Goal: Task Accomplishment & Management: Use online tool/utility

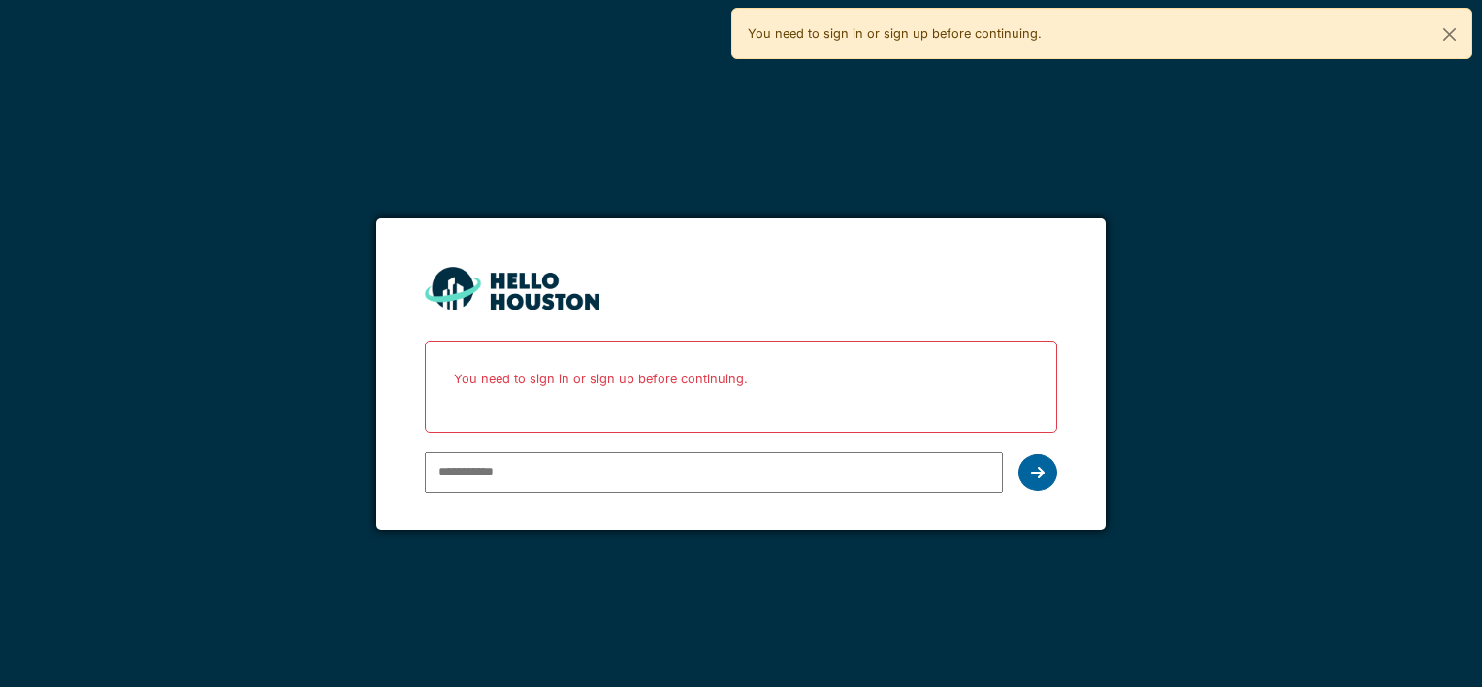
type input "**********"
click at [1046, 469] on div at bounding box center [1038, 472] width 39 height 37
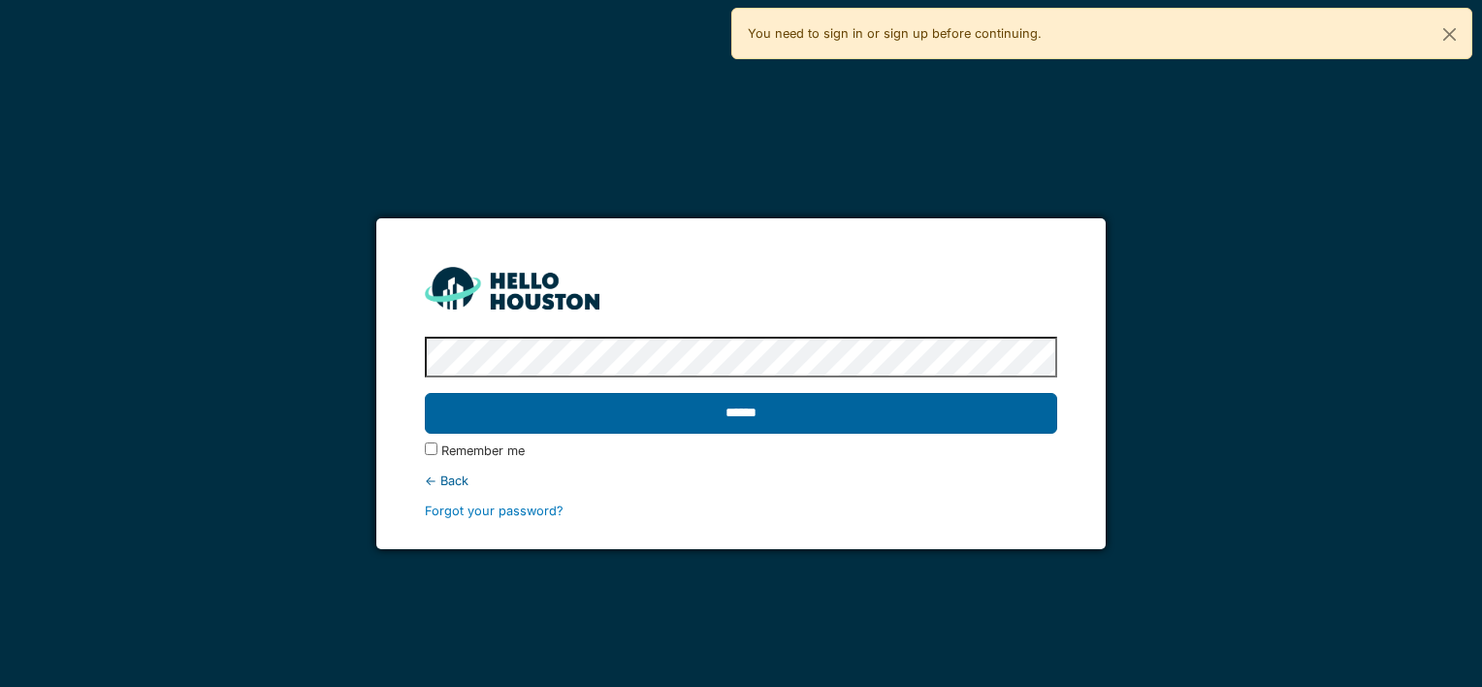
click at [707, 416] on input "******" at bounding box center [741, 413] width 632 height 41
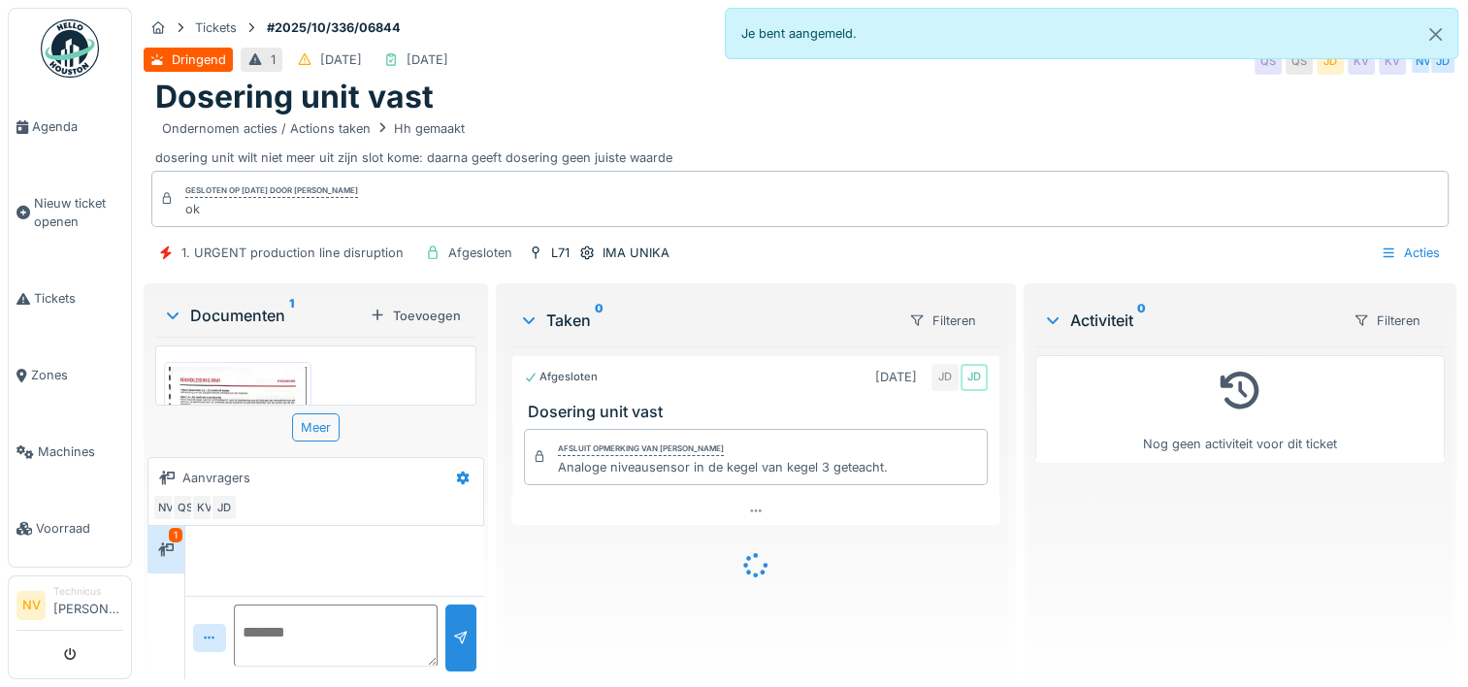
scroll to position [667, 0]
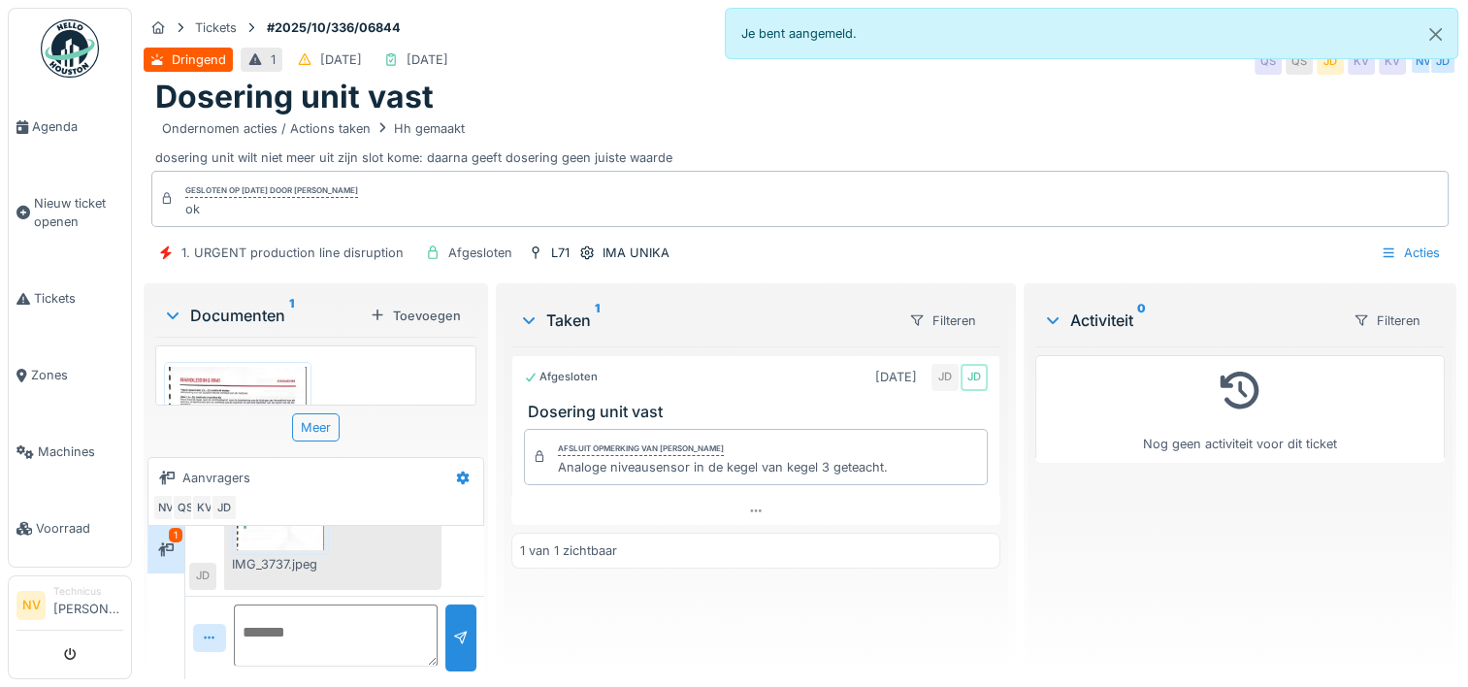
click at [276, 380] on img at bounding box center [238, 462] width 138 height 191
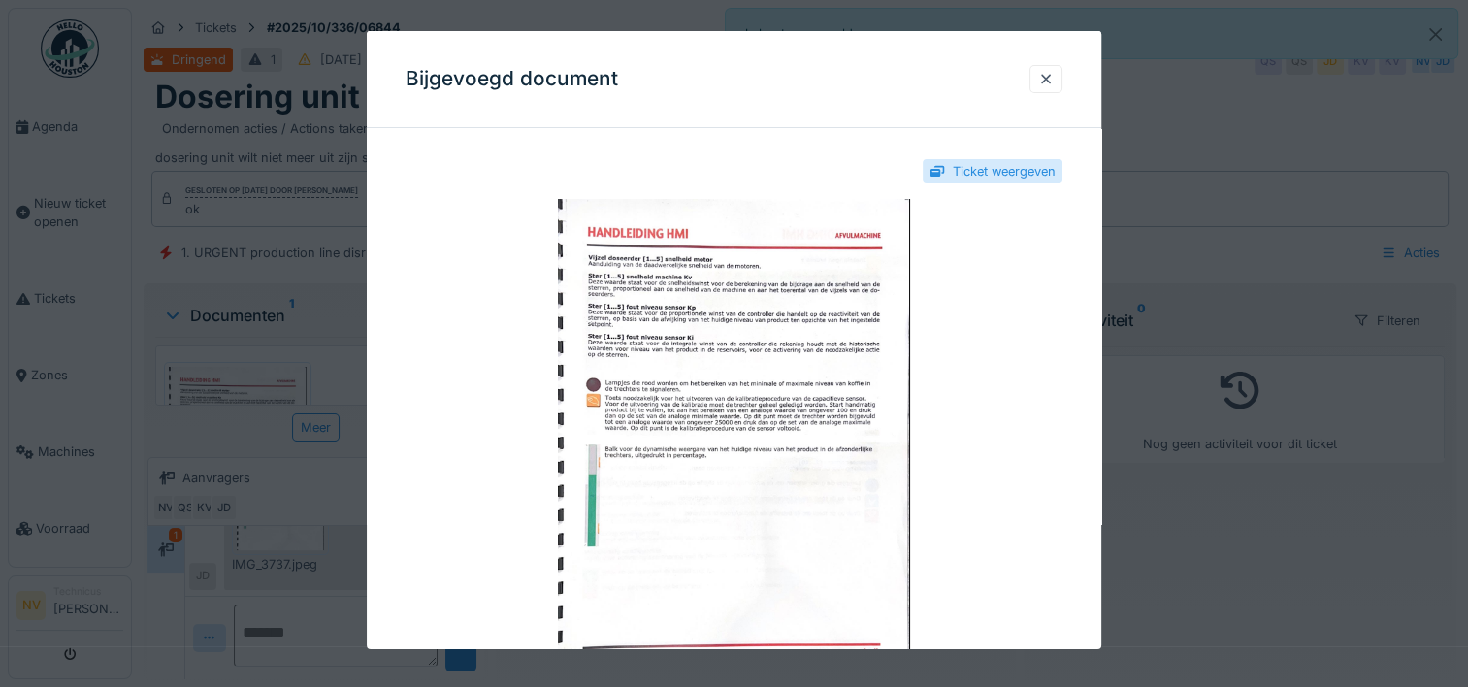
click at [1219, 237] on div at bounding box center [734, 343] width 1468 height 687
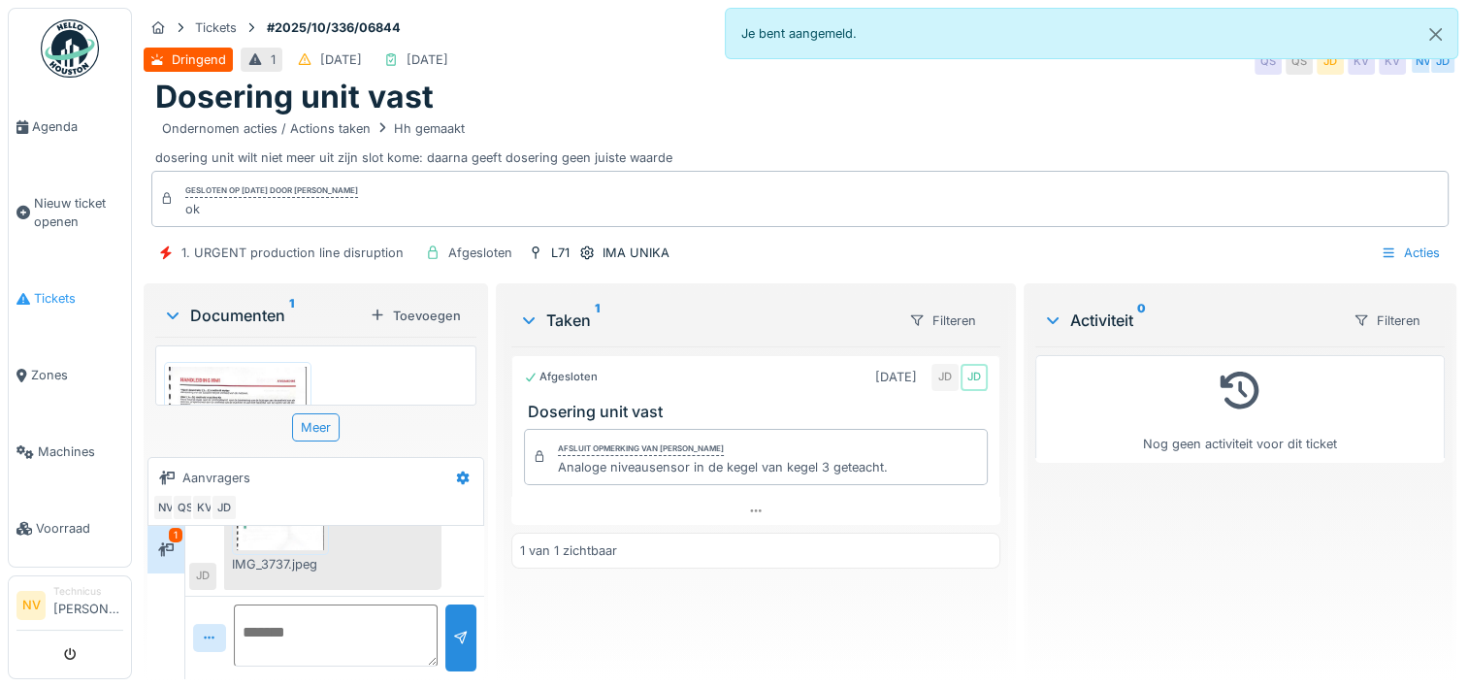
click at [35, 289] on span "Tickets" at bounding box center [78, 298] width 89 height 18
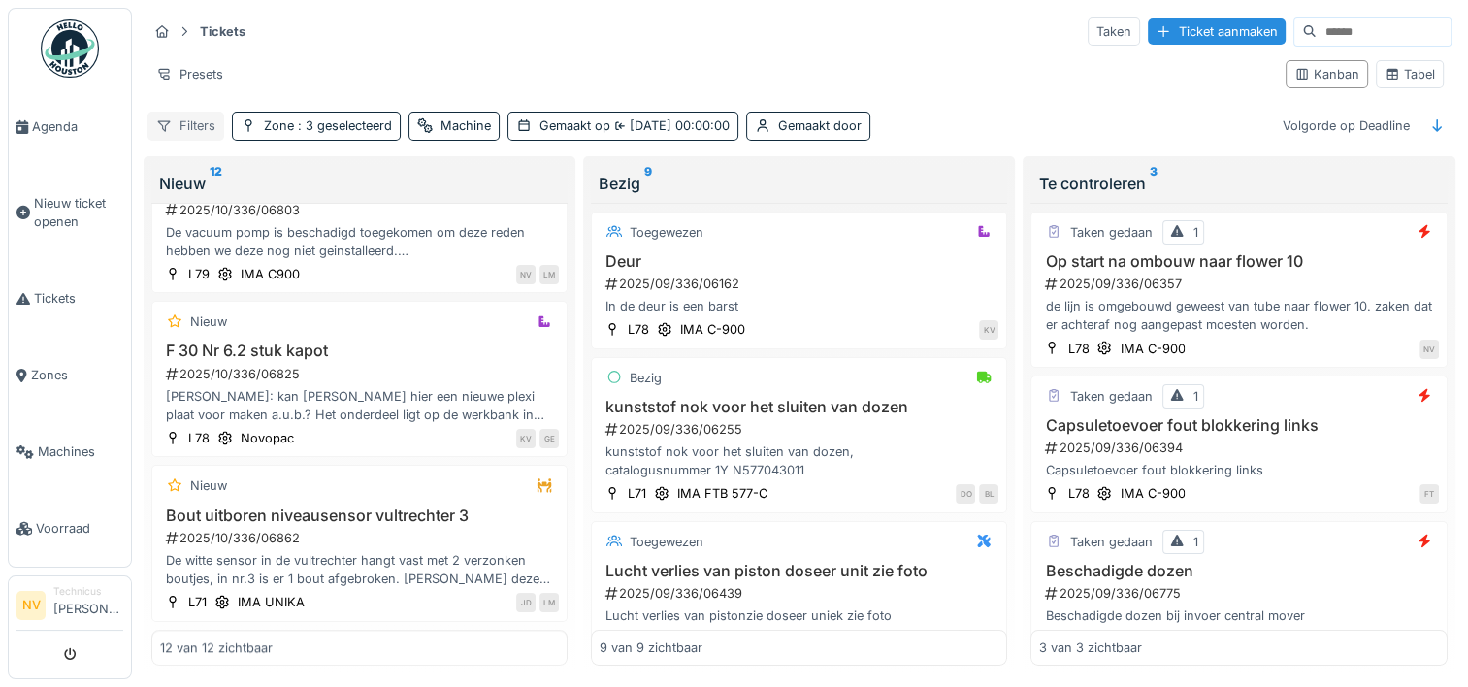
click at [190, 125] on div "Filters" at bounding box center [185, 126] width 77 height 28
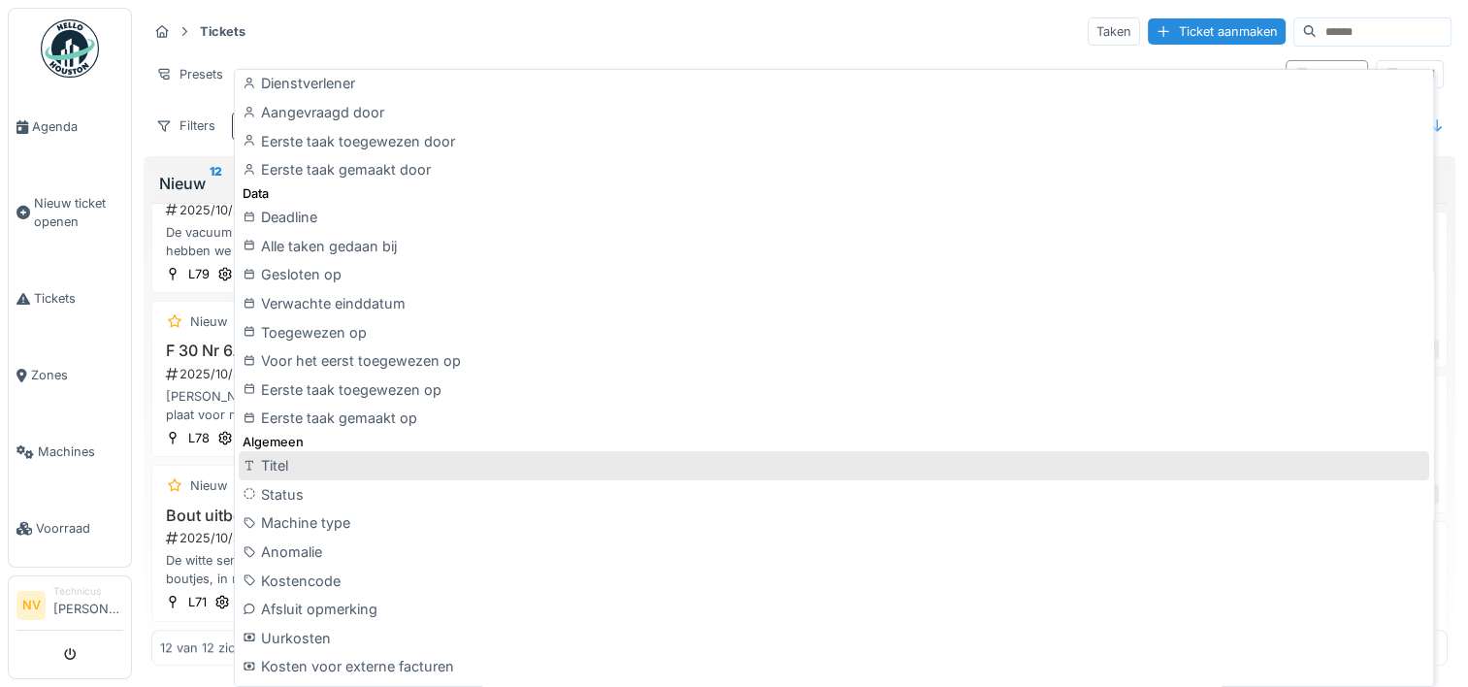
scroll to position [388, 0]
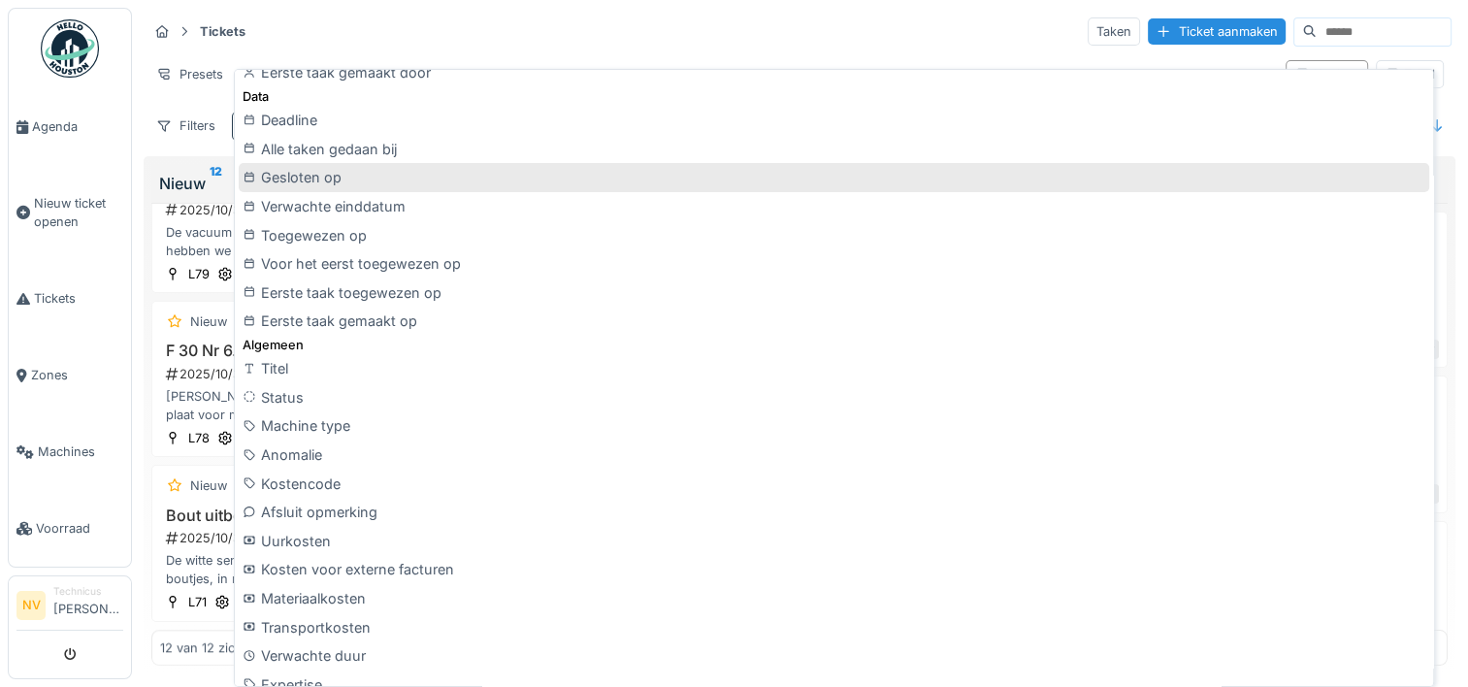
click at [306, 179] on div "Gesloten op" at bounding box center [834, 177] width 1190 height 29
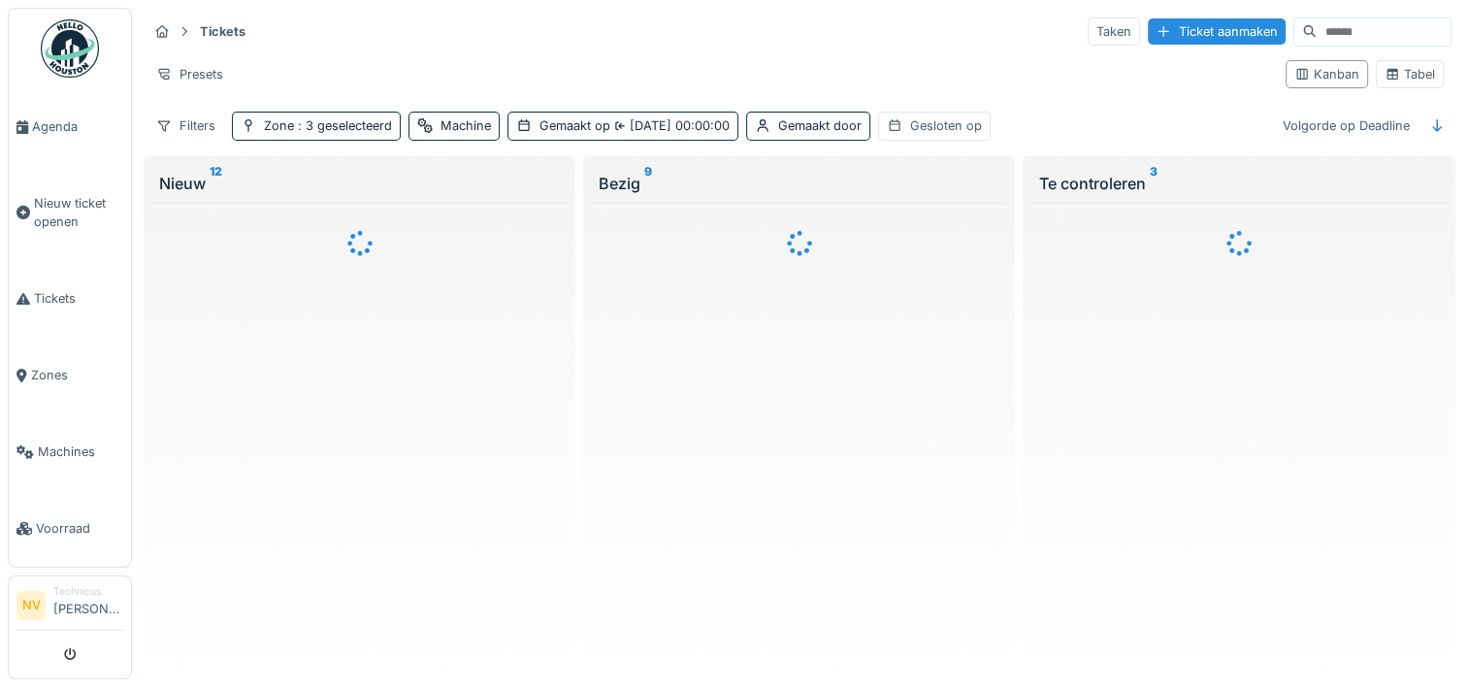
scroll to position [0, 0]
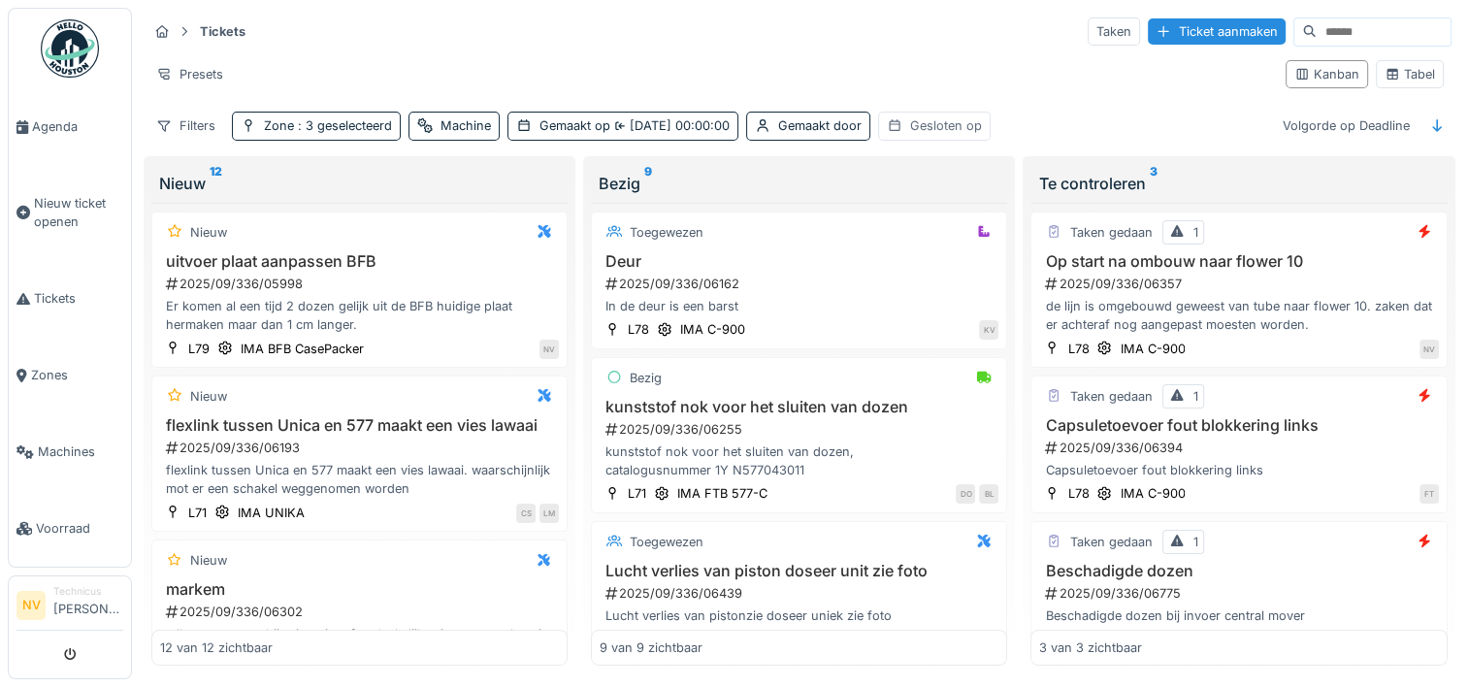
click at [932, 123] on div "Gesloten op" at bounding box center [946, 125] width 72 height 18
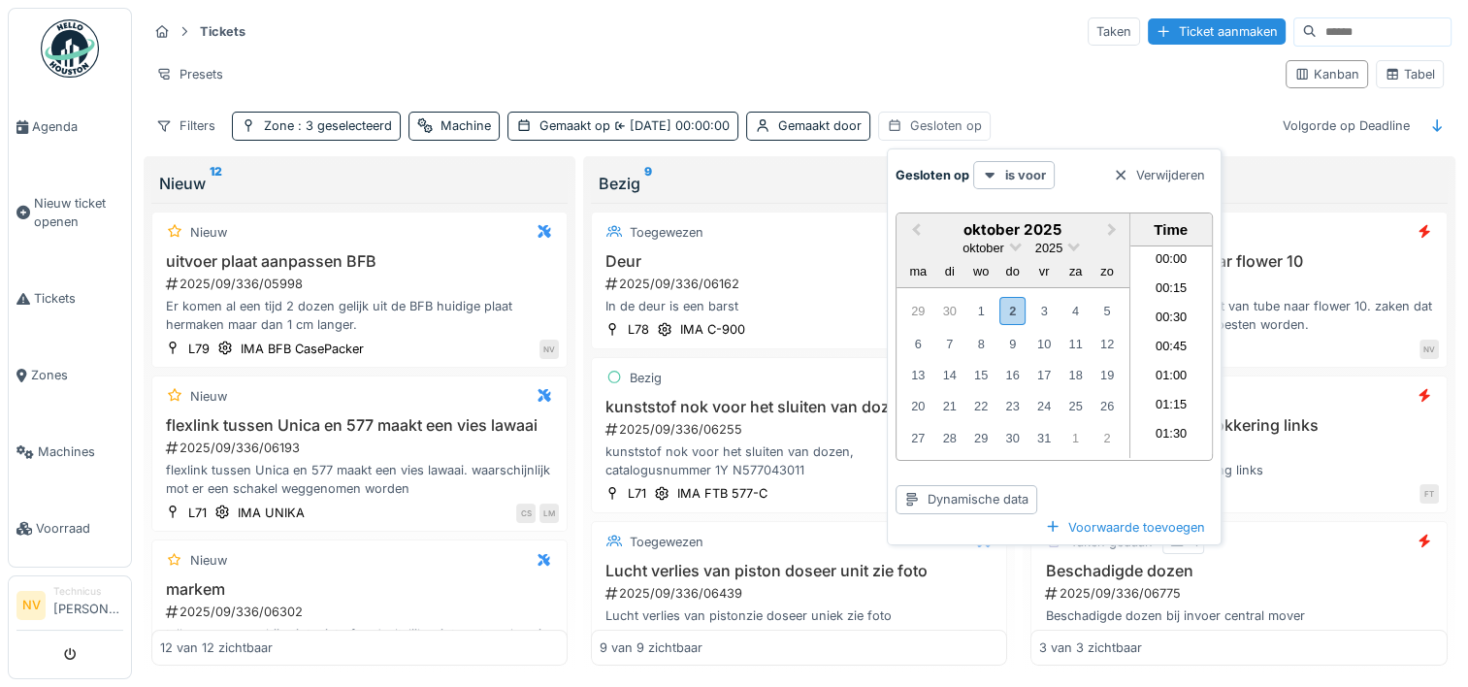
scroll to position [753, 0]
click at [988, 179] on icon at bounding box center [990, 175] width 16 height 13
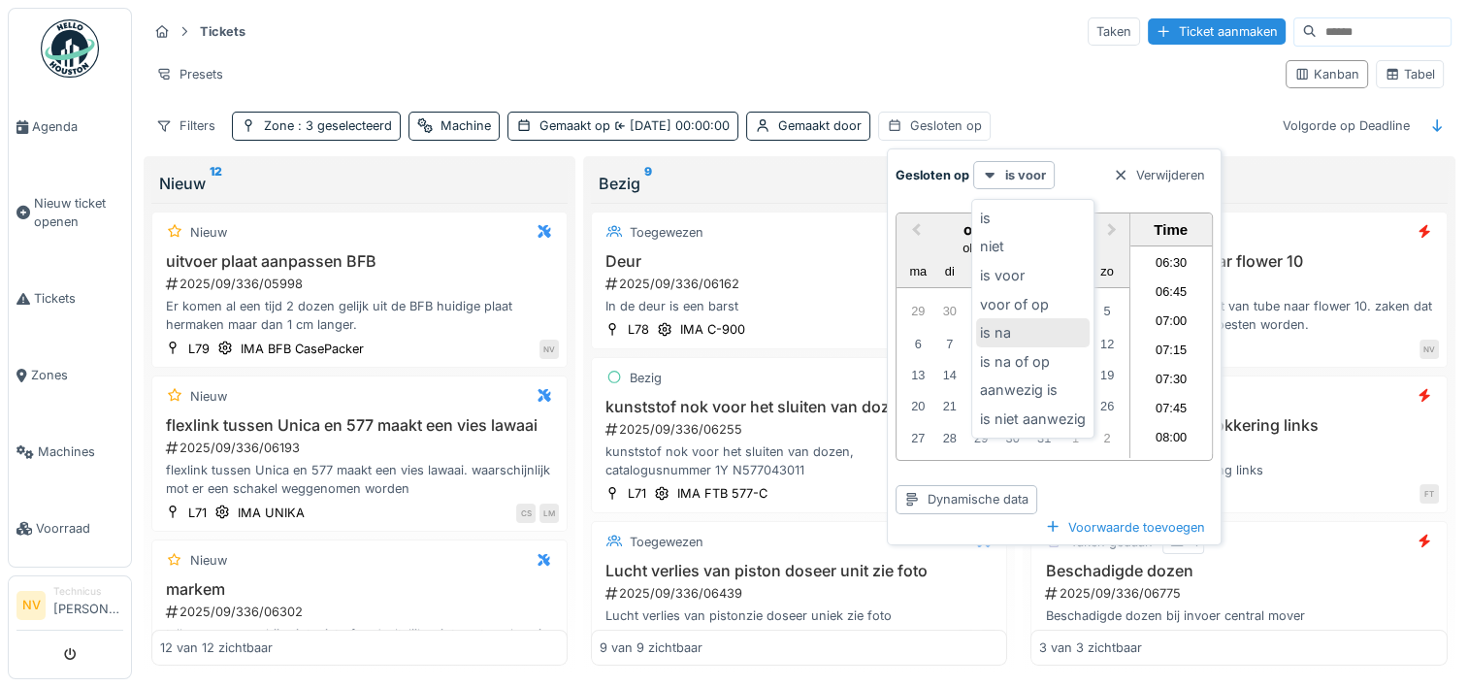
click at [999, 324] on div "is na" at bounding box center [1033, 332] width 114 height 29
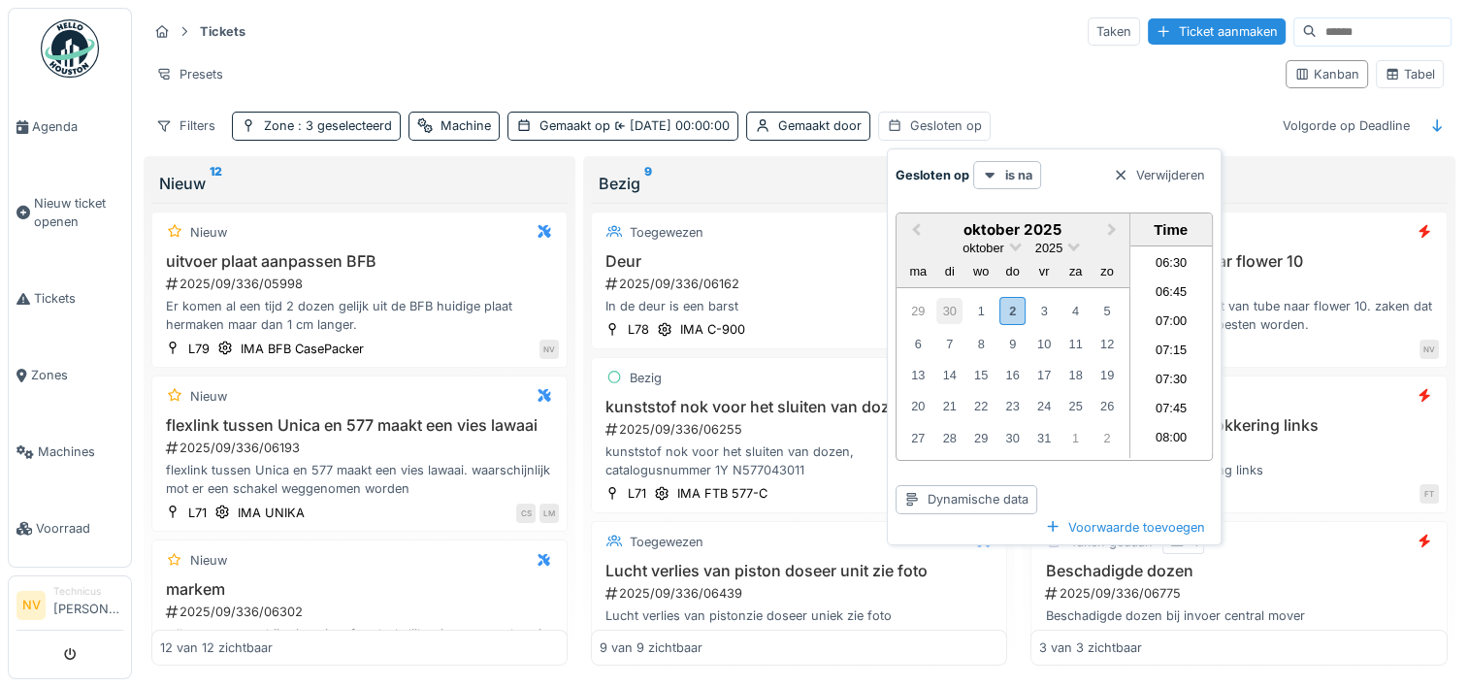
click at [952, 307] on div "30" at bounding box center [949, 311] width 26 height 26
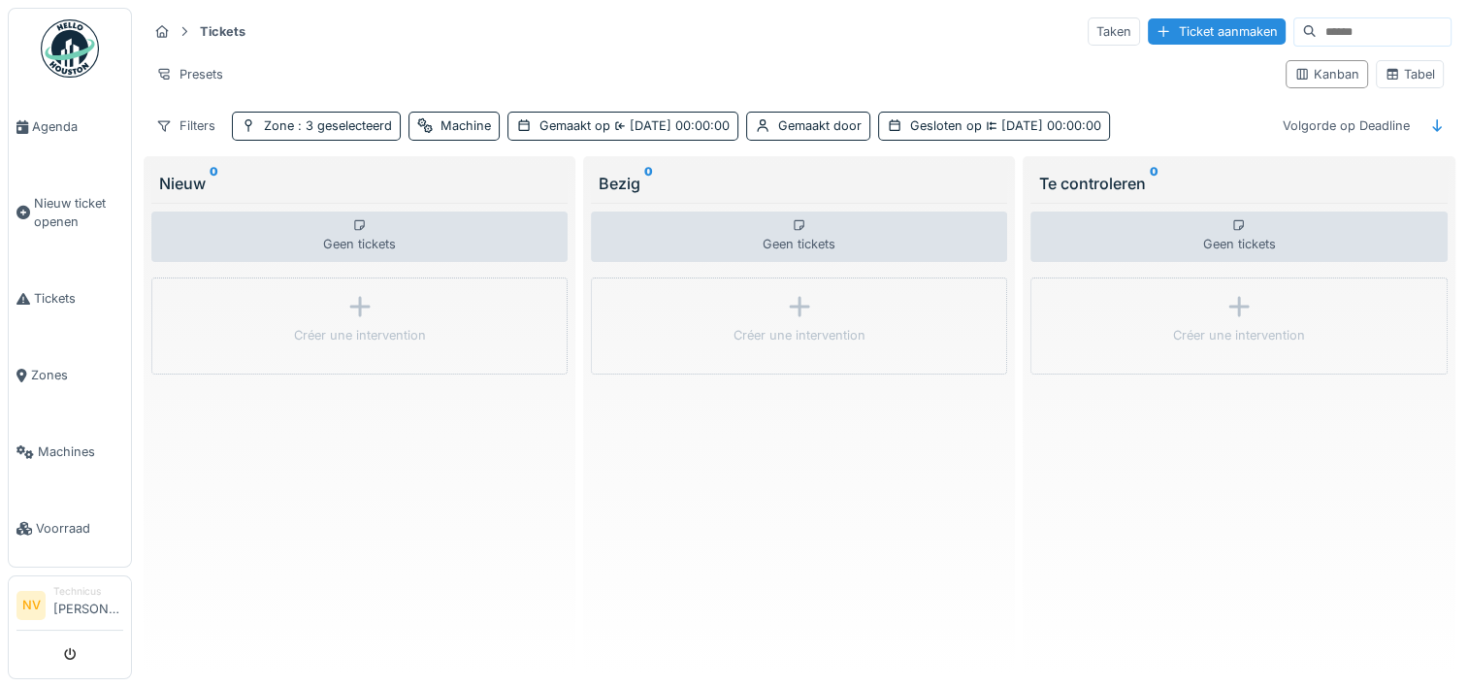
click at [913, 60] on div "Presets" at bounding box center [708, 74] width 1122 height 28
click at [358, 125] on span ": 3 geselecteerd" at bounding box center [343, 125] width 98 height 15
click at [367, 71] on div "Presets" at bounding box center [708, 74] width 1122 height 28
click at [204, 62] on div "Presets" at bounding box center [189, 74] width 84 height 28
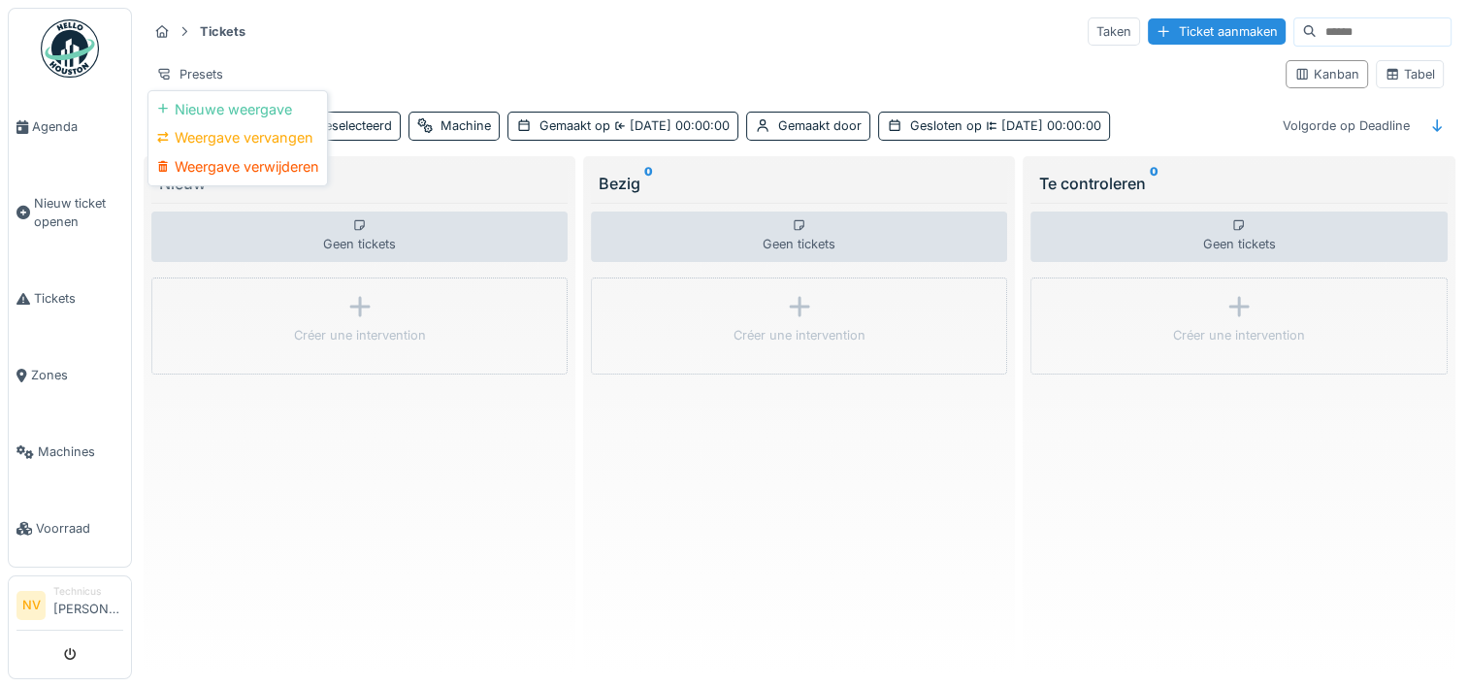
click at [410, 71] on div "Presets" at bounding box center [708, 74] width 1122 height 28
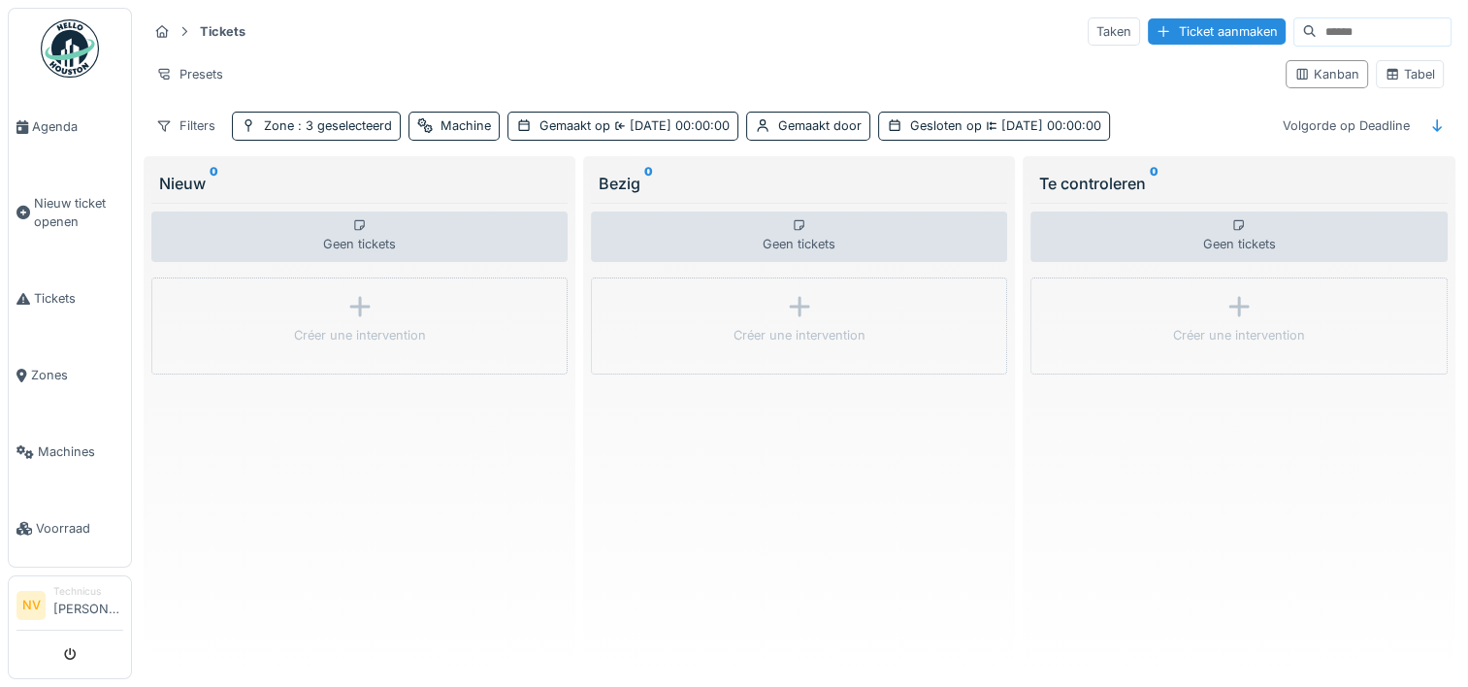
click at [1165, 184] on div "Te controleren 0" at bounding box center [1238, 183] width 401 height 23
drag, startPoint x: 1195, startPoint y: 179, endPoint x: 1163, endPoint y: 121, distance: 66.4
click at [1163, 121] on div "Filters Zone : 3 geselecteerd Machine Gemaakt op 1-9-2025 00:00:00 Gemaakt door…" at bounding box center [799, 126] width 1304 height 28
click at [211, 123] on div "Filters" at bounding box center [185, 126] width 77 height 28
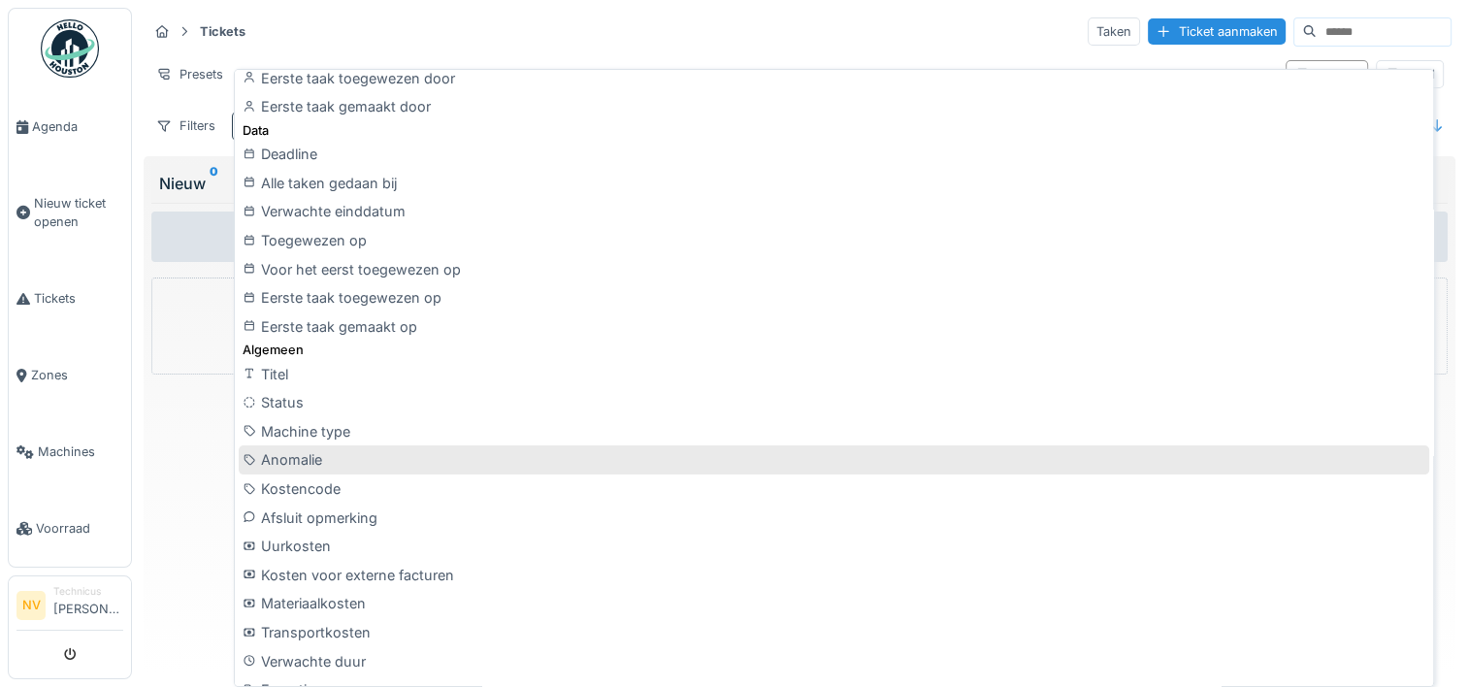
scroll to position [388, 0]
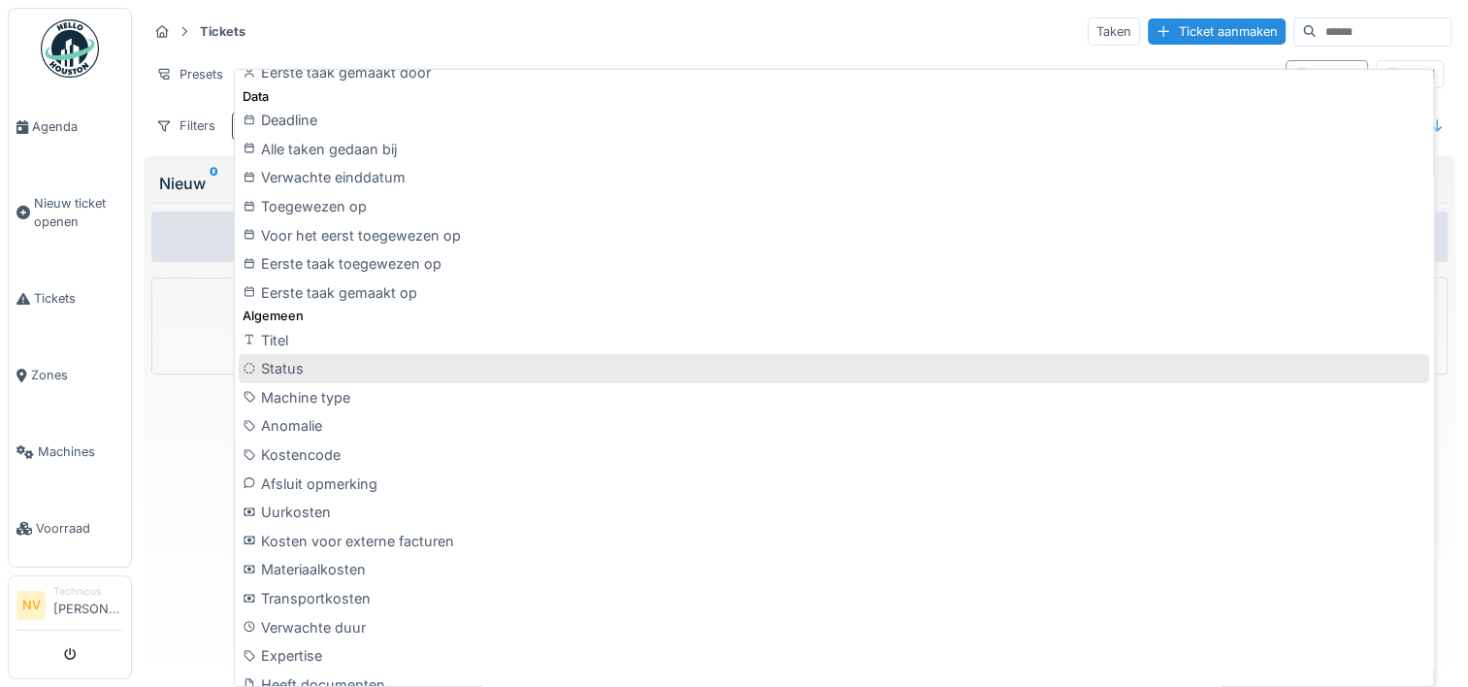
click at [452, 361] on div "Status" at bounding box center [834, 368] width 1190 height 29
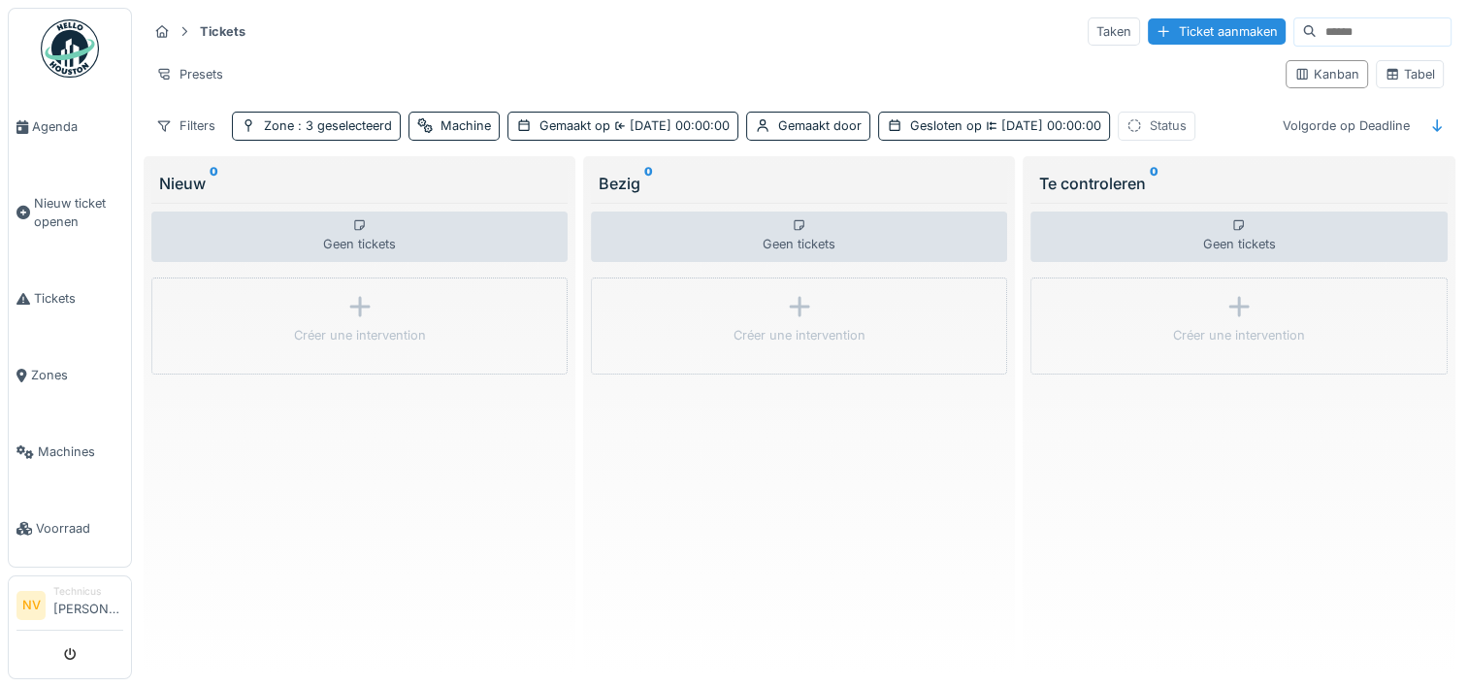
click at [1176, 122] on div "Status" at bounding box center [1157, 126] width 78 height 28
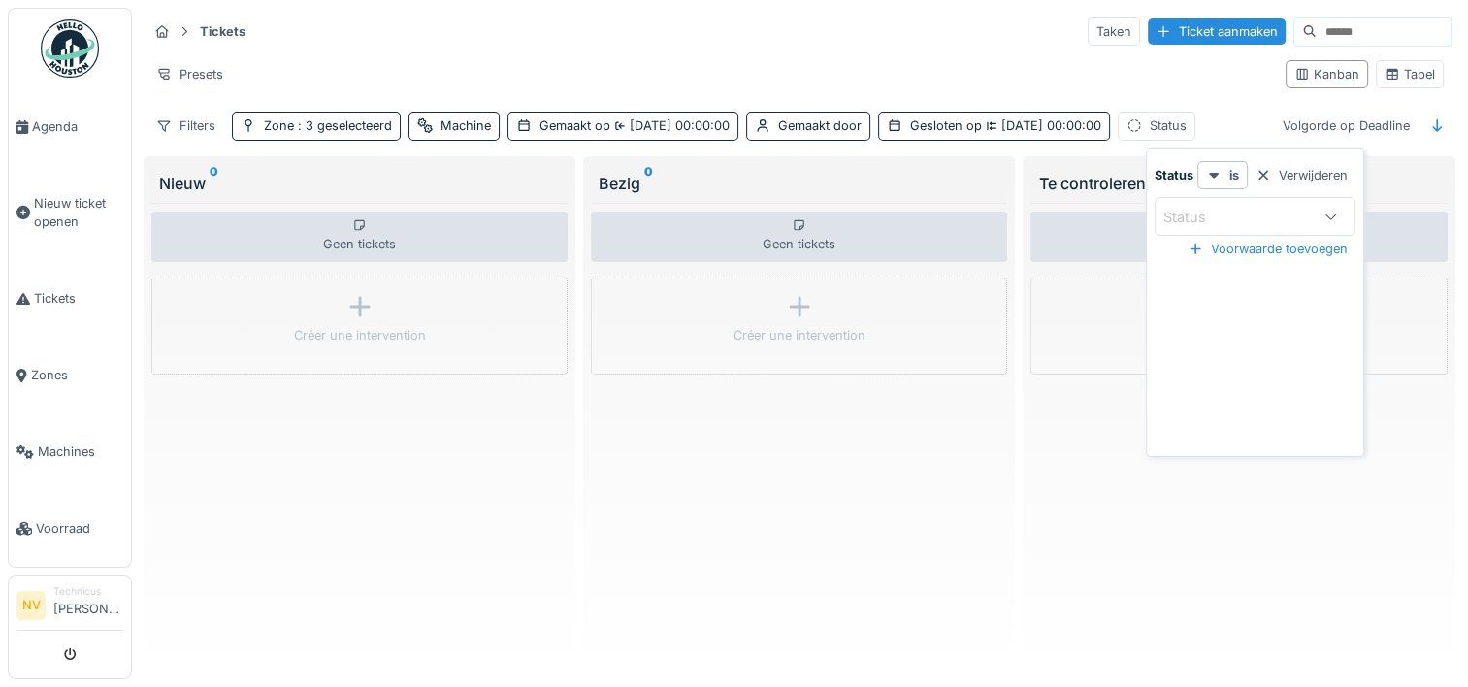
click at [1335, 211] on icon at bounding box center [1331, 217] width 16 height 13
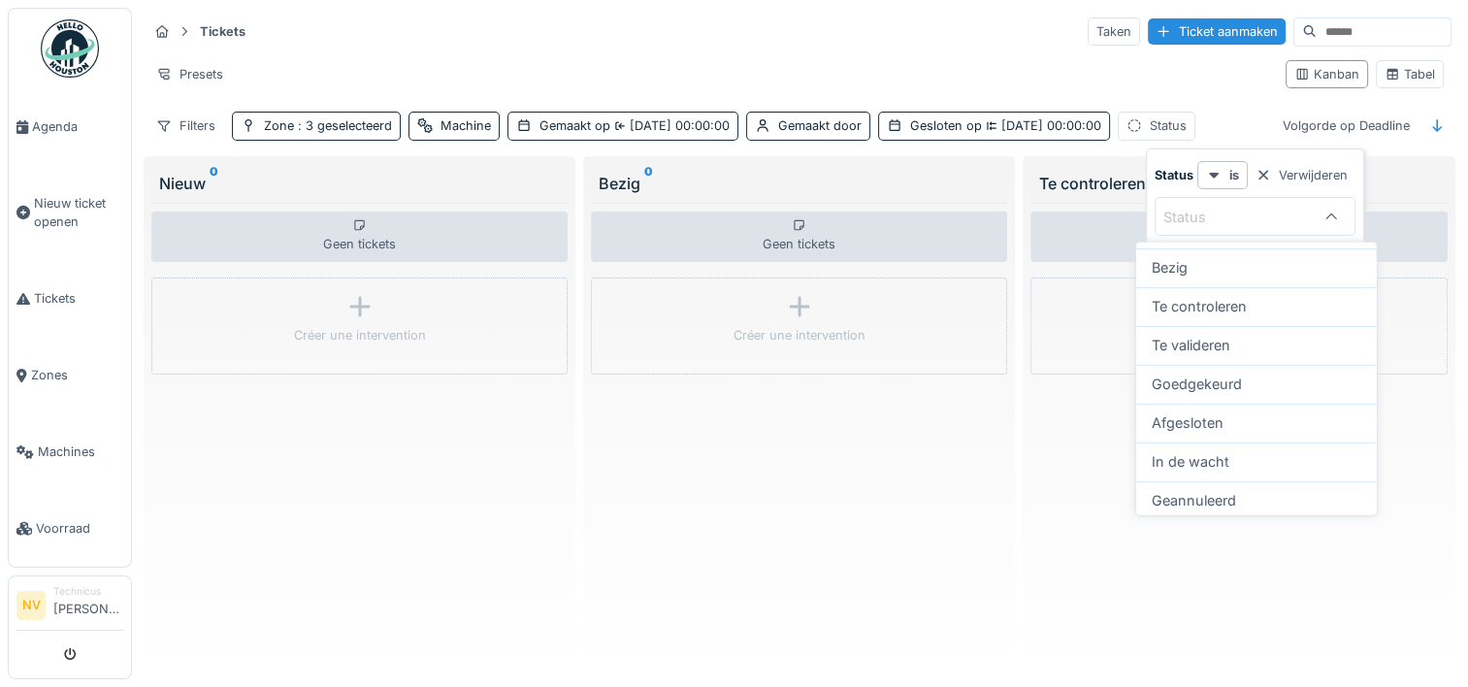
scroll to position [114, 0]
click at [1232, 403] on div "Afgesloten" at bounding box center [1256, 419] width 241 height 39
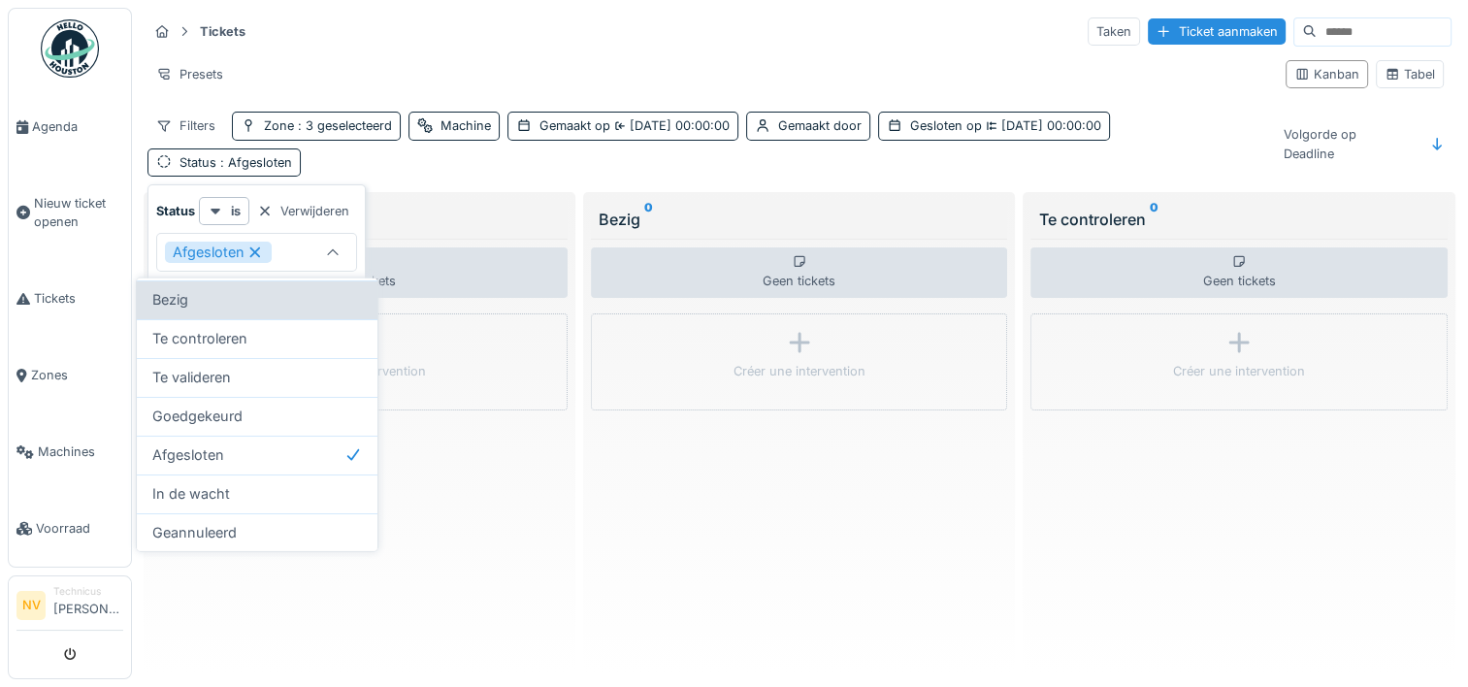
click at [244, 308] on div "Bezig" at bounding box center [257, 299] width 210 height 21
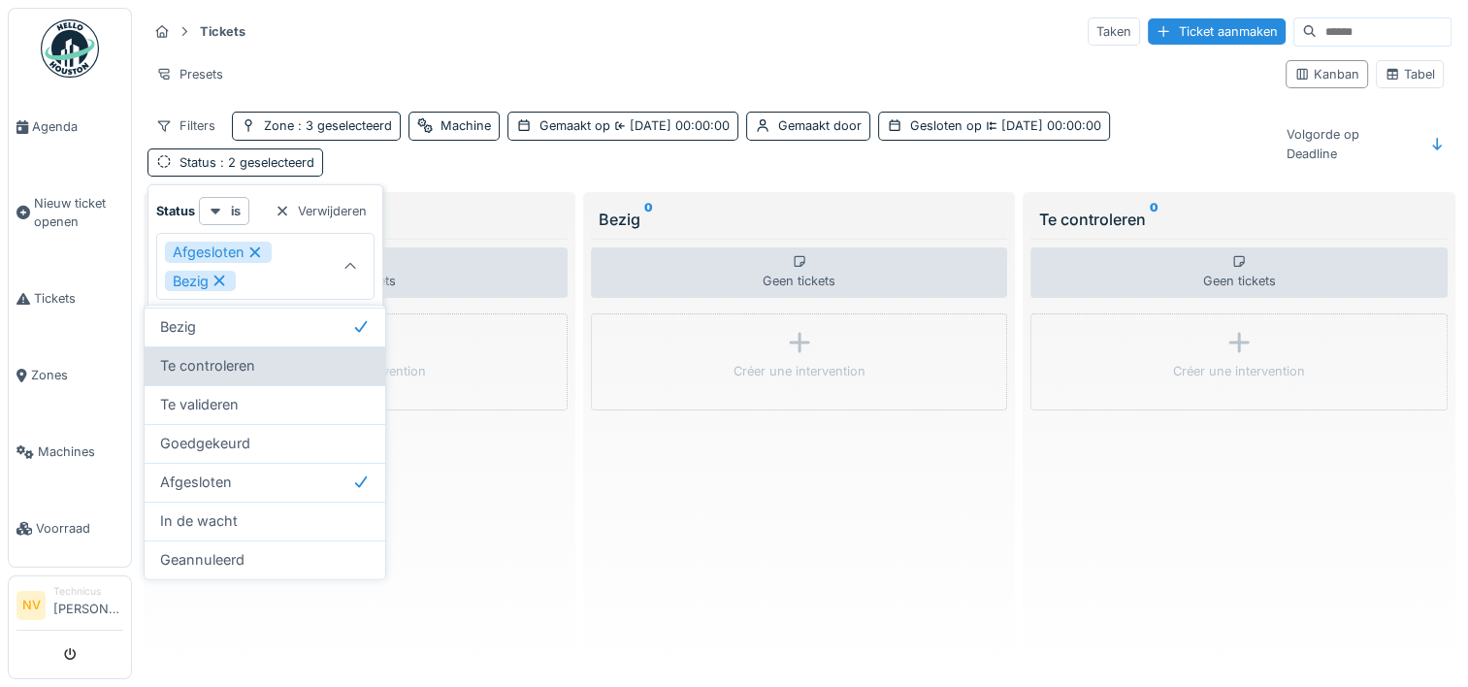
click at [240, 362] on span "Te controleren" at bounding box center [207, 365] width 95 height 21
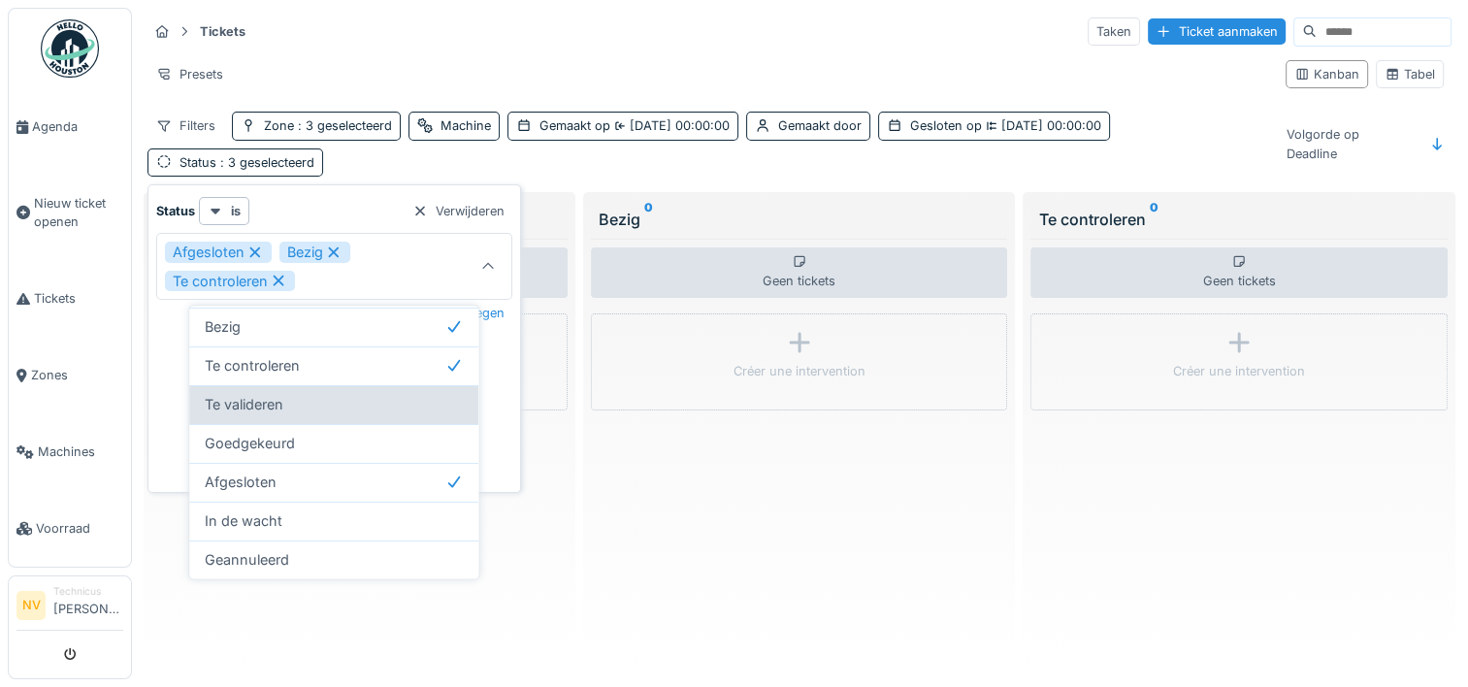
click at [244, 406] on span "Te valideren" at bounding box center [244, 404] width 79 height 21
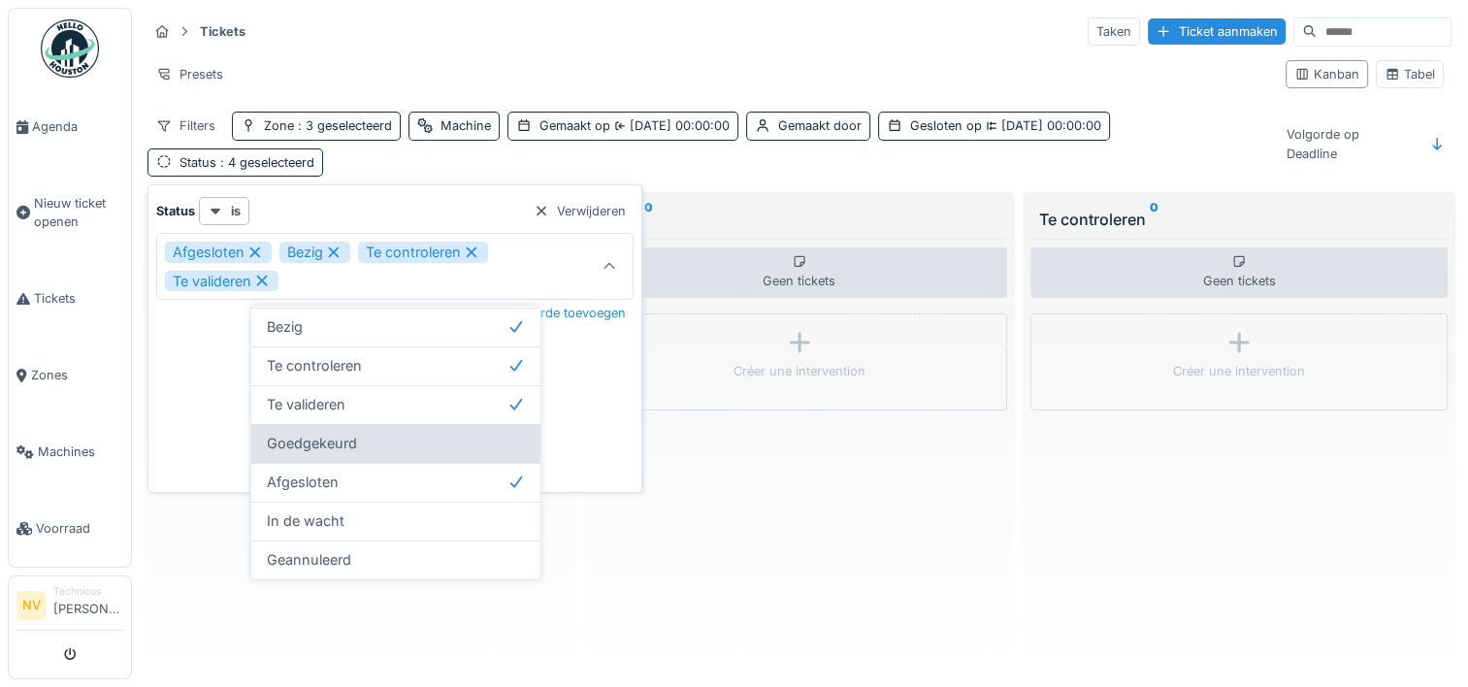
click at [326, 444] on span "Goedgekeurd" at bounding box center [312, 443] width 90 height 21
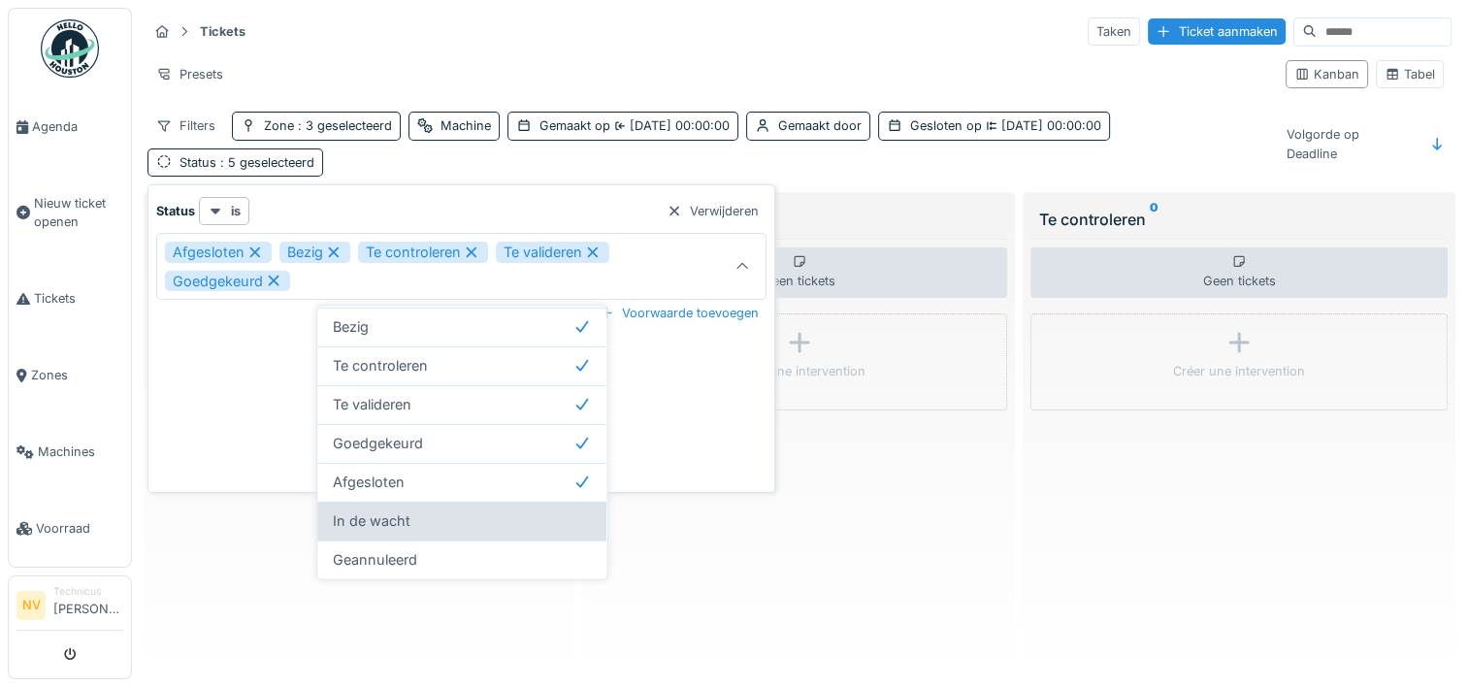
click at [352, 503] on div "In de wacht" at bounding box center [461, 521] width 289 height 39
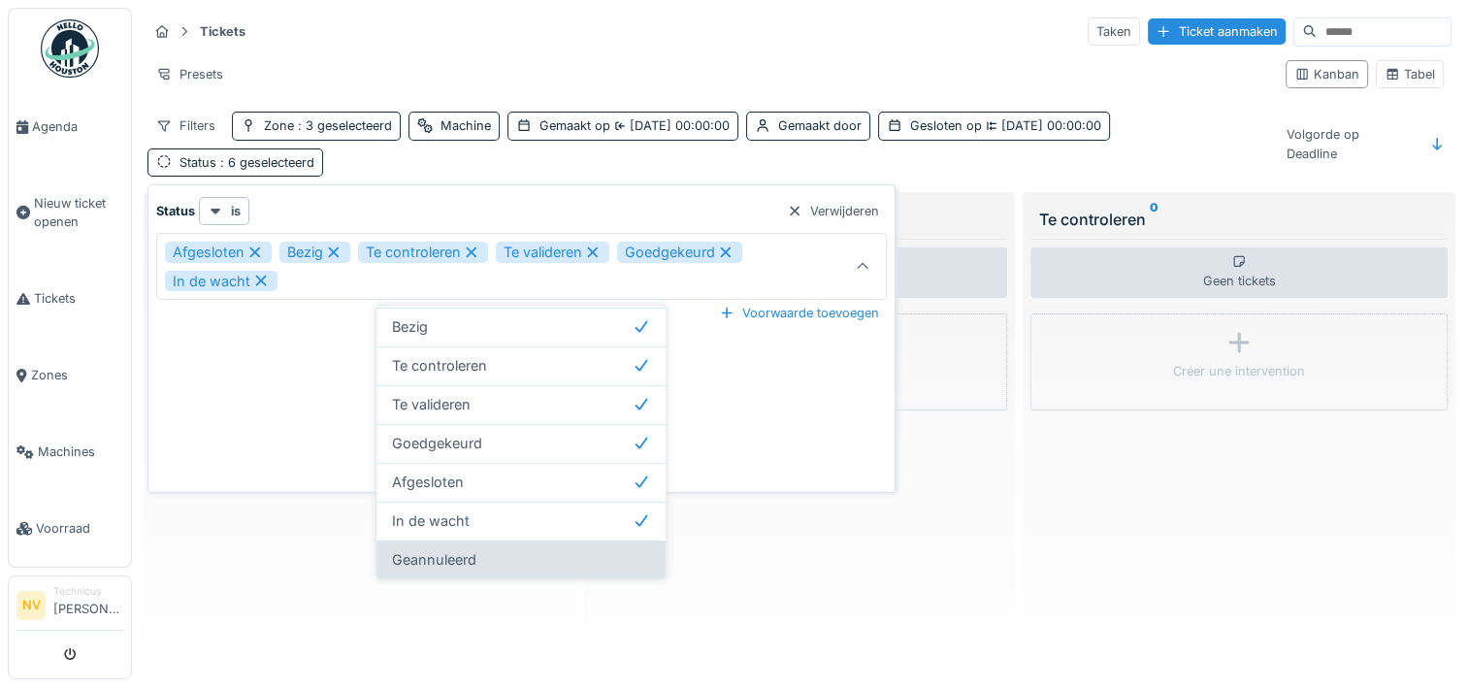
click at [419, 555] on span "Geannuleerd" at bounding box center [434, 559] width 84 height 21
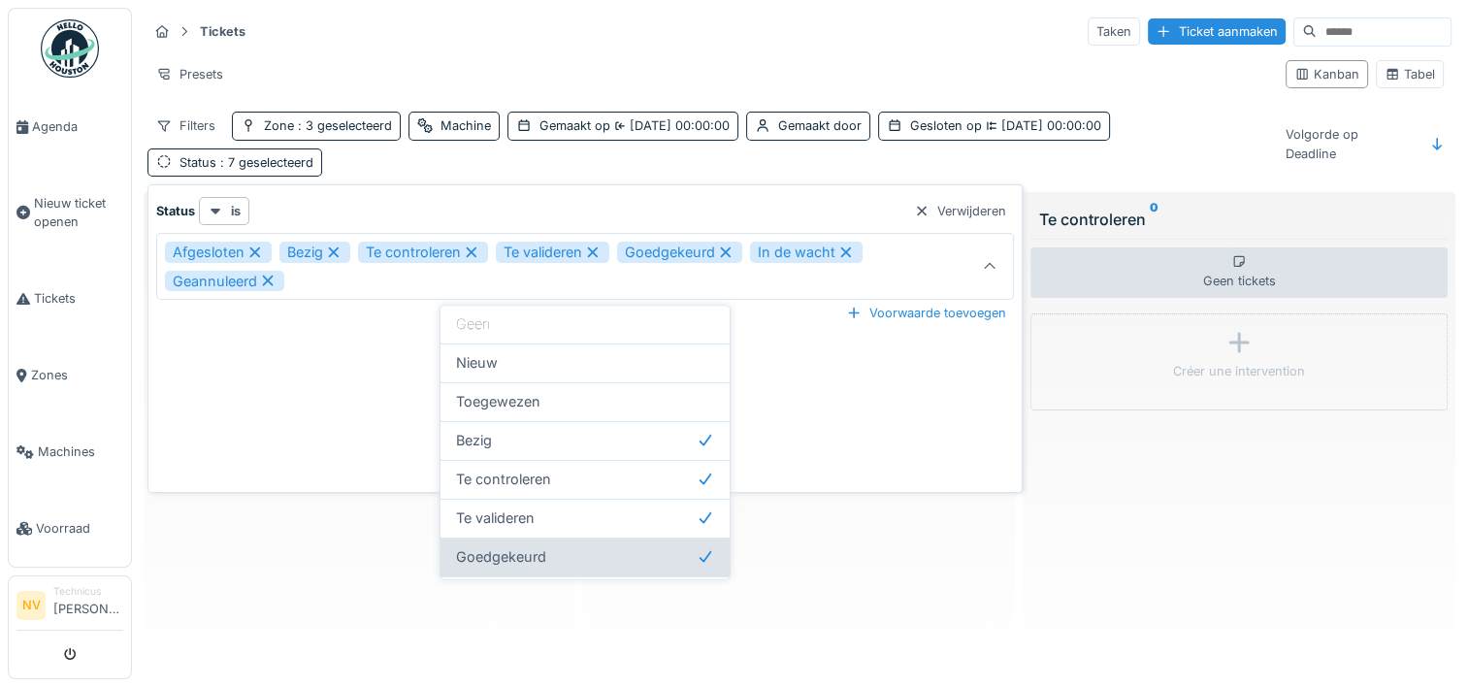
scroll to position [0, 0]
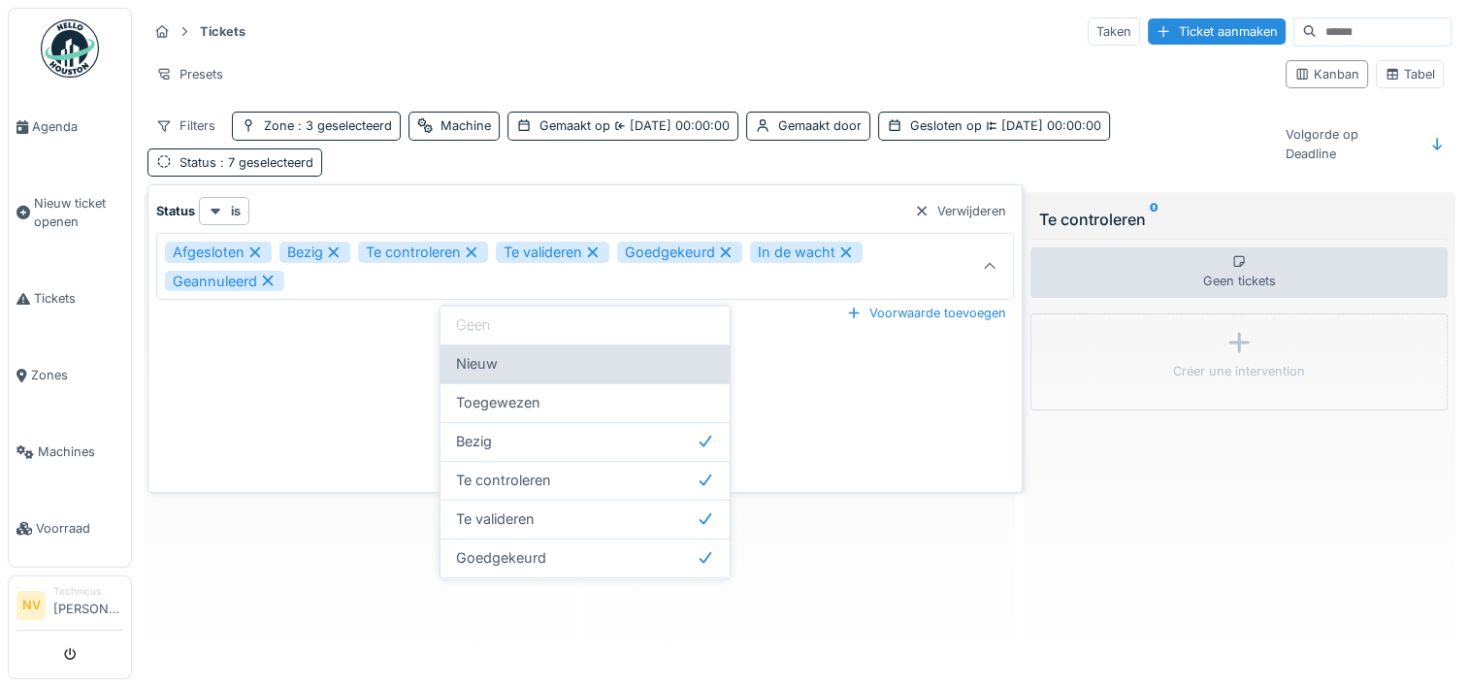
click at [513, 361] on div "Nieuw" at bounding box center [585, 363] width 258 height 21
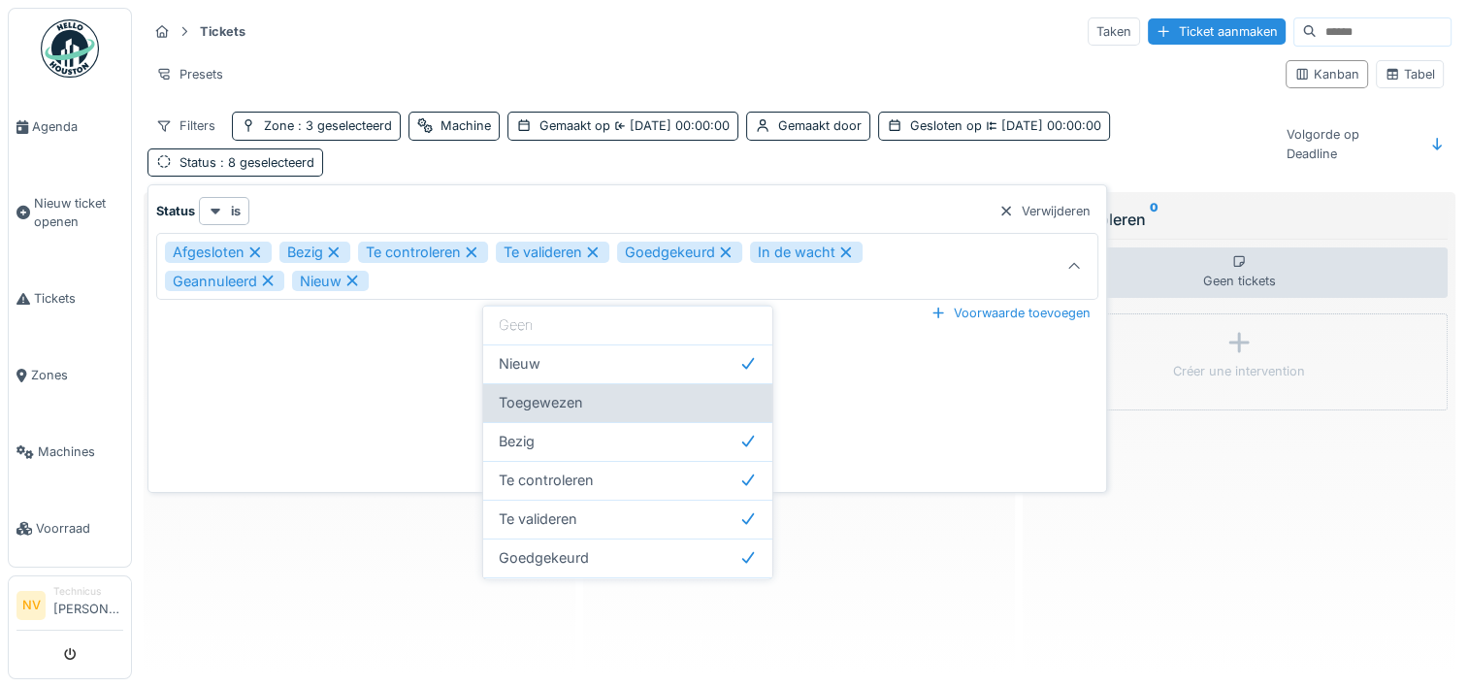
click at [517, 400] on span "Toegewezen" at bounding box center [541, 402] width 84 height 21
type input "**********"
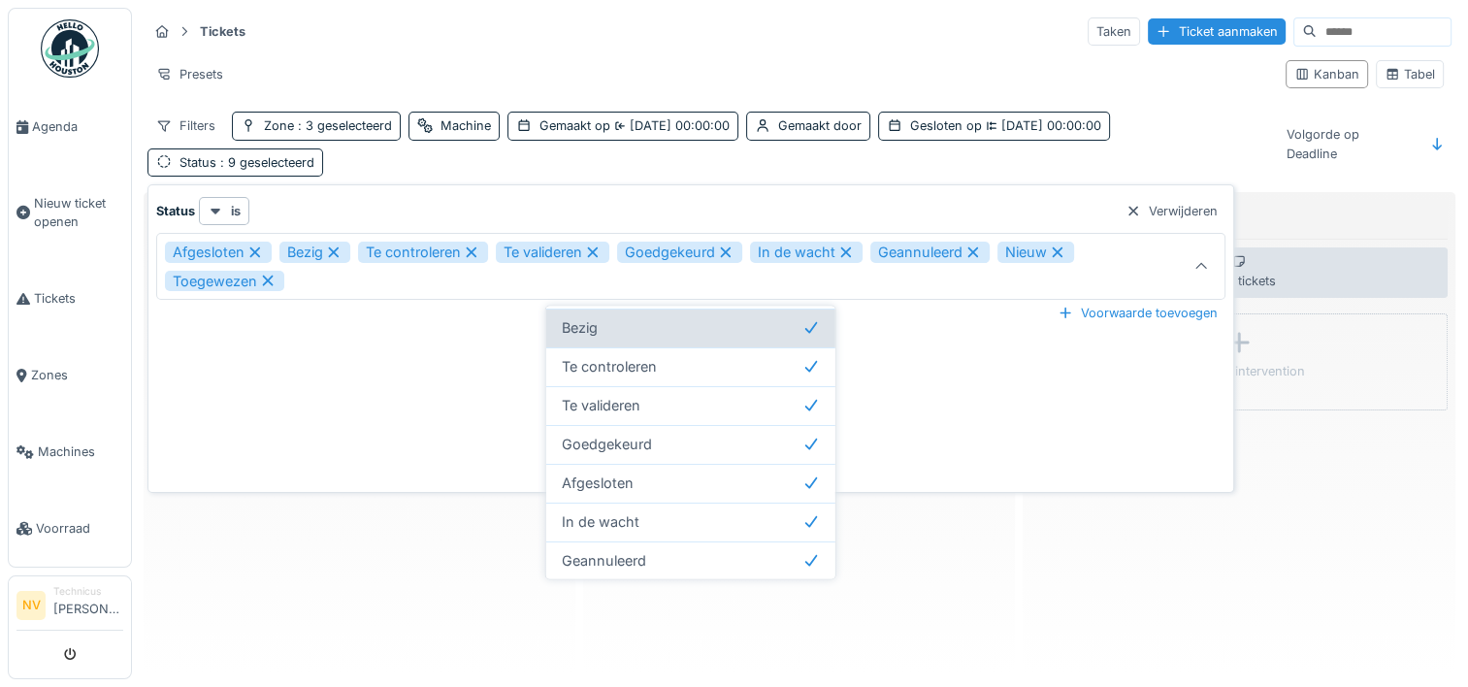
scroll to position [114, 0]
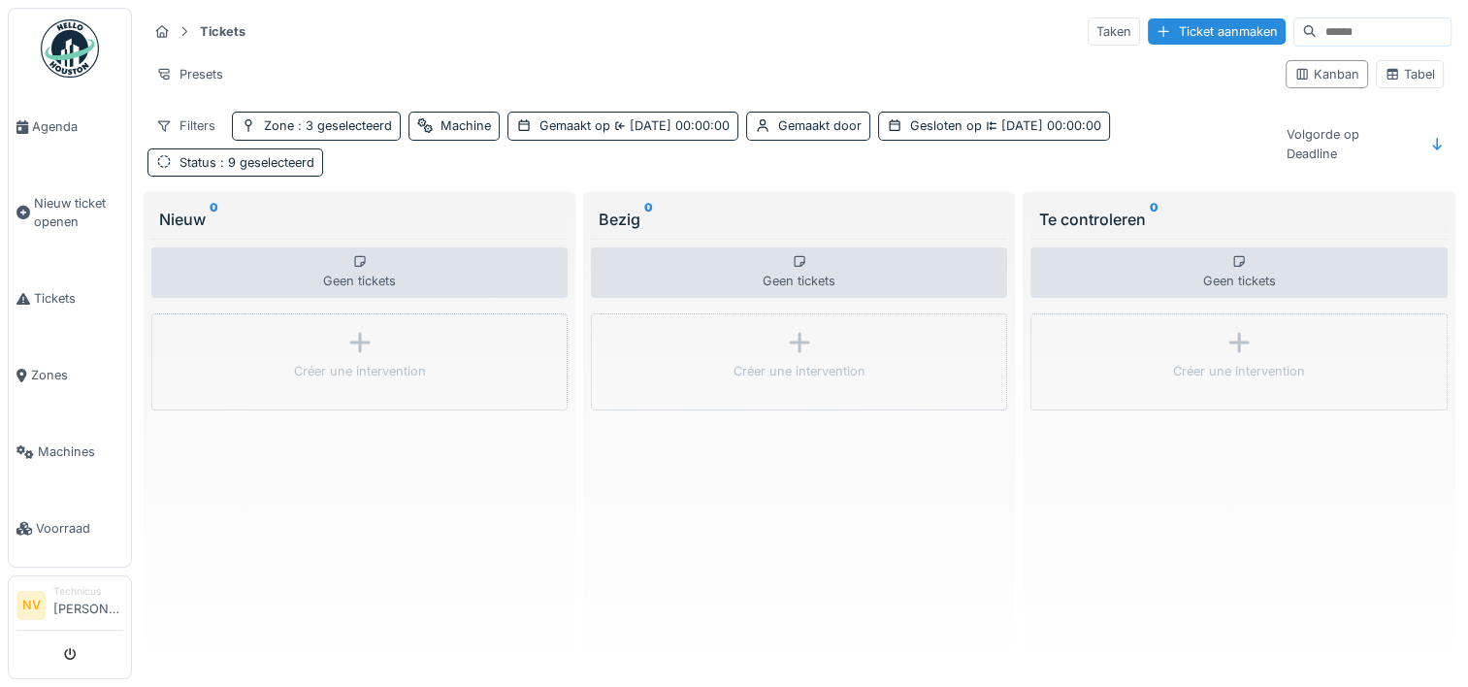
click at [345, 61] on div "Presets" at bounding box center [708, 74] width 1122 height 28
click at [1366, 133] on div "Volgorde op Deadline" at bounding box center [1347, 143] width 141 height 47
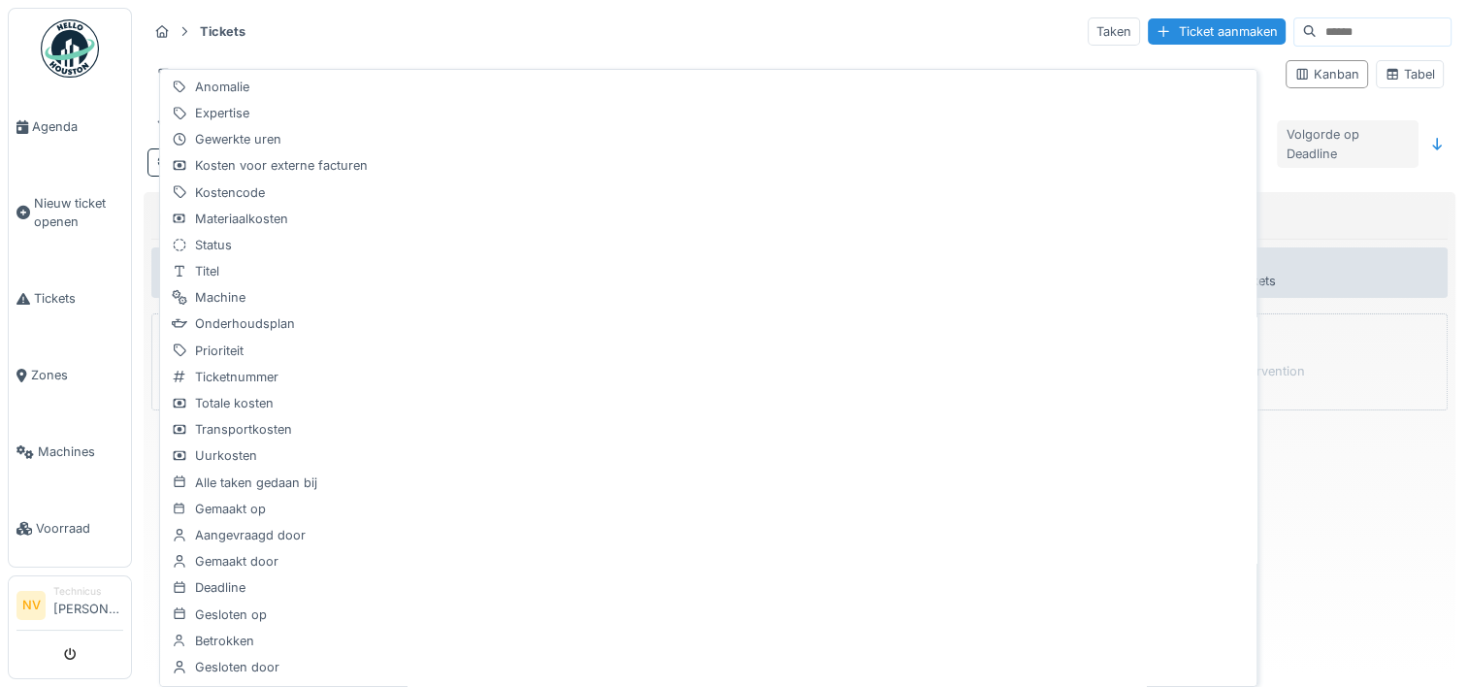
click at [1366, 133] on div "Volgorde op Deadline" at bounding box center [1347, 143] width 141 height 47
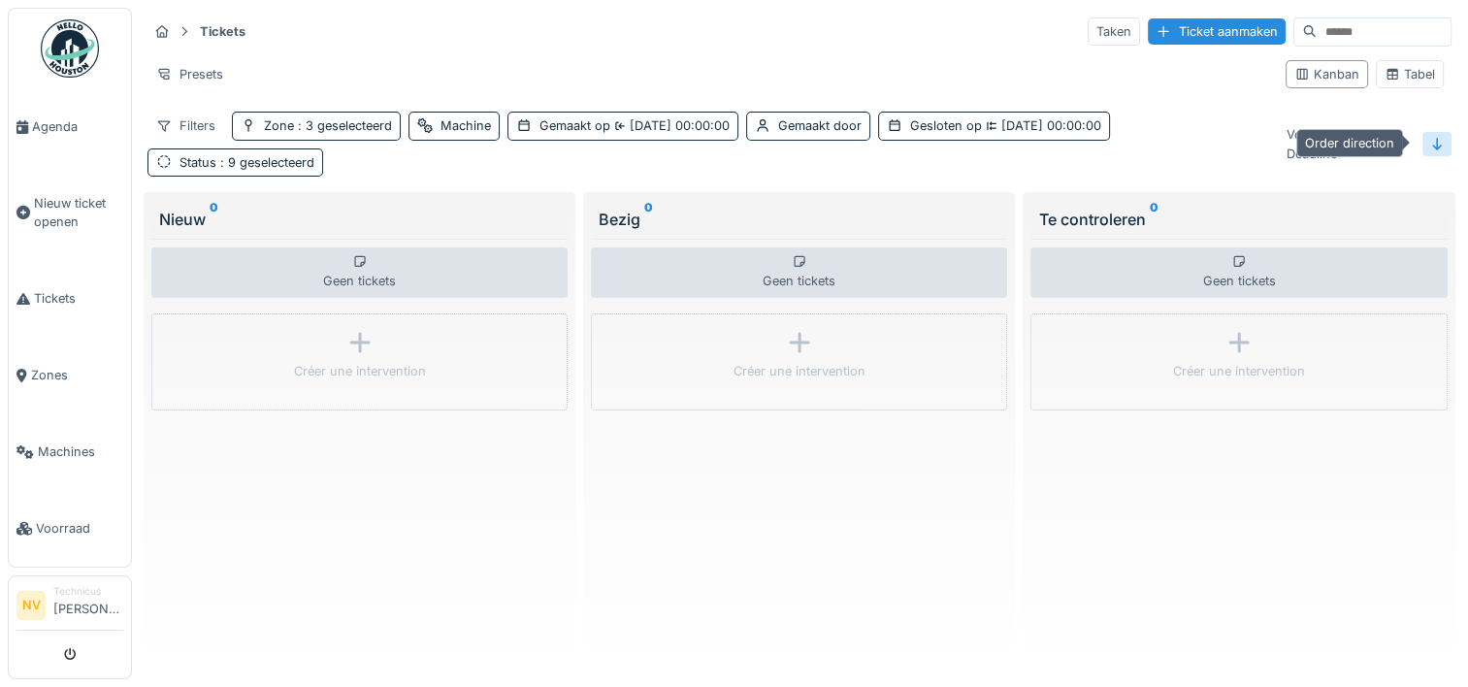
click at [1429, 138] on icon at bounding box center [1437, 144] width 16 height 13
click at [1384, 69] on icon at bounding box center [1392, 74] width 16 height 13
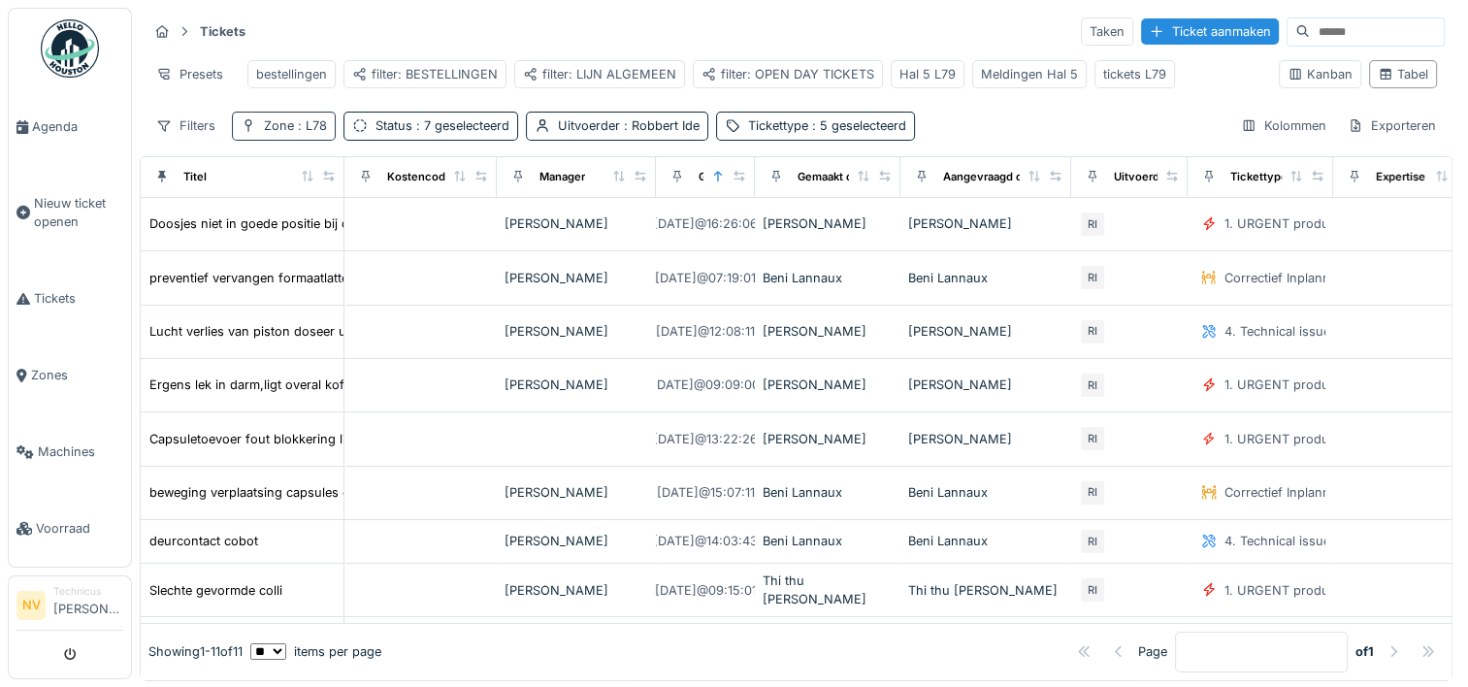
click at [296, 133] on span ": L78" at bounding box center [310, 125] width 33 height 15
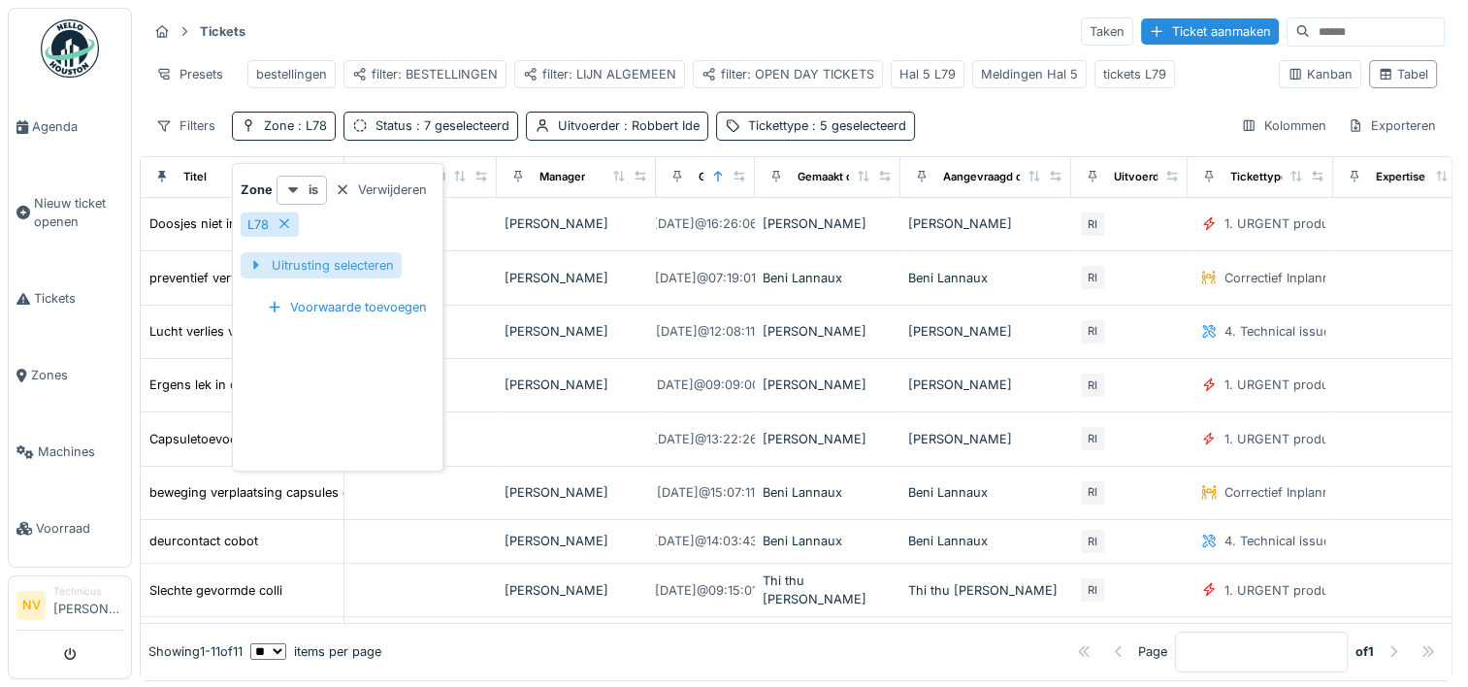
click at [256, 256] on div at bounding box center [256, 265] width 16 height 18
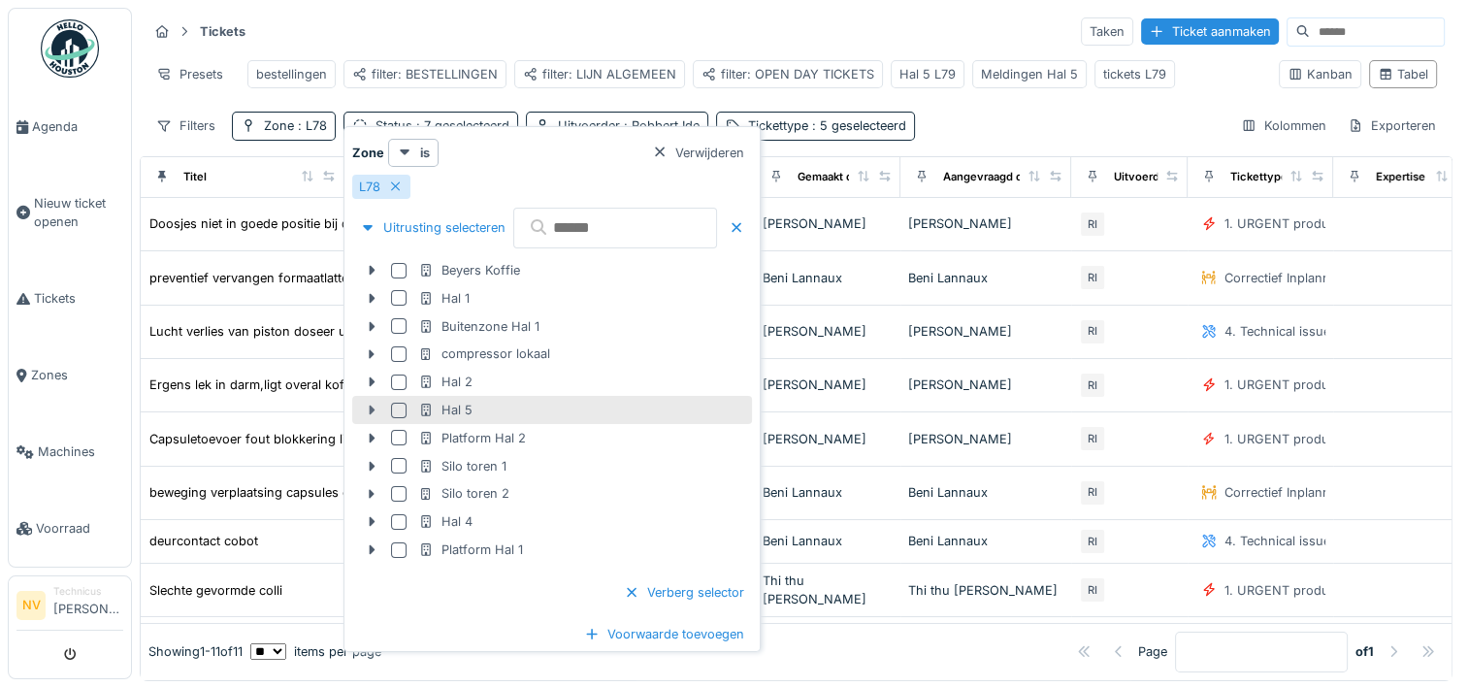
click at [365, 407] on icon at bounding box center [372, 410] width 16 height 13
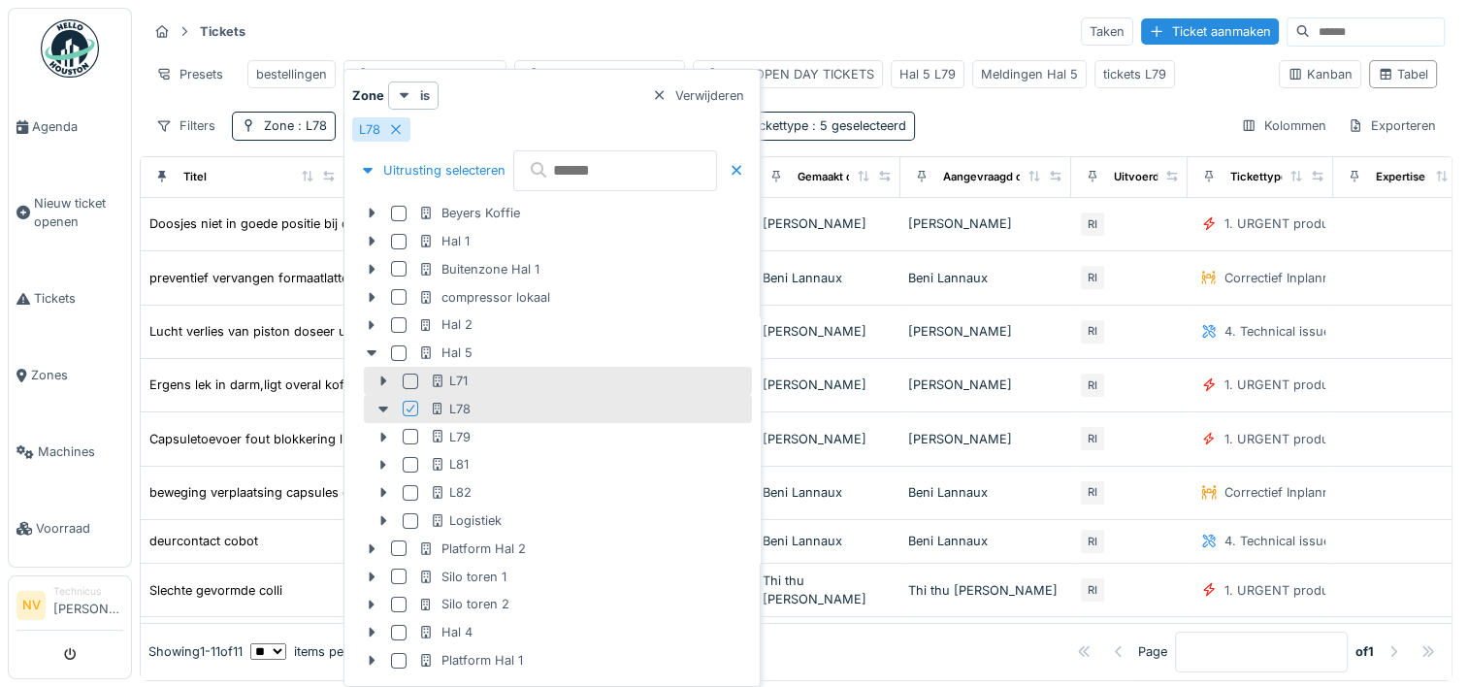
click at [411, 381] on div at bounding box center [411, 382] width 16 height 16
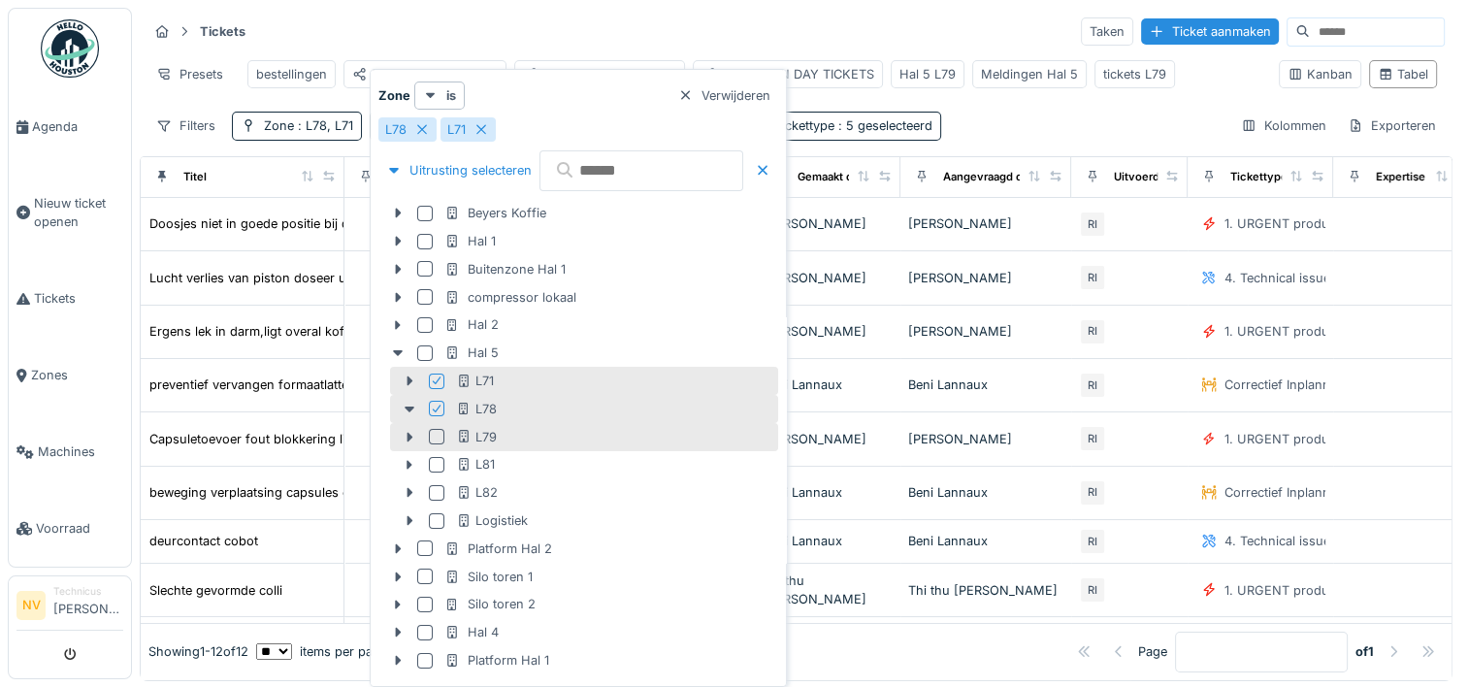
click at [432, 433] on div at bounding box center [437, 437] width 16 height 16
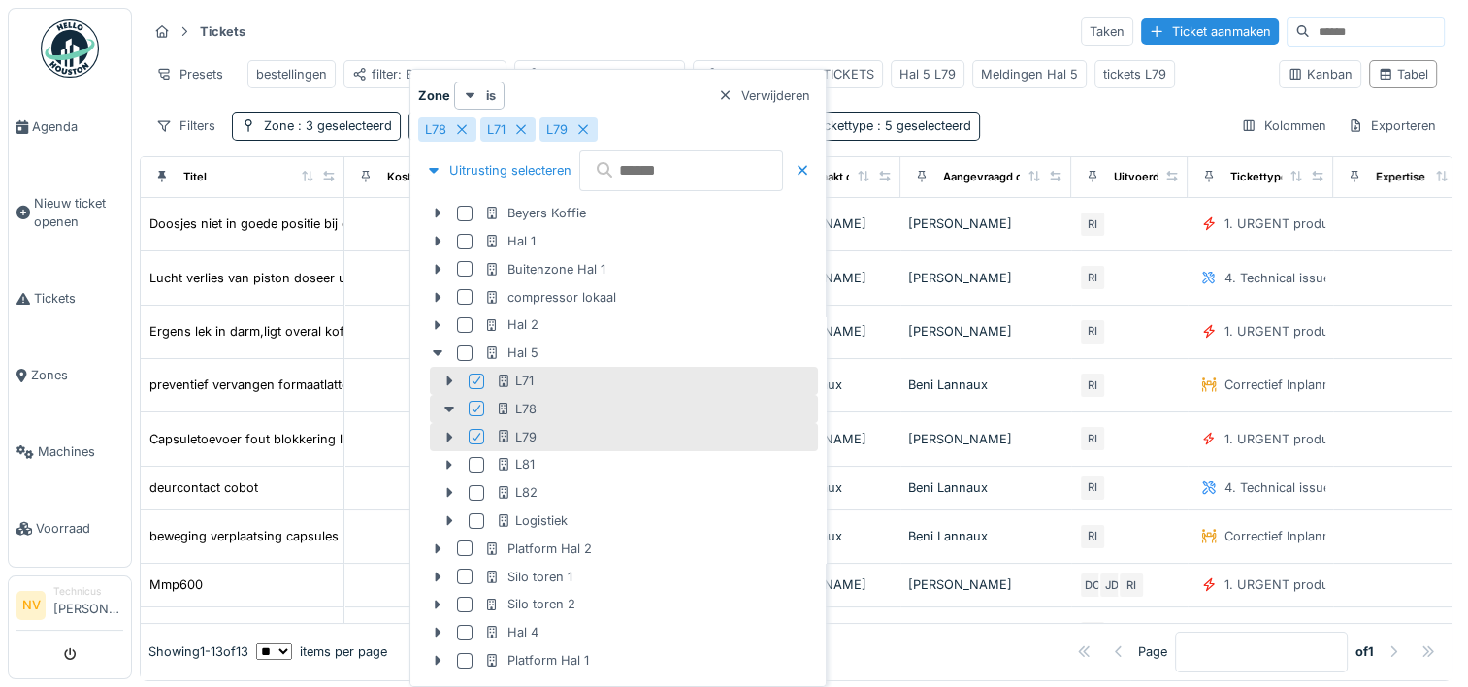
click at [610, 38] on div "Tickets Taken Ticket aanmaken" at bounding box center [795, 32] width 1297 height 32
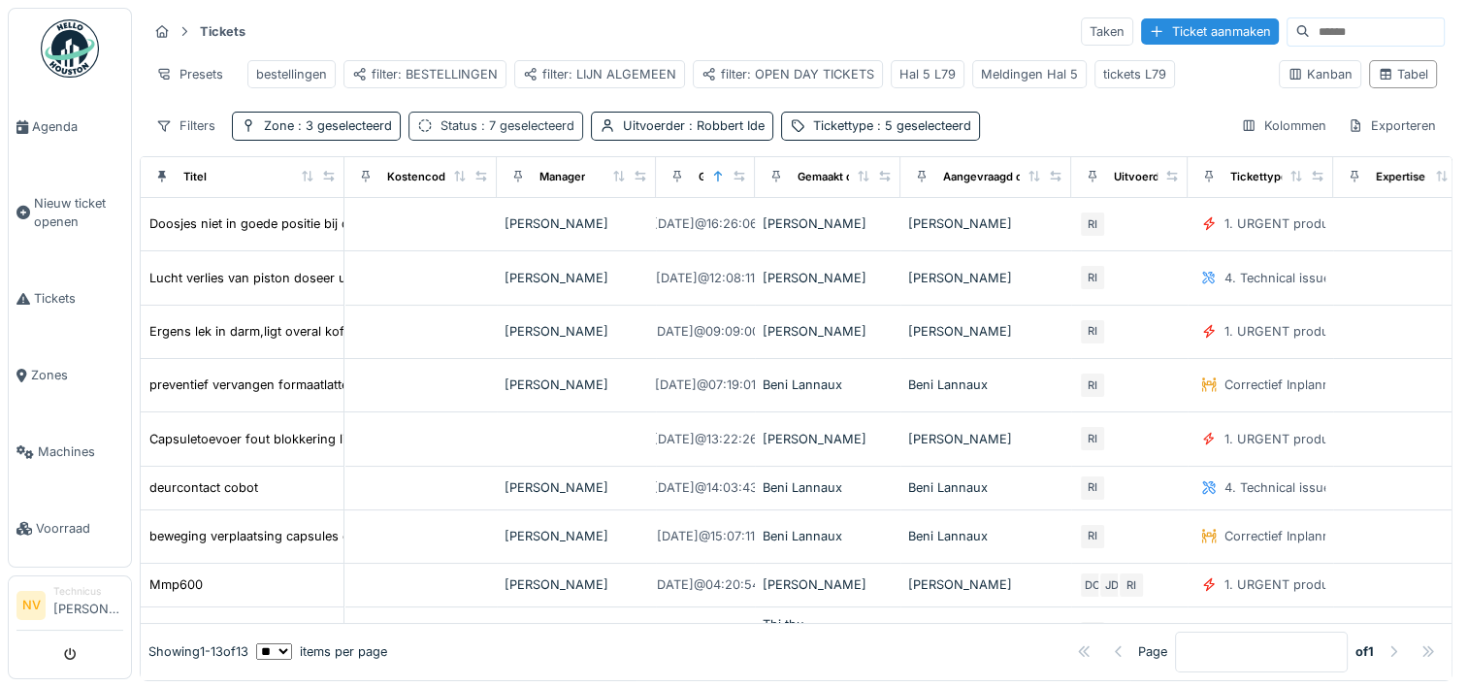
click at [519, 135] on div "Status : 7 geselecteerd" at bounding box center [507, 125] width 134 height 18
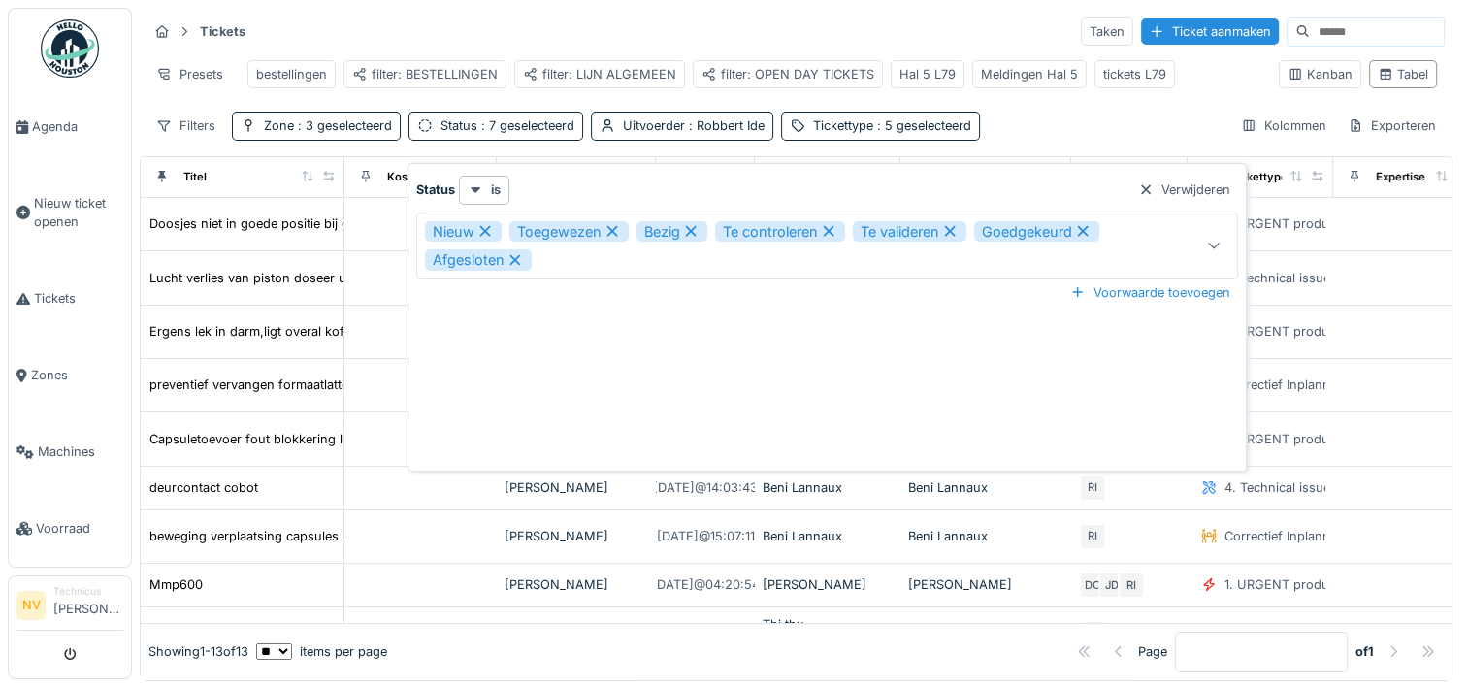
click at [1221, 249] on icon at bounding box center [1214, 245] width 16 height 13
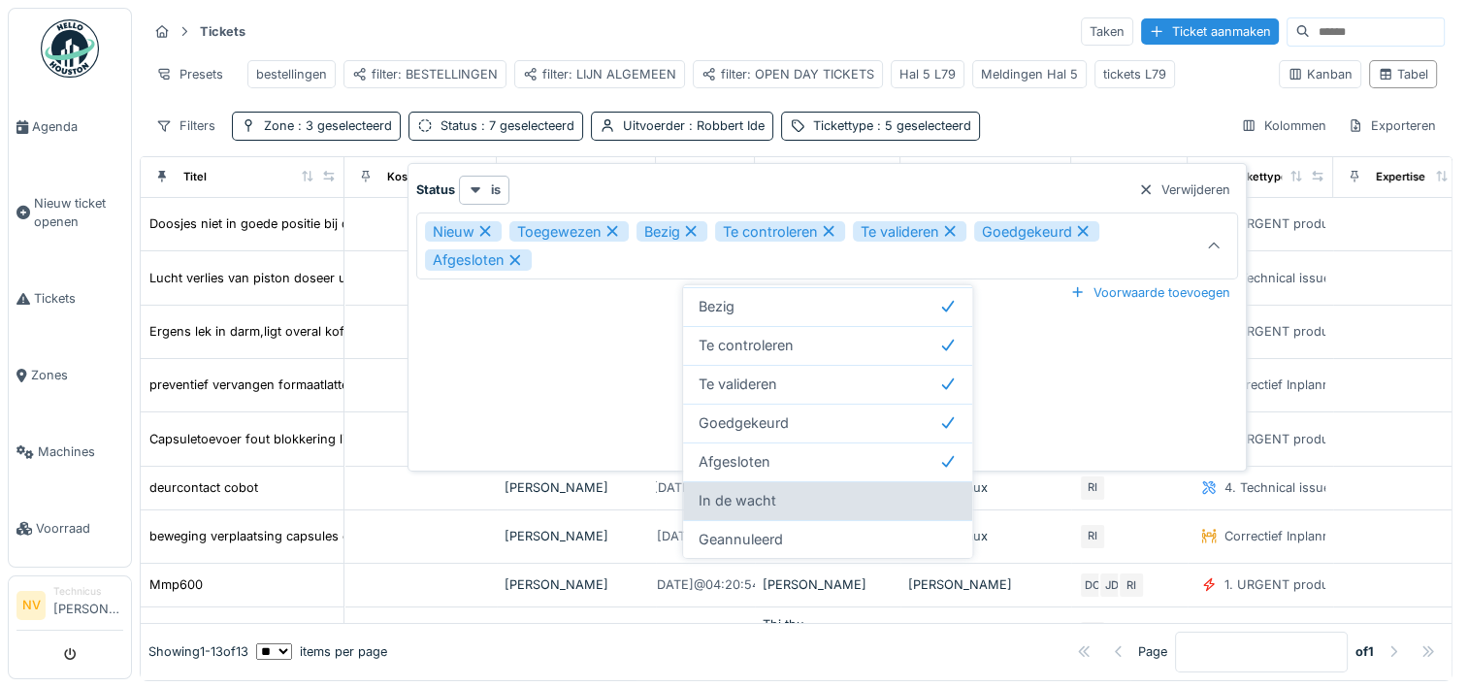
click at [869, 490] on div "In de wacht" at bounding box center [828, 500] width 258 height 21
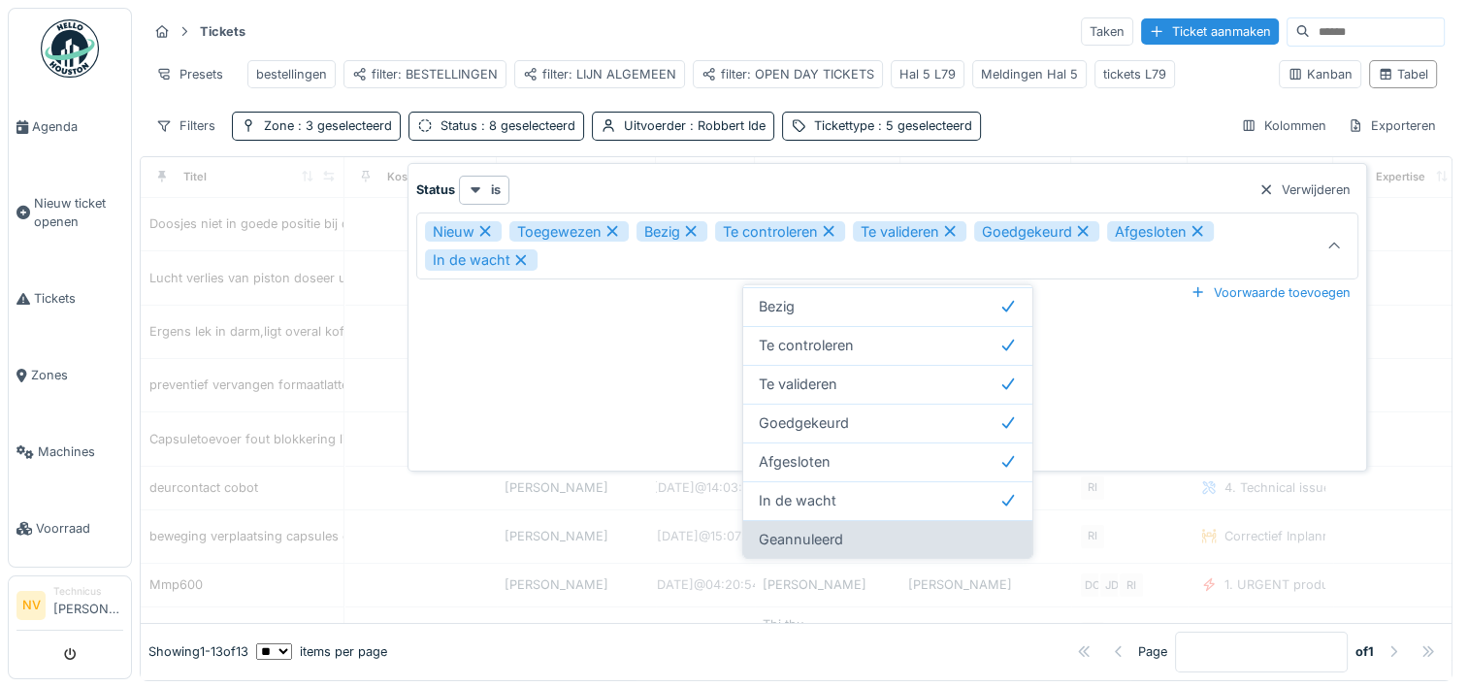
click at [881, 524] on div "Geannuleerd" at bounding box center [887, 539] width 289 height 39
type input "**********"
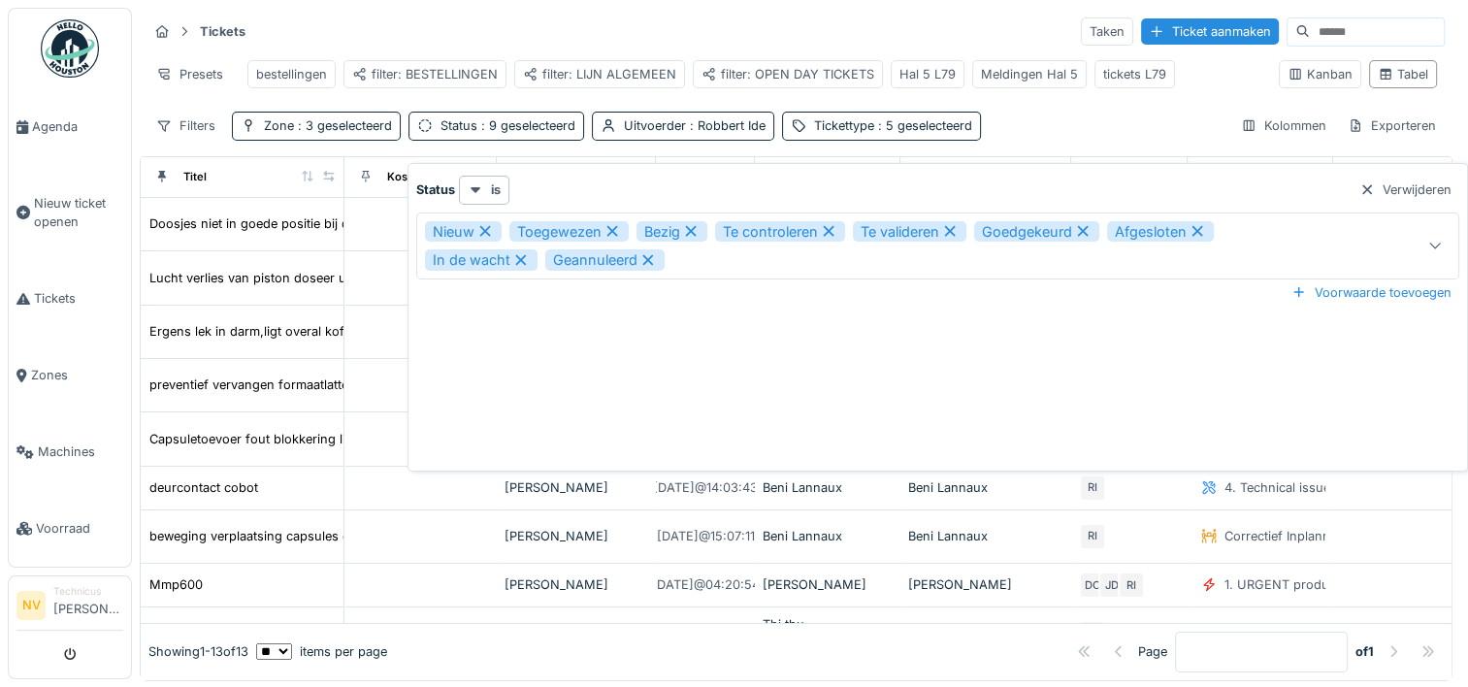
click at [910, 191] on div "Status is Verwijderen" at bounding box center [937, 190] width 1043 height 28
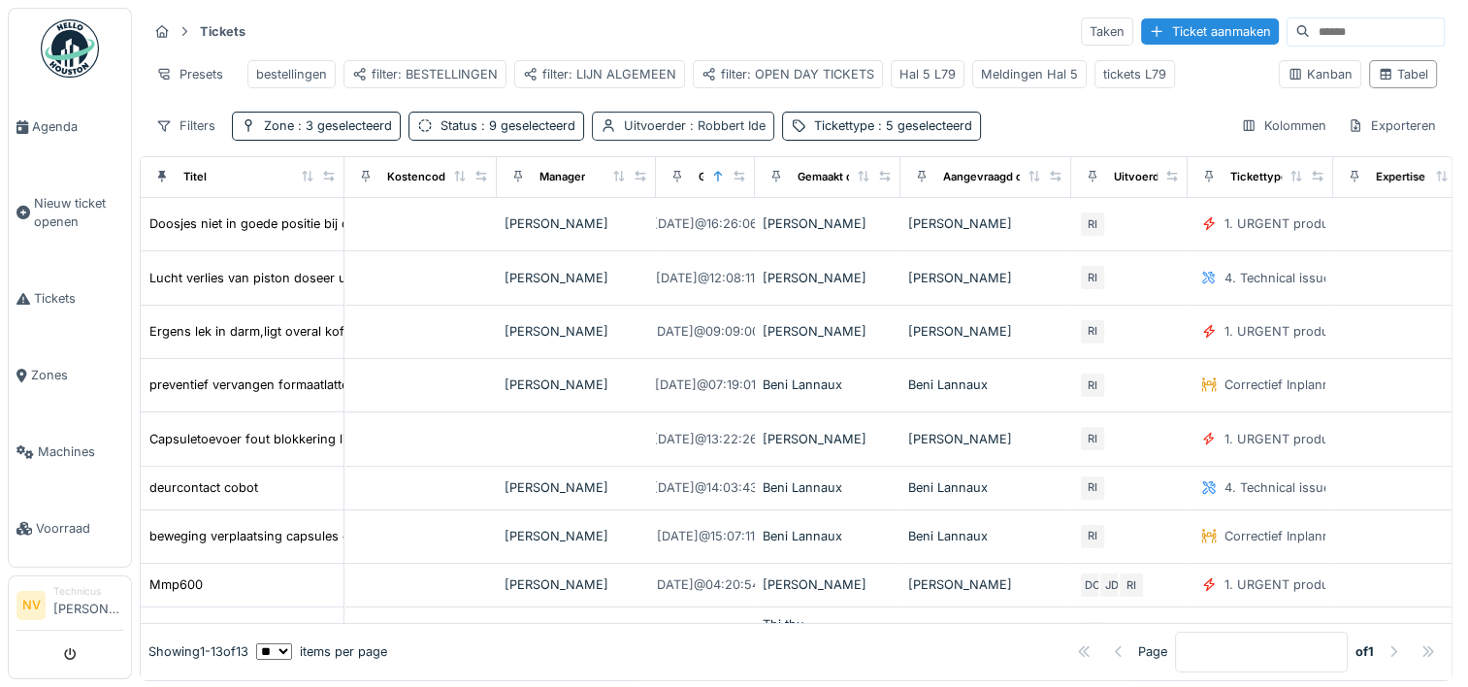
click at [651, 134] on div "Uitvoerder : Robbert Ide" at bounding box center [695, 125] width 142 height 18
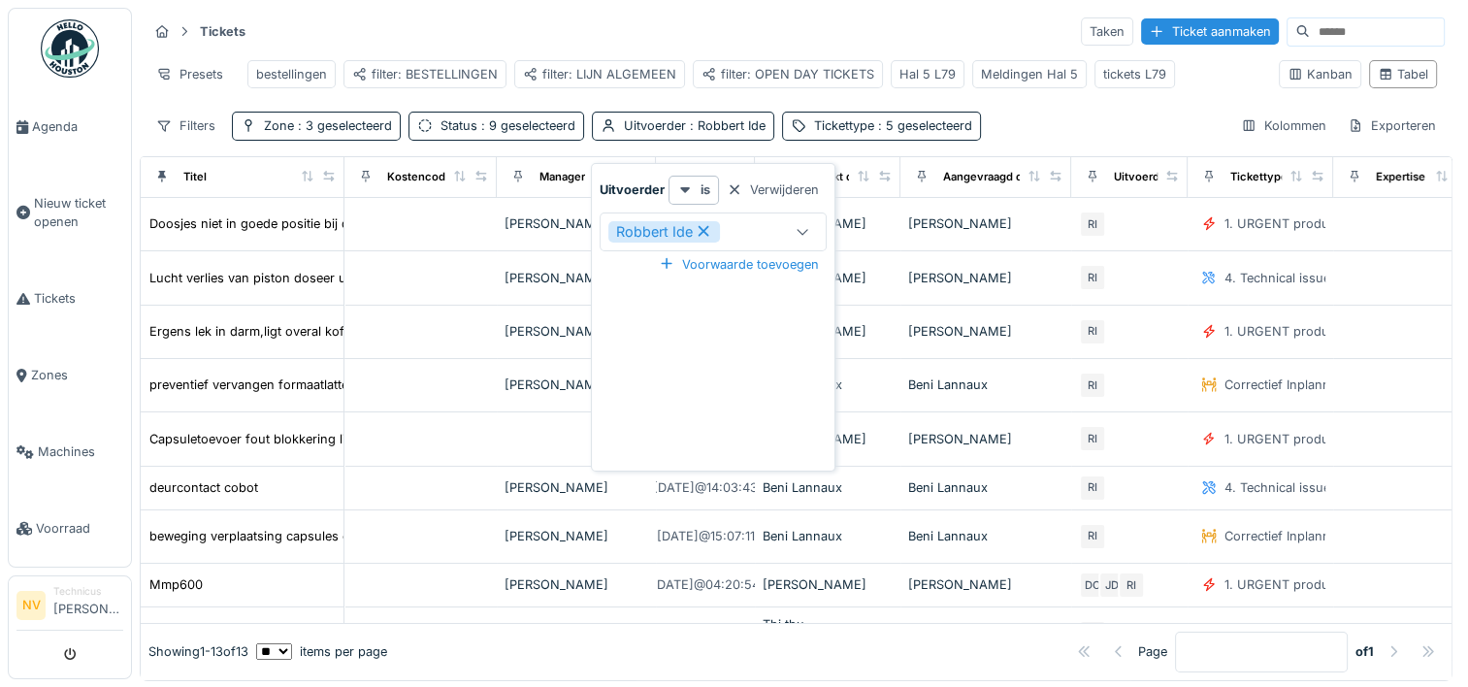
click at [702, 229] on icon at bounding box center [703, 231] width 17 height 14
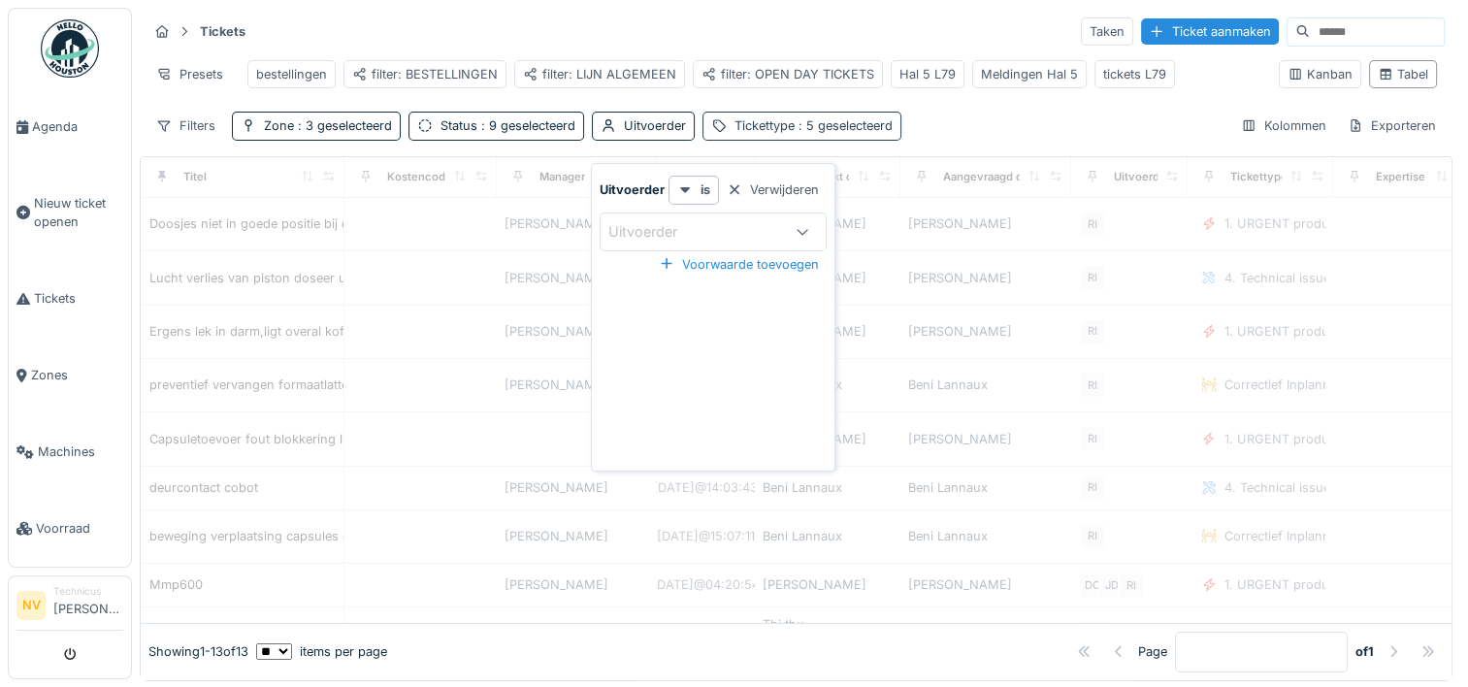
click at [786, 135] on div "Tickettype : 5 geselecteerd" at bounding box center [813, 125] width 158 height 18
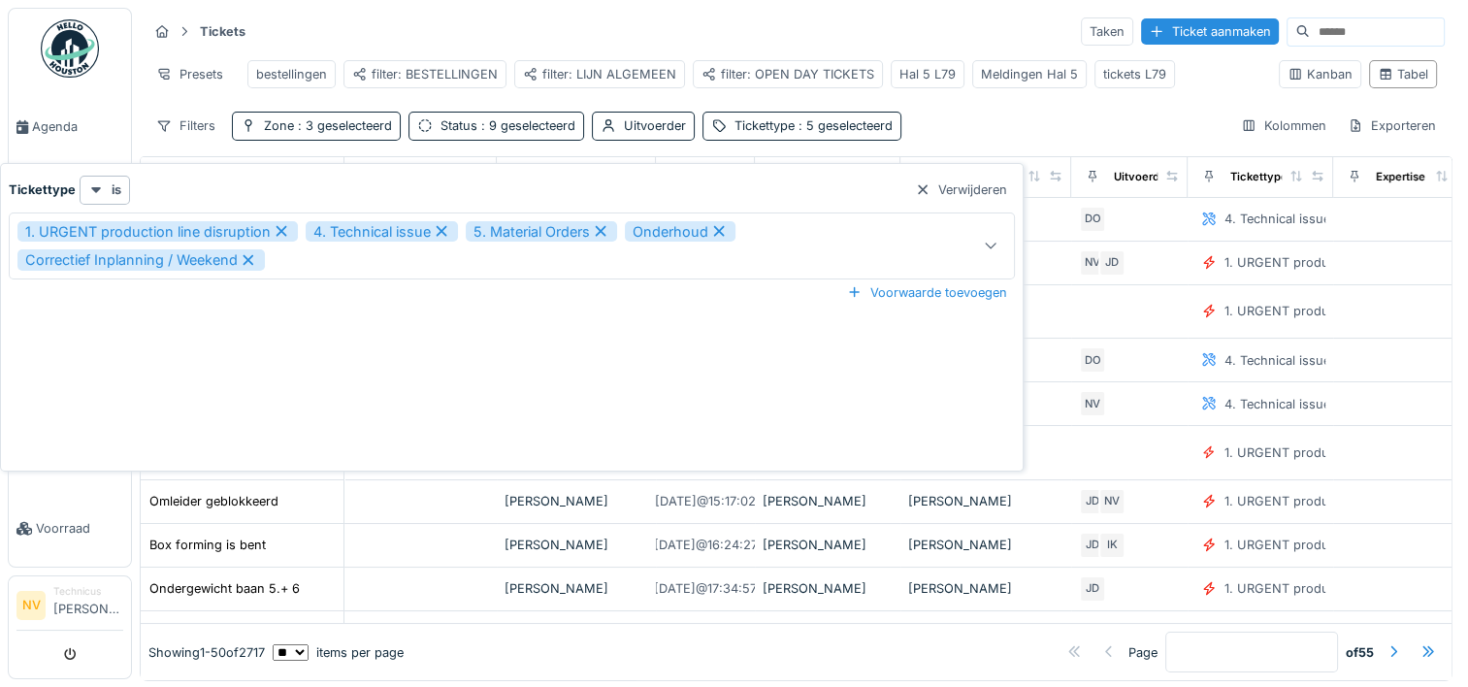
click at [973, 114] on div "Tickets Taken Ticket aanmaken Presets bestellingen filter: BESTELLINGEN filter:…" at bounding box center [796, 78] width 1313 height 141
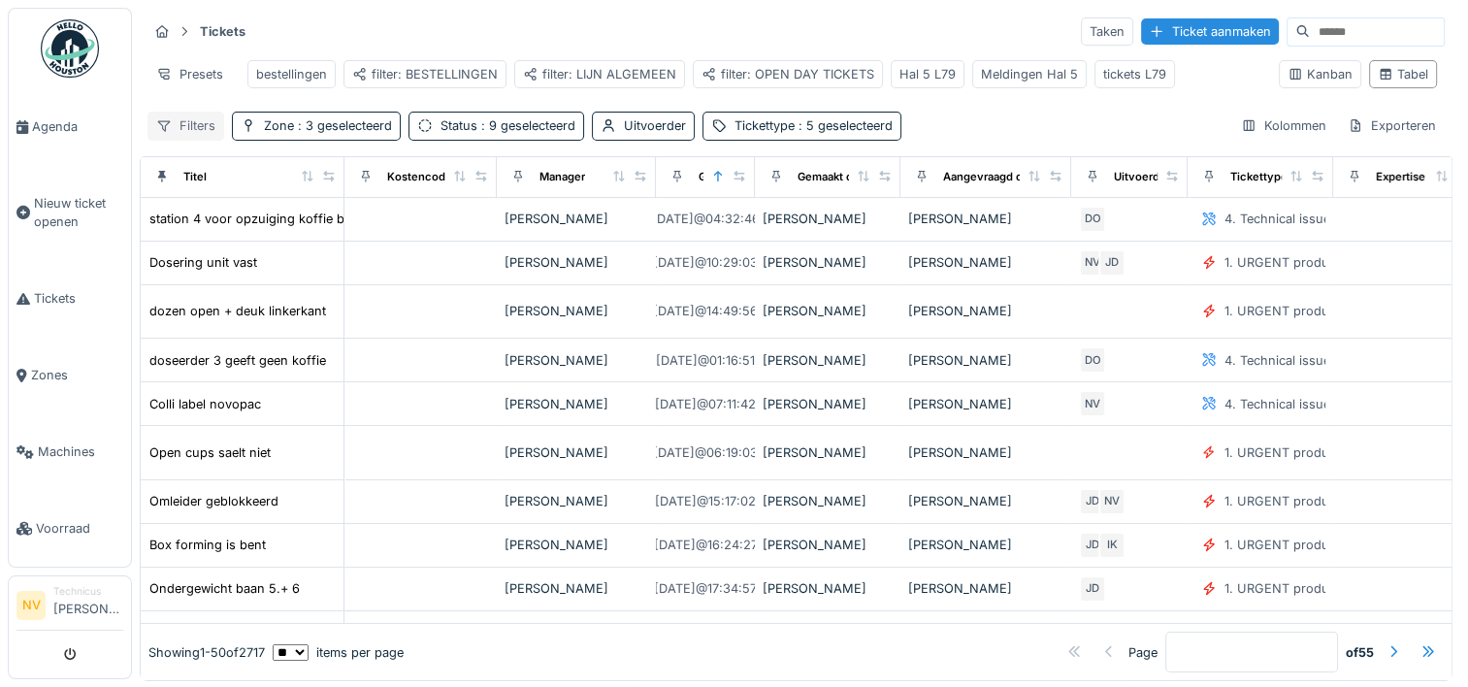
click at [185, 140] on div "Filters" at bounding box center [185, 126] width 77 height 28
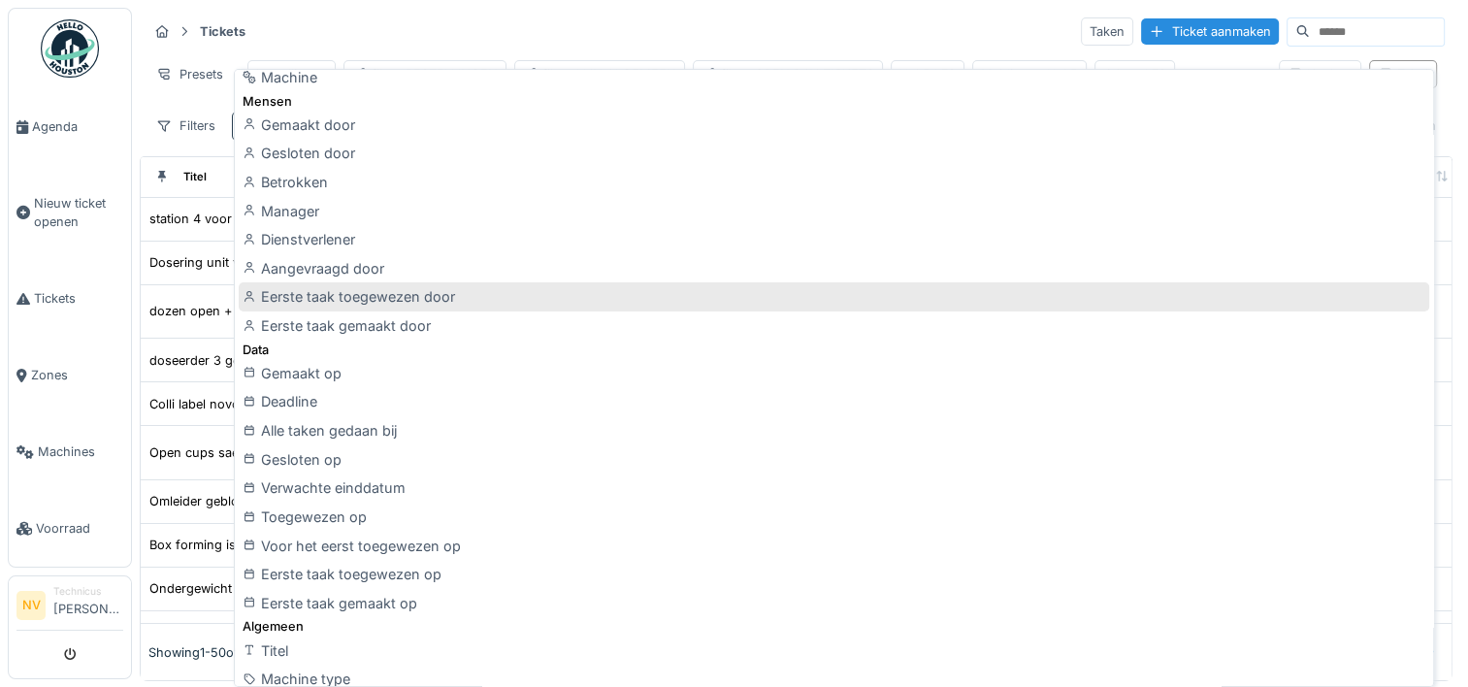
scroll to position [194, 0]
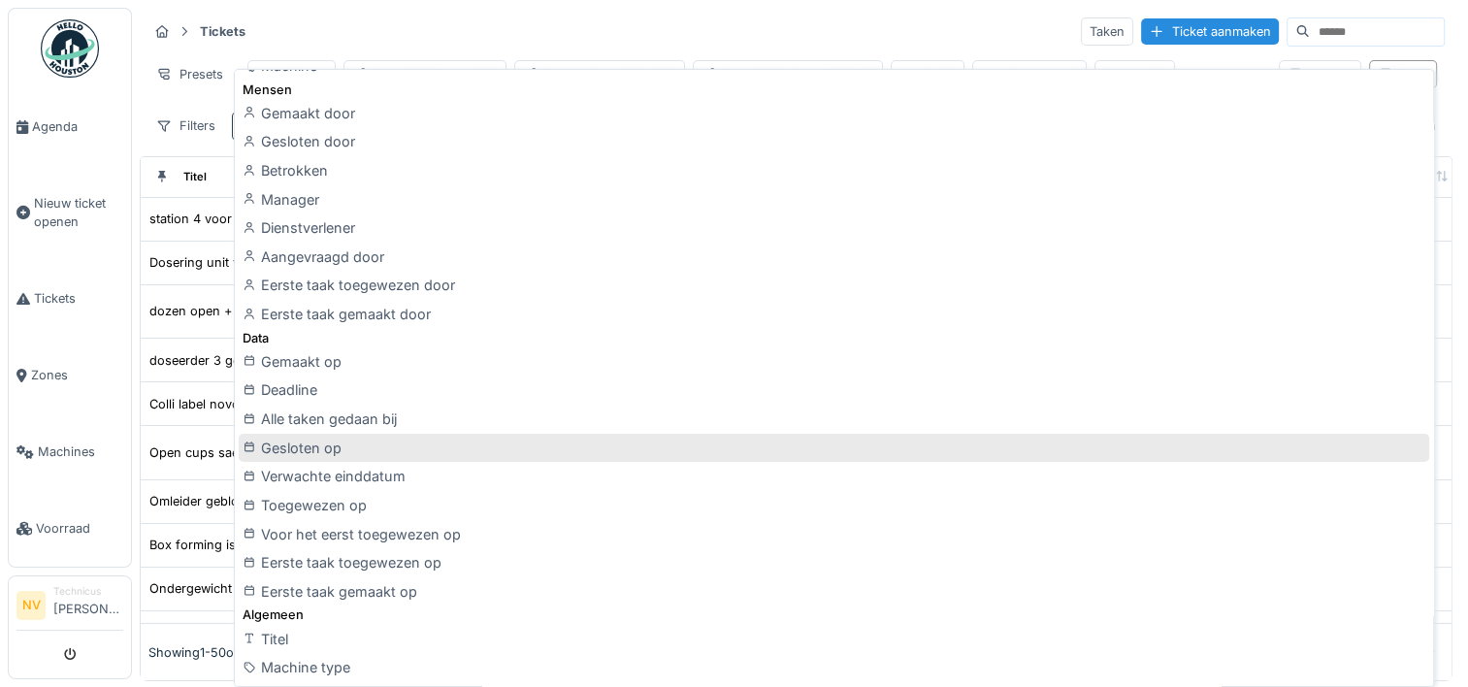
click at [320, 446] on div "Gesloten op" at bounding box center [834, 448] width 1190 height 29
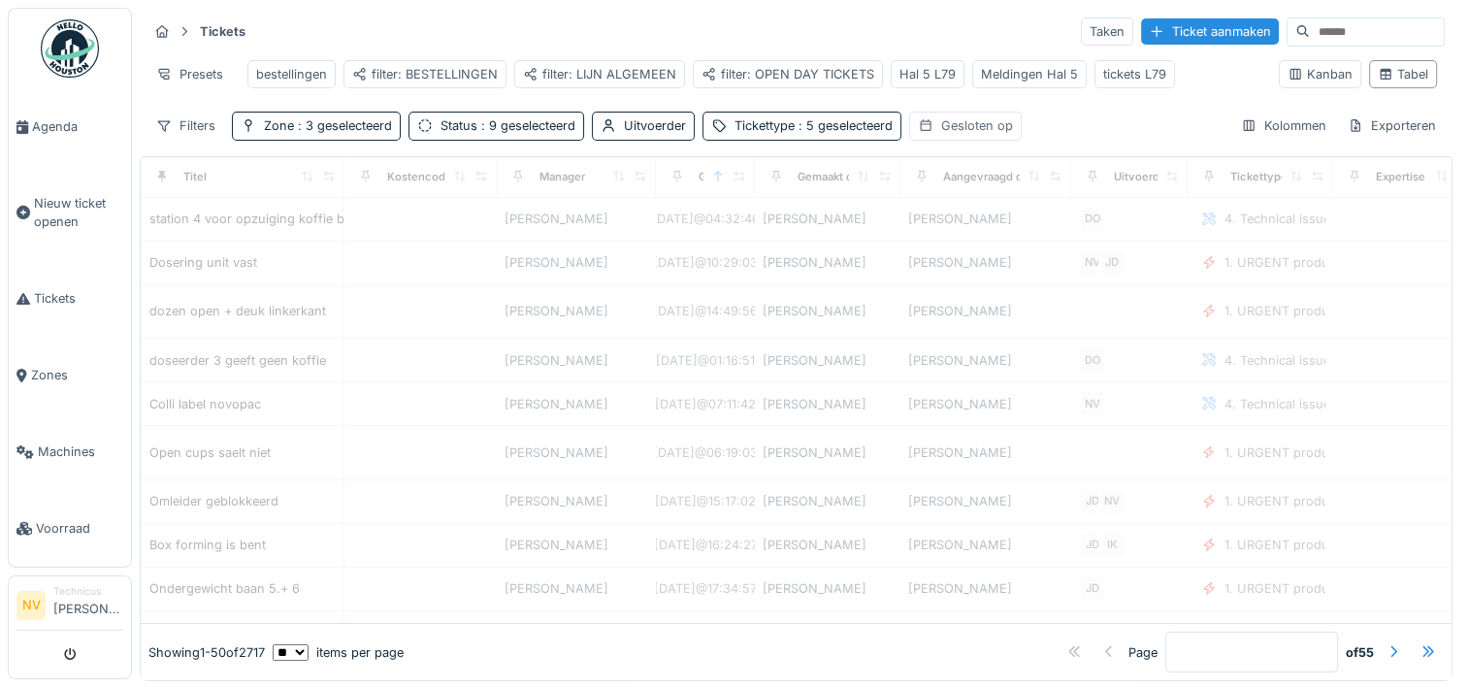
click at [957, 134] on div "Gesloten op" at bounding box center [977, 125] width 72 height 18
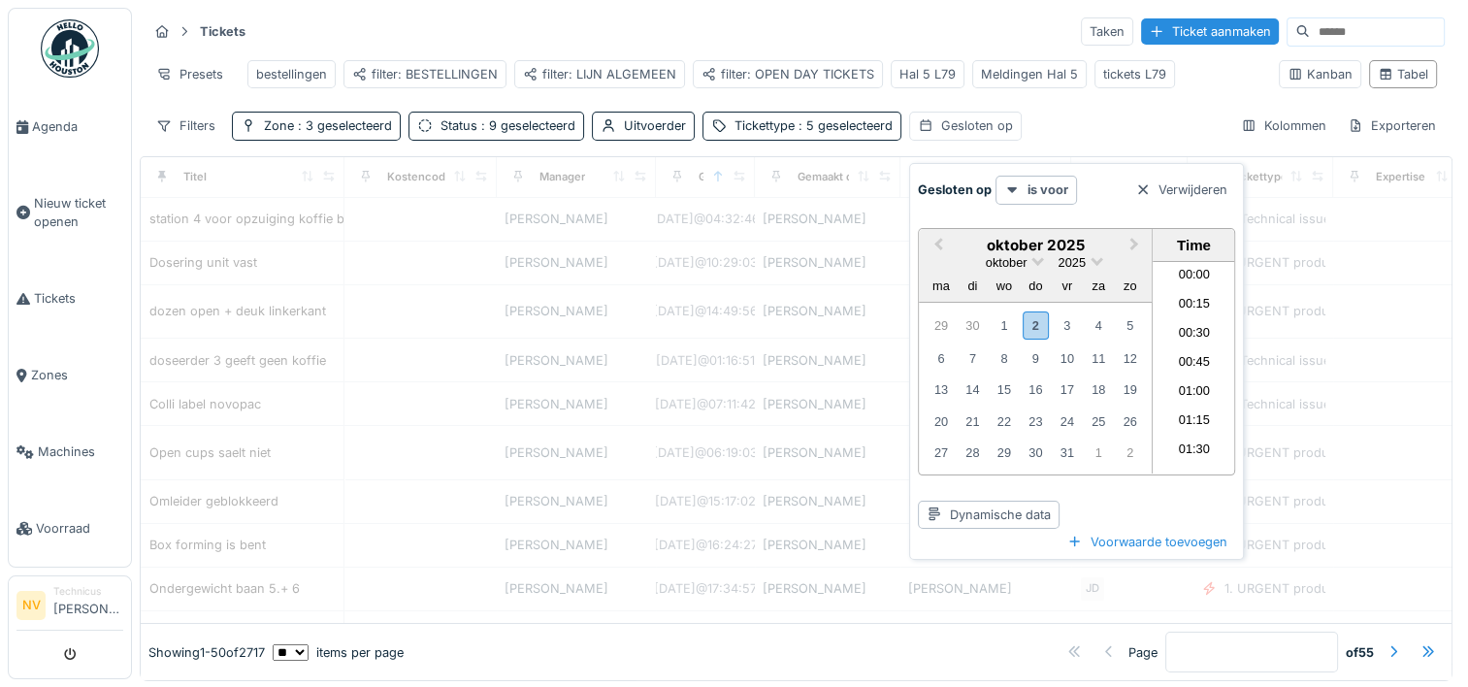
scroll to position [753, 0]
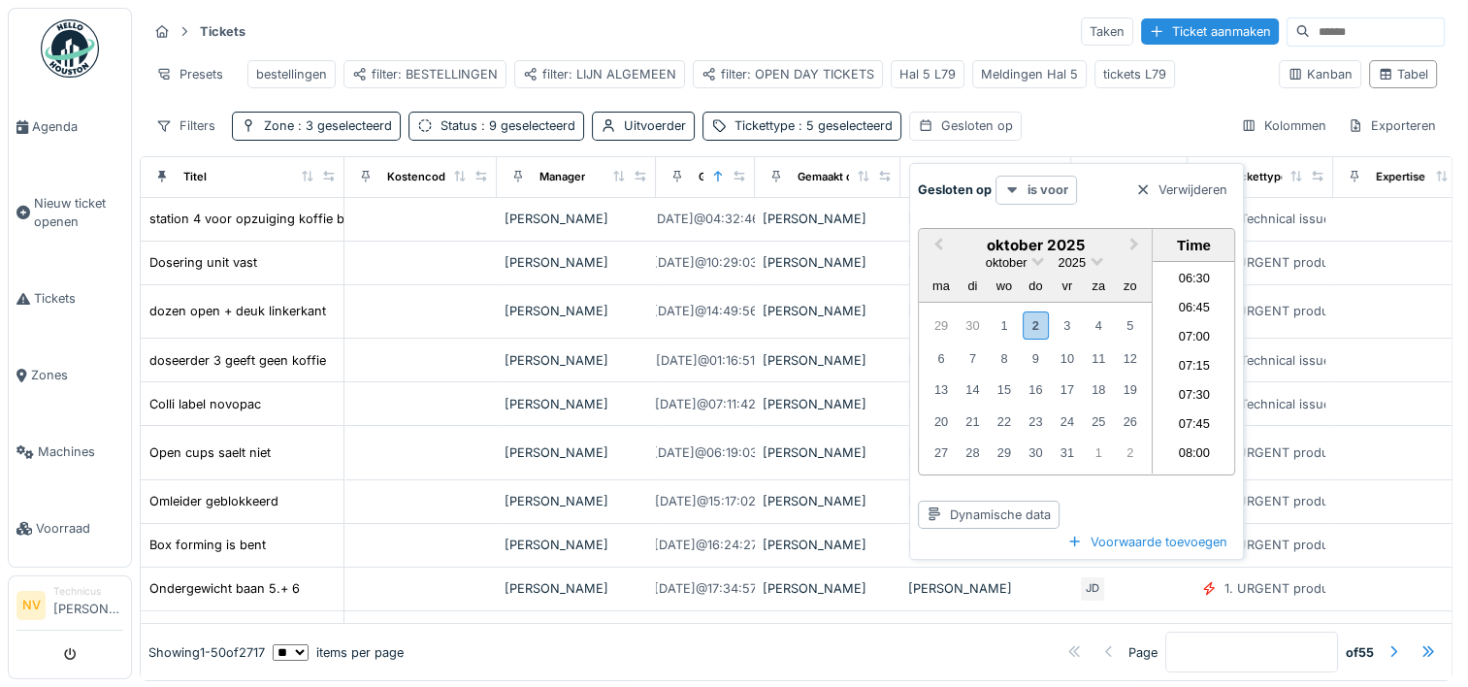
click at [1044, 194] on strong "is voor" at bounding box center [1047, 189] width 41 height 18
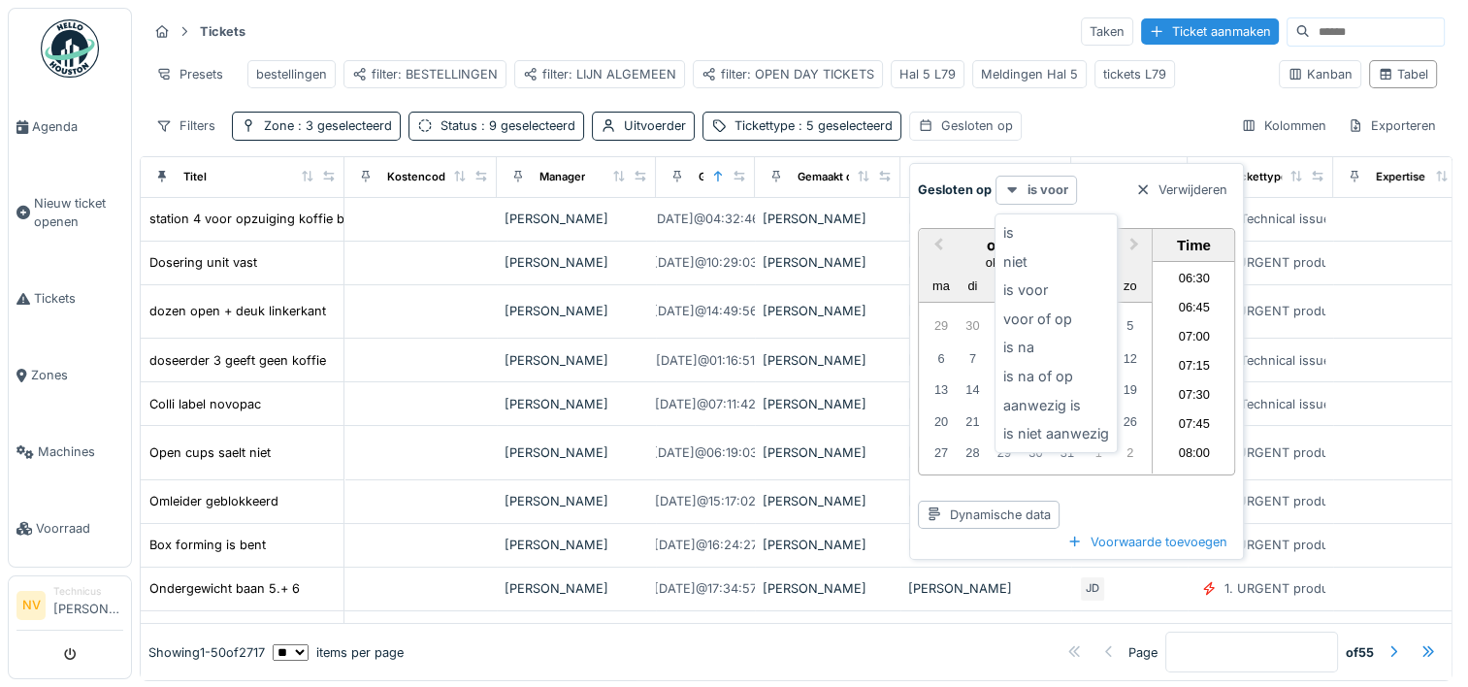
drag, startPoint x: 1025, startPoint y: 346, endPoint x: 1017, endPoint y: 186, distance: 160.3
click at [1025, 345] on div "is na" at bounding box center [1056, 347] width 114 height 29
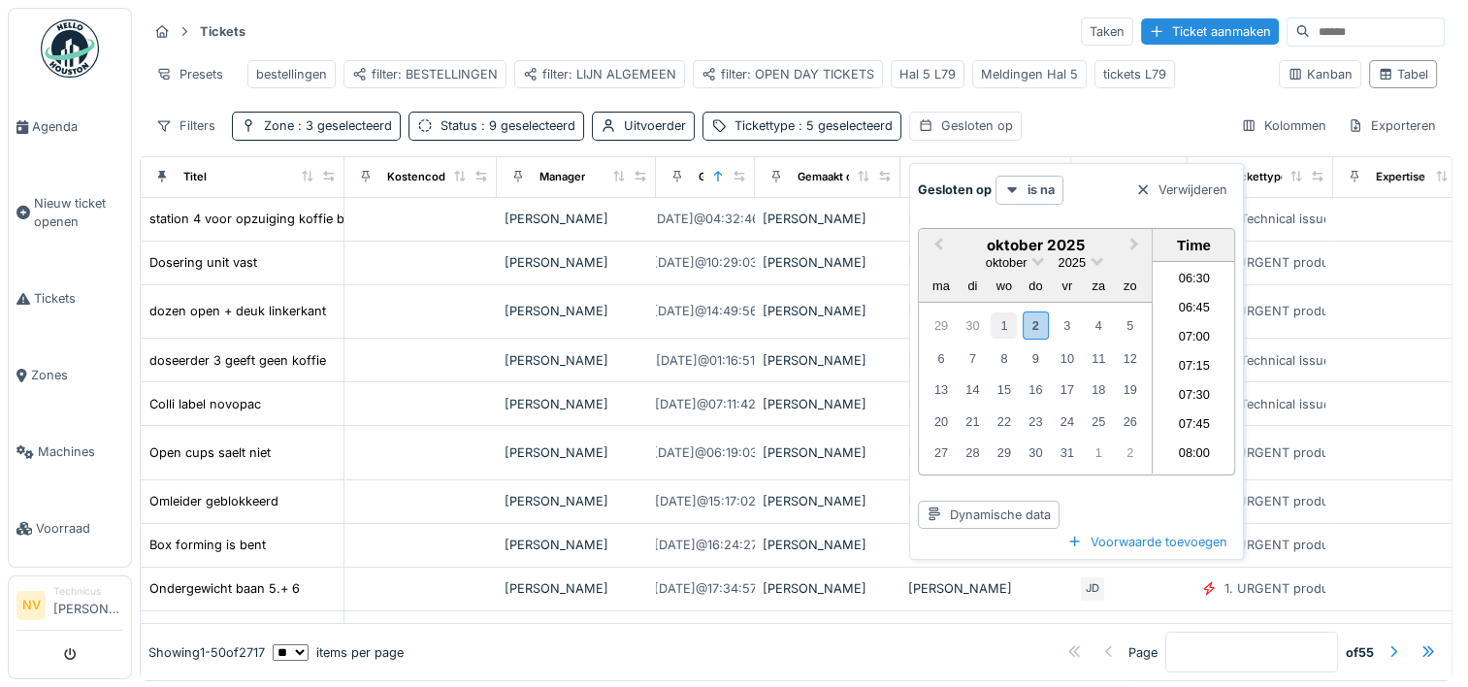
click at [1009, 320] on div "1" at bounding box center [1004, 325] width 26 height 26
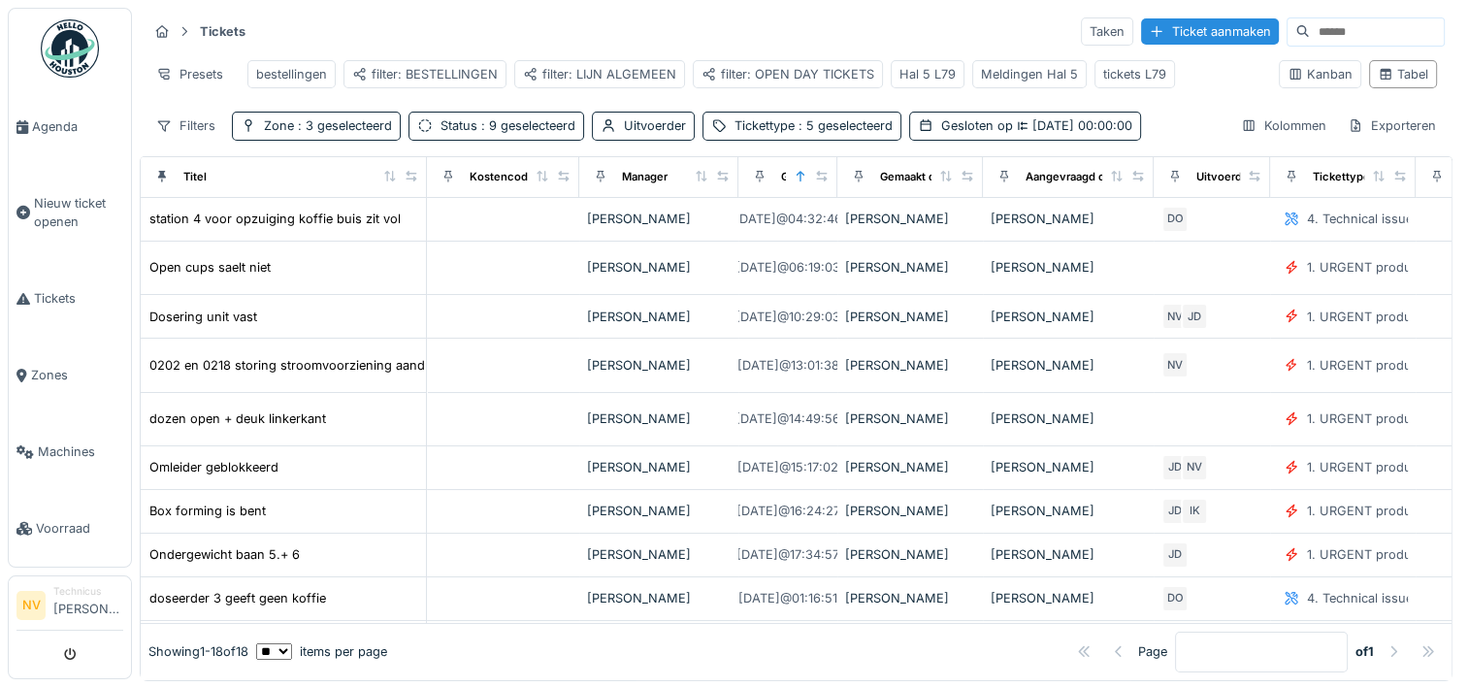
drag, startPoint x: 329, startPoint y: 190, endPoint x: 411, endPoint y: 199, distance: 82.9
click at [411, 189] on div "Titel" at bounding box center [283, 177] width 270 height 24
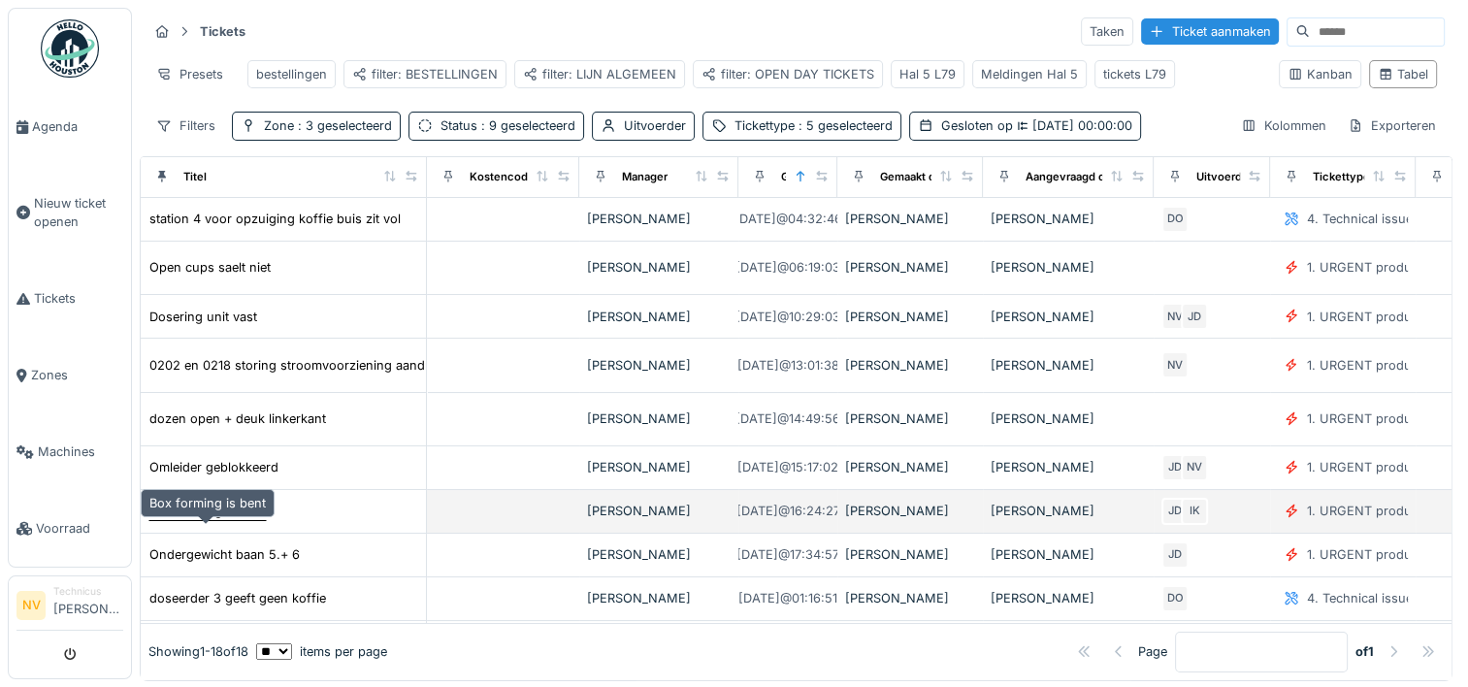
click at [232, 520] on div "Box forming is bent" at bounding box center [207, 511] width 116 height 18
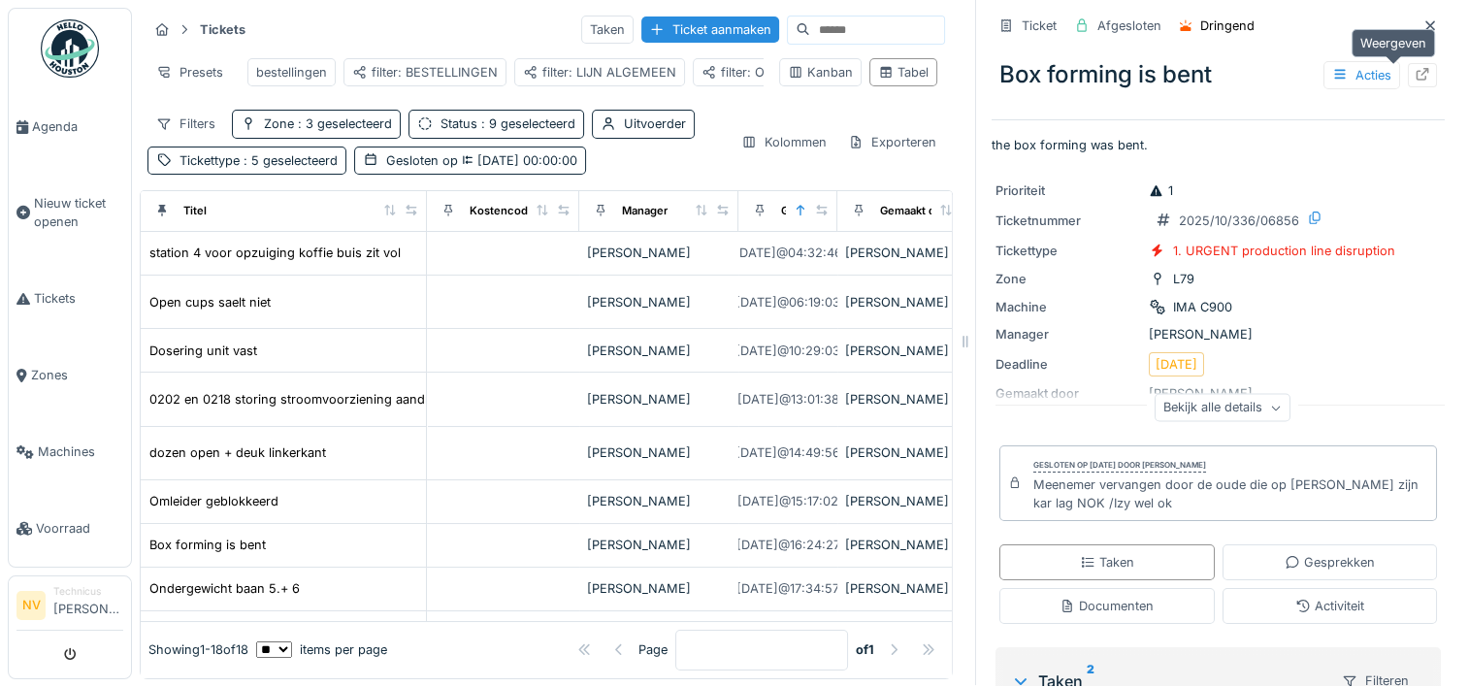
click at [1416, 68] on icon at bounding box center [1422, 74] width 13 height 13
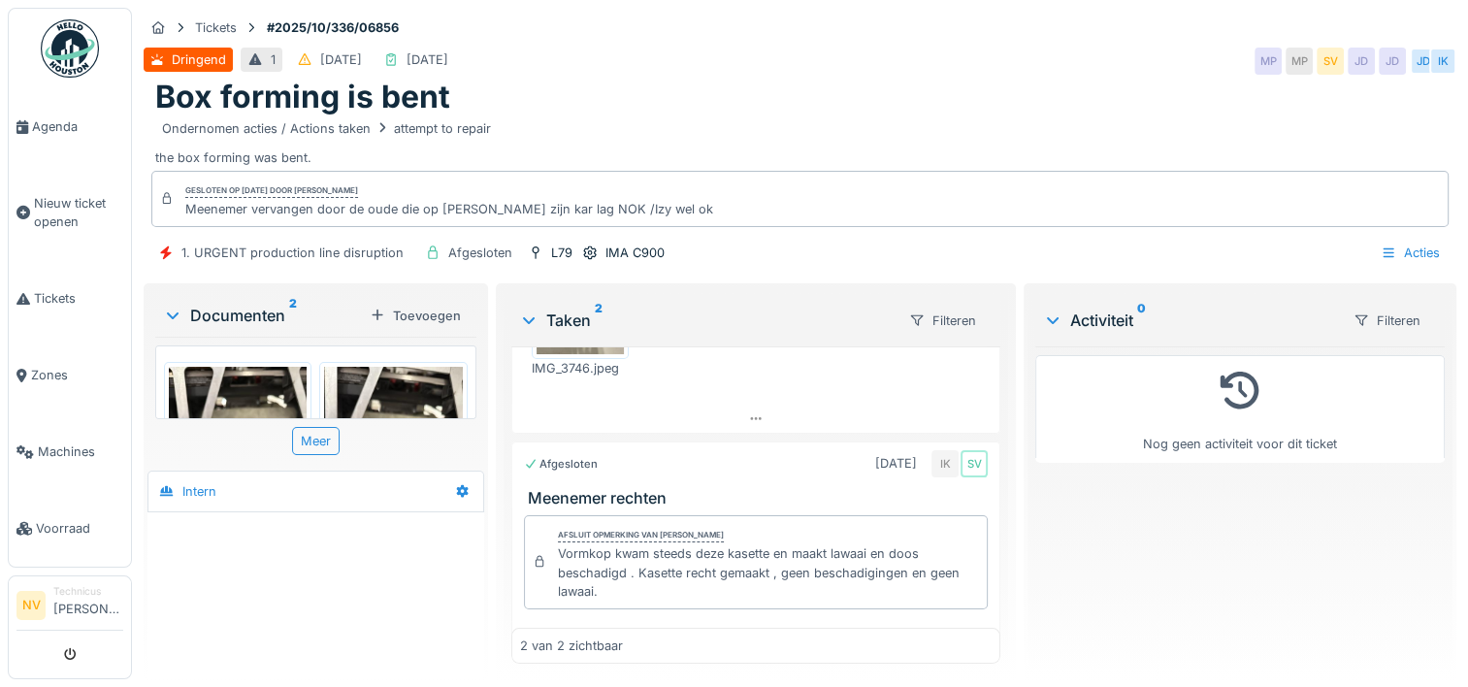
scroll to position [334, 0]
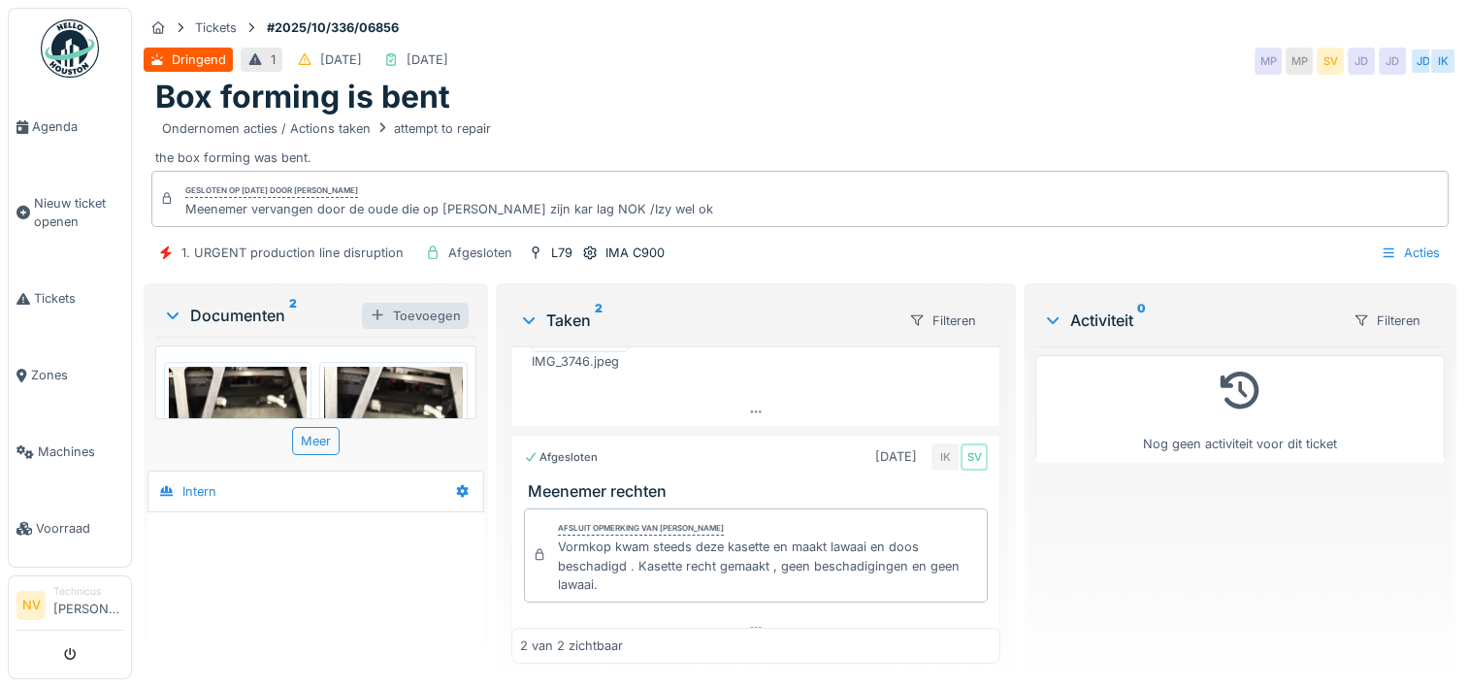
click at [446, 303] on div "Toevoegen" at bounding box center [415, 316] width 107 height 26
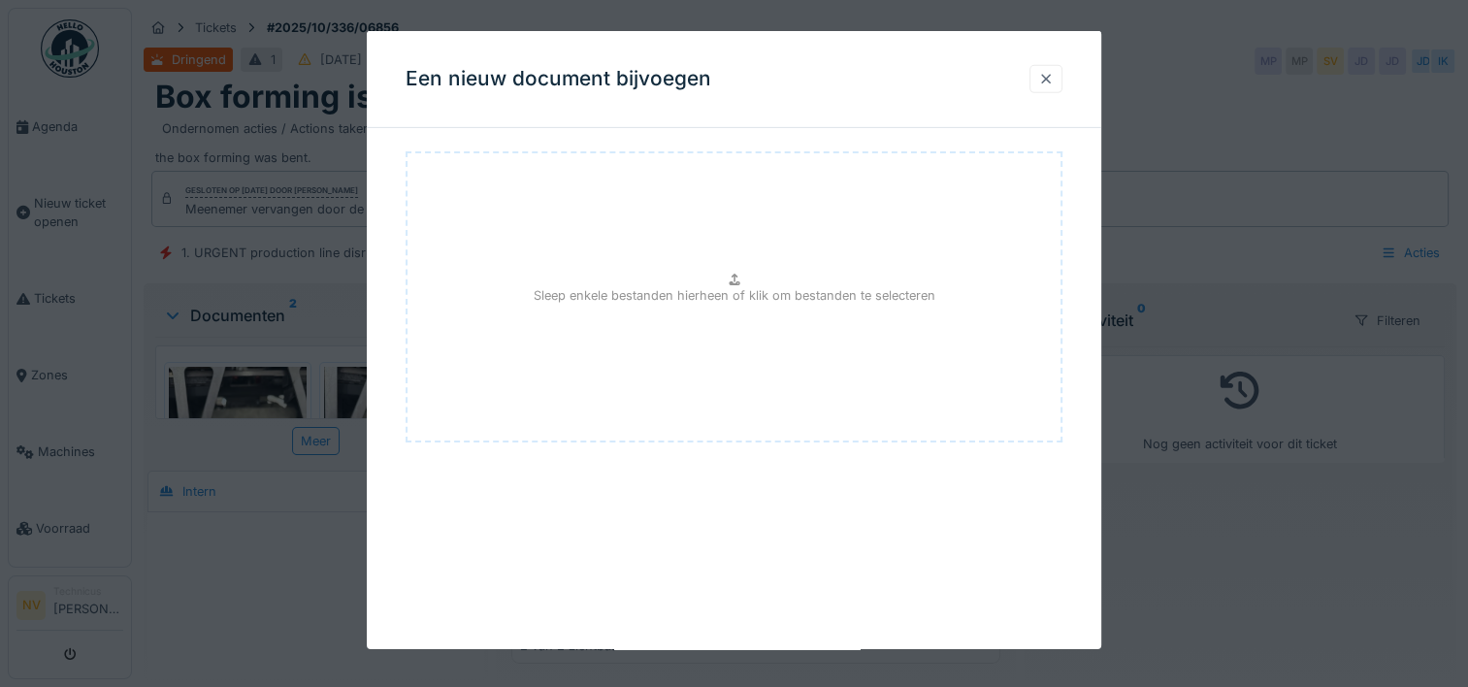
click at [1047, 81] on div at bounding box center [1046, 79] width 16 height 18
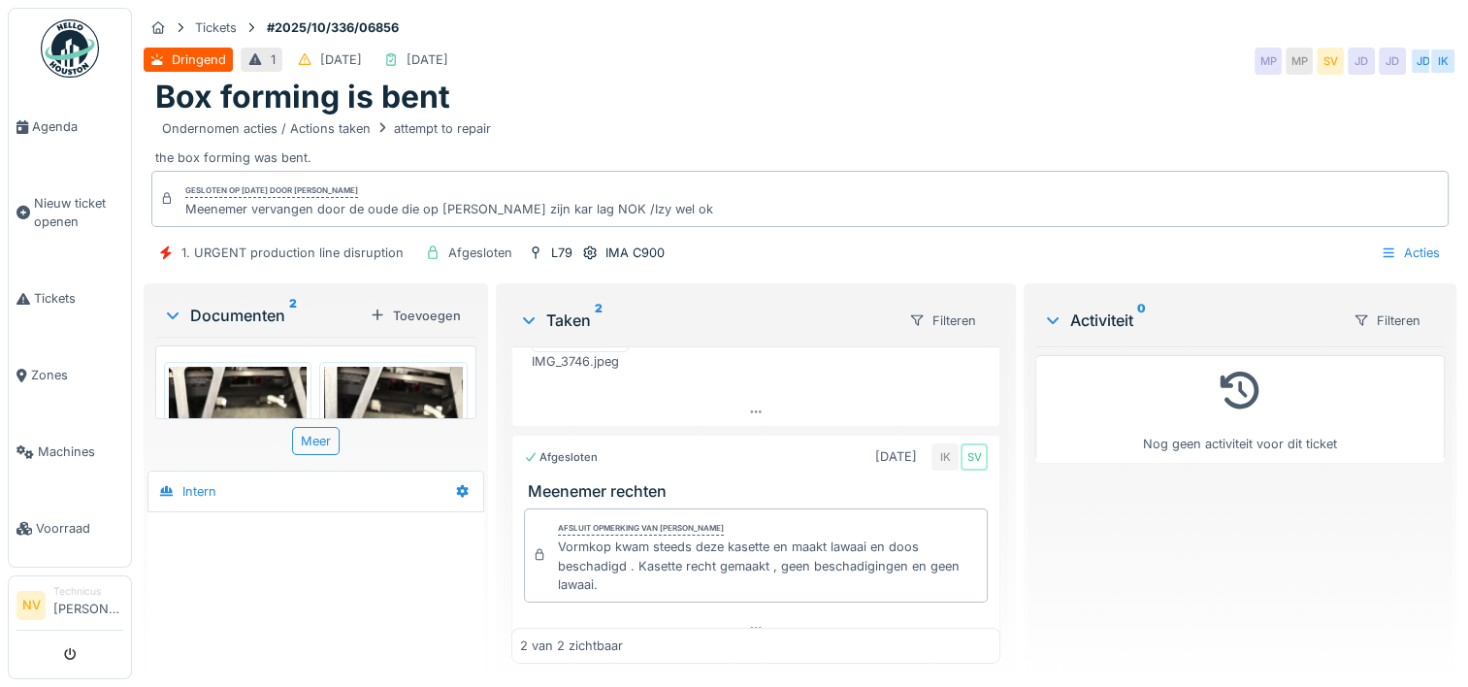
click at [262, 553] on div at bounding box center [315, 548] width 329 height 49
click at [1382, 239] on div "Acties" at bounding box center [1410, 253] width 77 height 28
click at [1230, 249] on div "1. URGENT production line disruption Afgesloten L79 IMA C900 Acties" at bounding box center [800, 253] width 1313 height 44
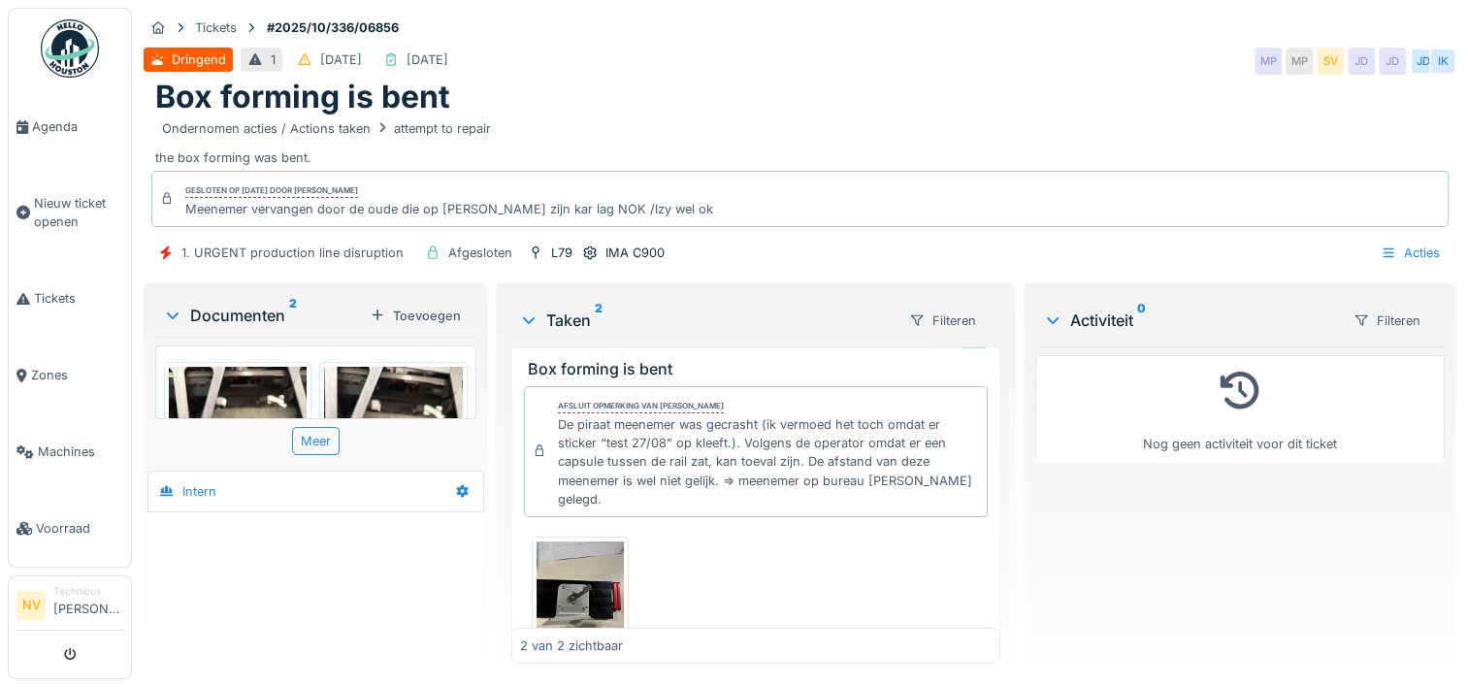
scroll to position [0, 0]
drag, startPoint x: 268, startPoint y: 23, endPoint x: 400, endPoint y: 12, distance: 132.5
click at [400, 12] on div "Tickets #2025/10/336/06856 Dringend 1 1-10-2025 1-10-2025 MP MP SV JD JD JD IK …" at bounding box center [800, 144] width 1320 height 272
copy strong "#2025/10/336/06856"
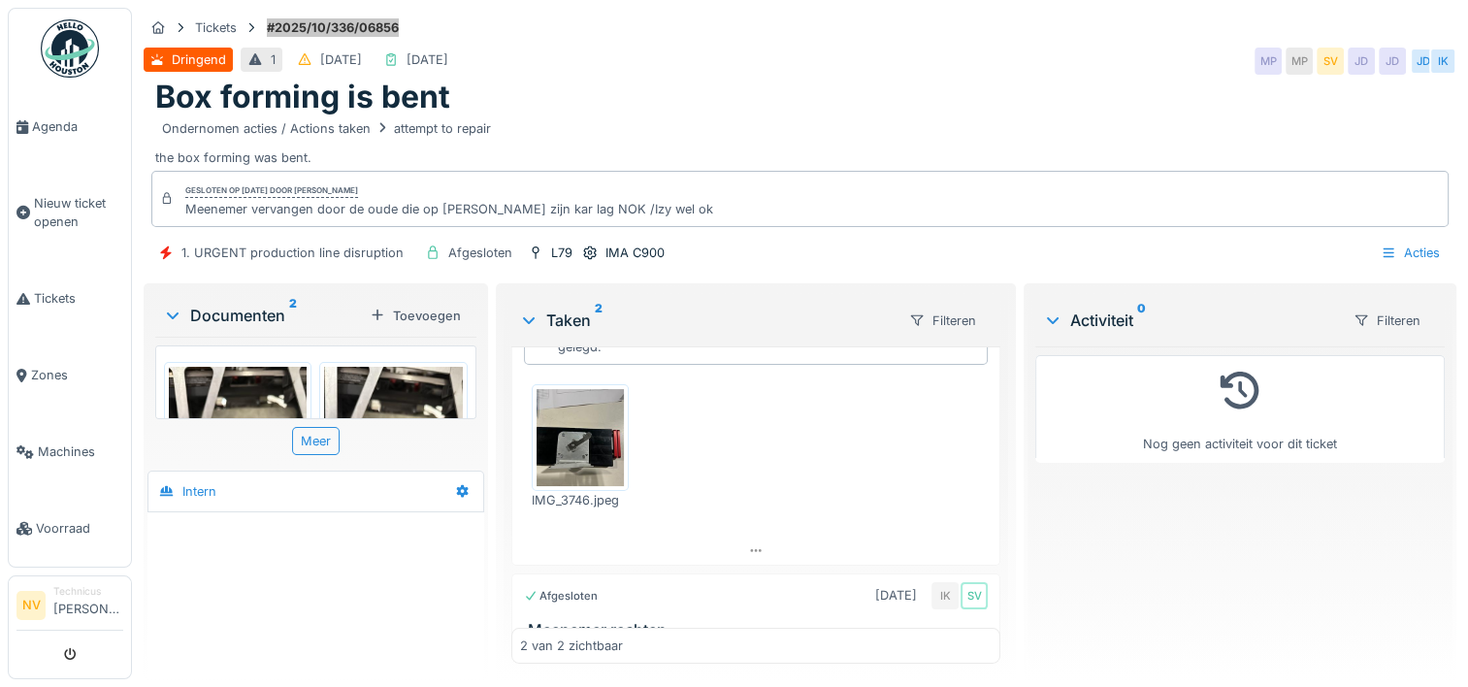
scroll to position [291, 0]
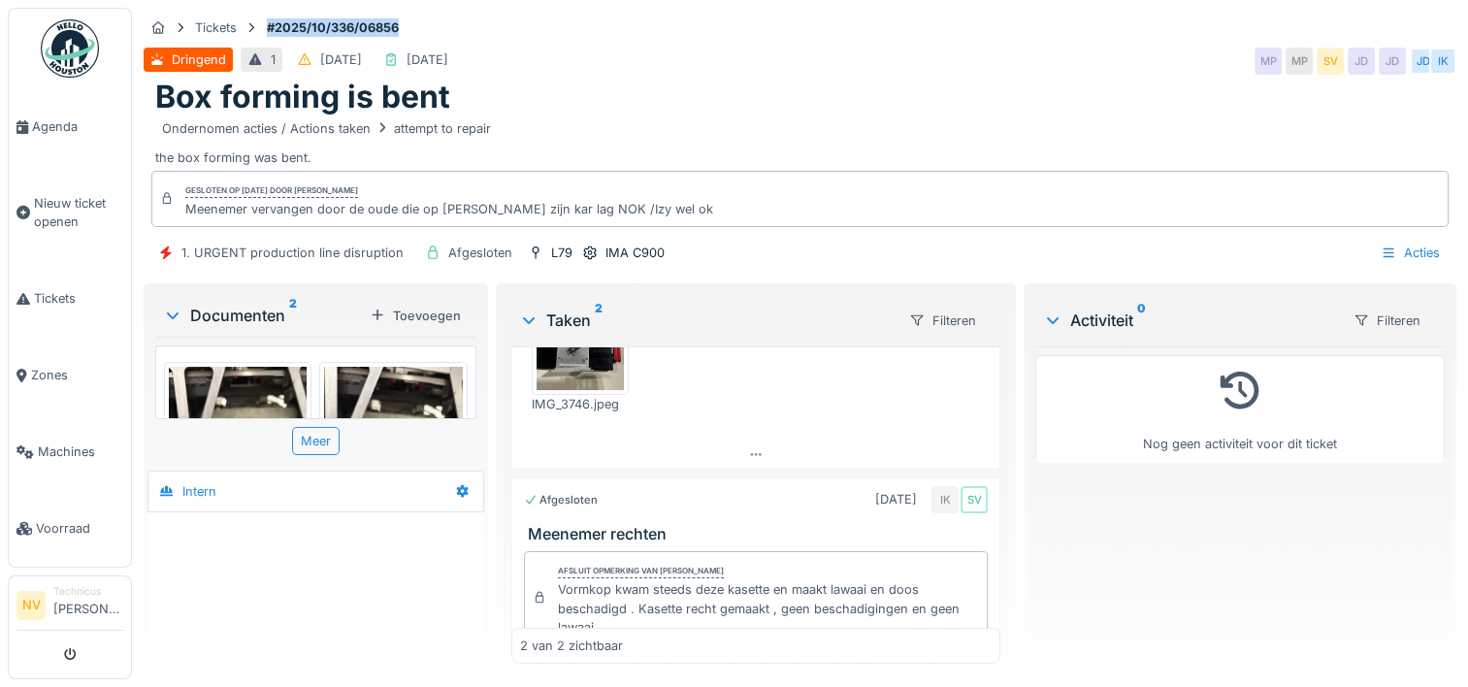
click at [248, 397] on img at bounding box center [238, 489] width 138 height 245
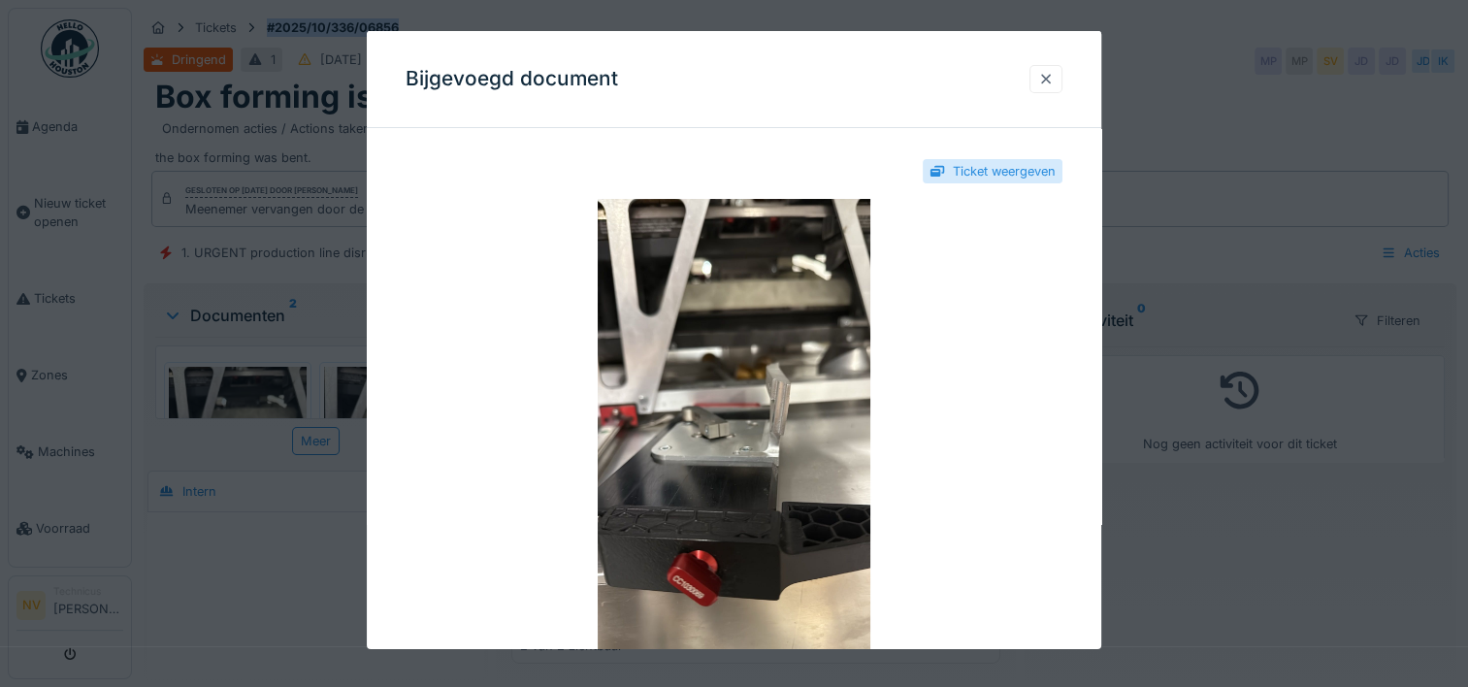
click at [1061, 75] on div at bounding box center [1045, 79] width 33 height 28
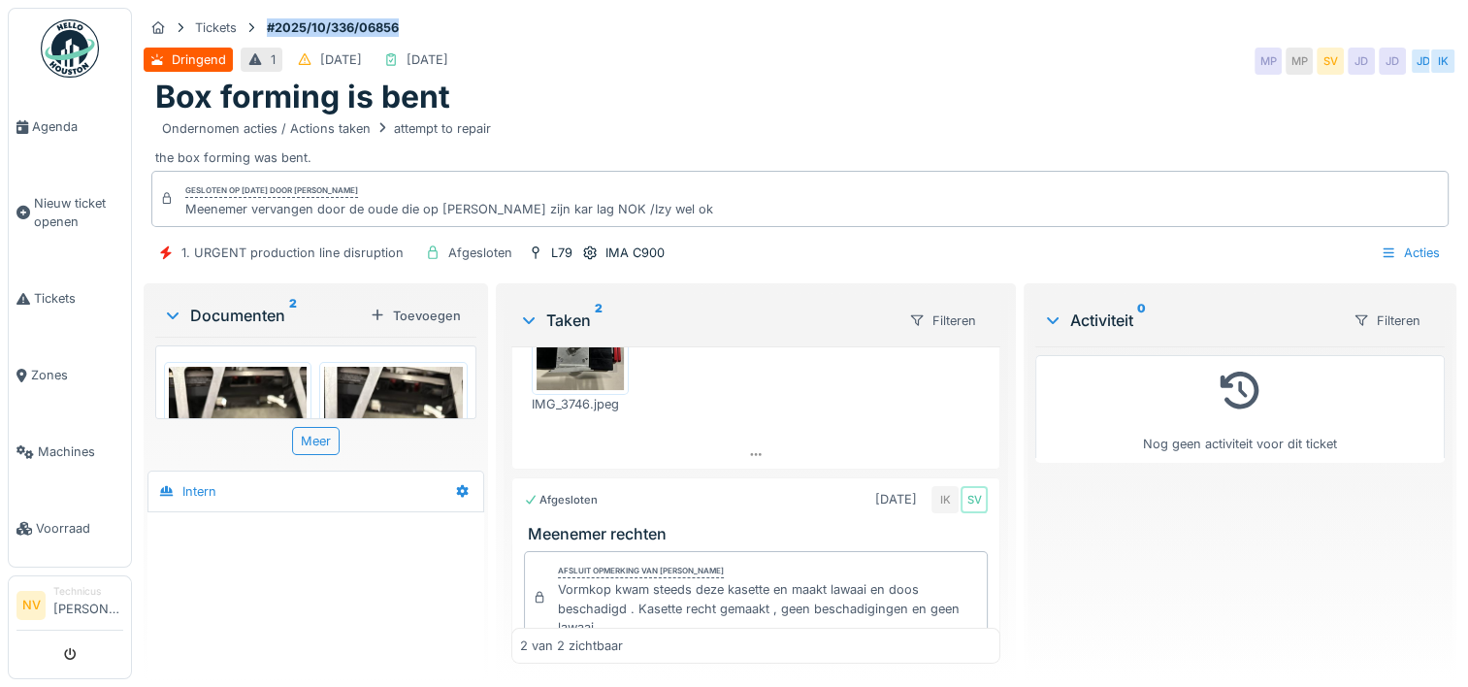
click at [380, 380] on img at bounding box center [393, 489] width 138 height 245
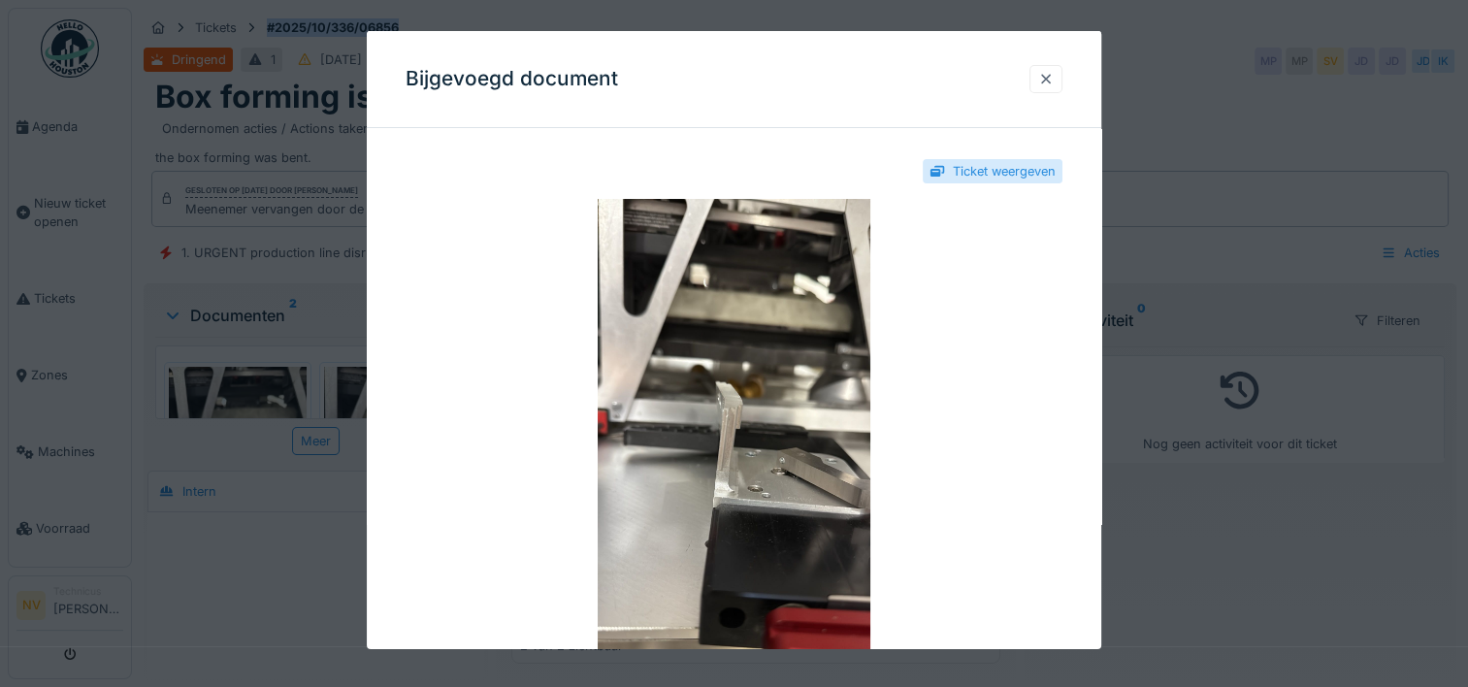
click at [1060, 79] on div at bounding box center [1045, 79] width 33 height 28
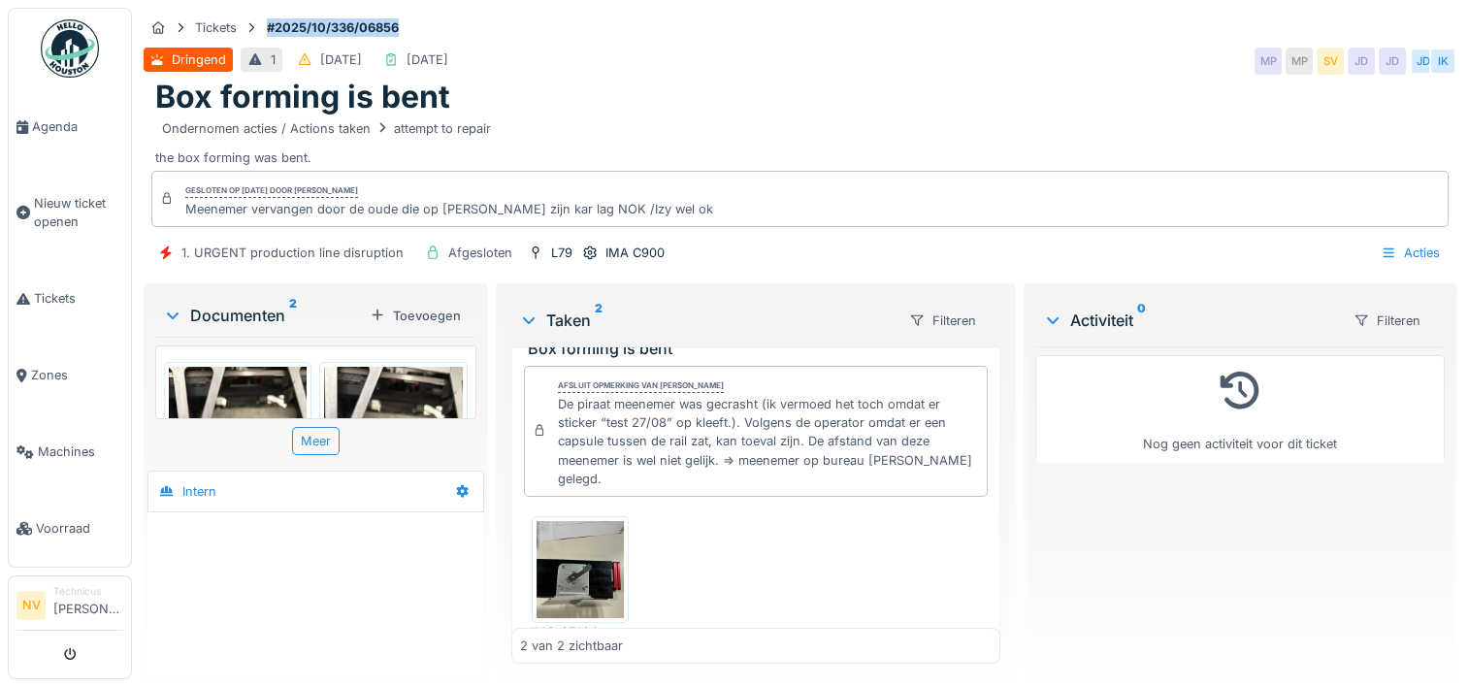
scroll to position [97, 0]
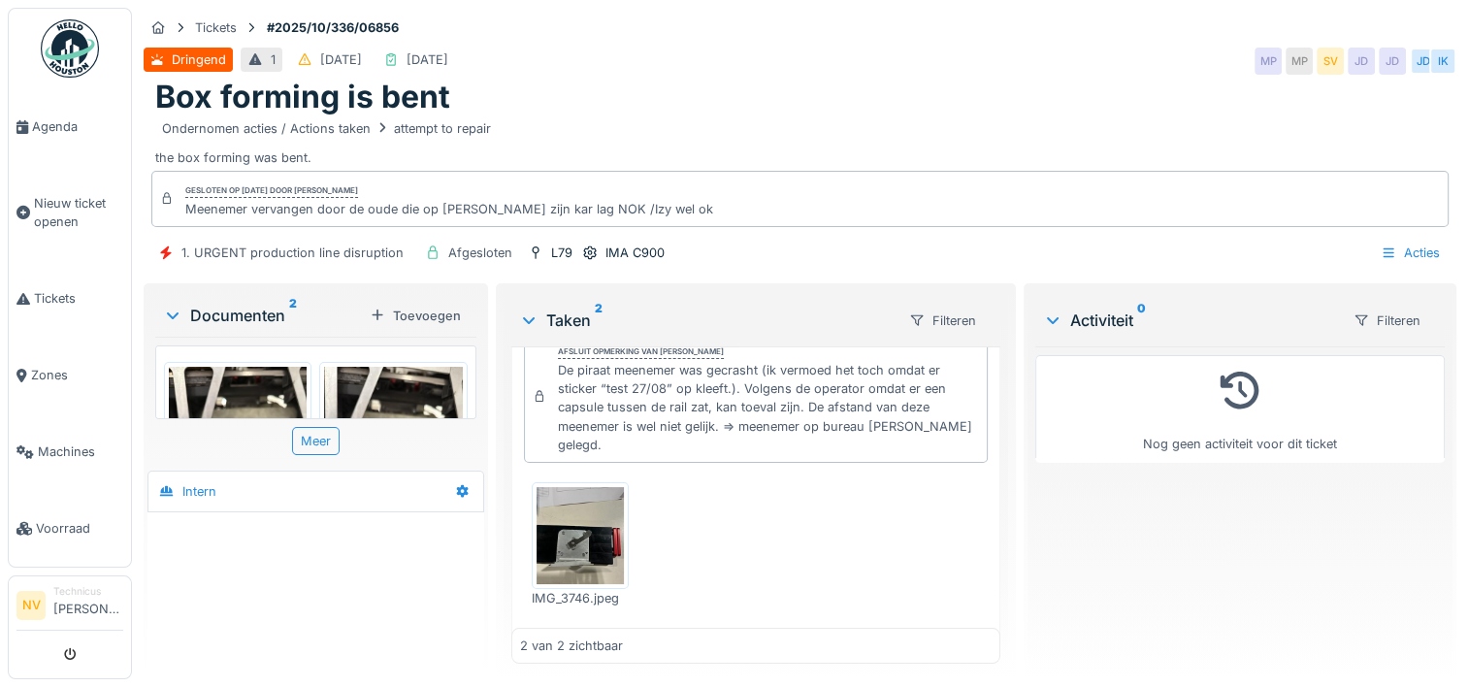
click at [834, 400] on div "De piraat meenemer was gecrasht (ik vermoed het toch omdat er sticker “test 27/…" at bounding box center [768, 407] width 421 height 93
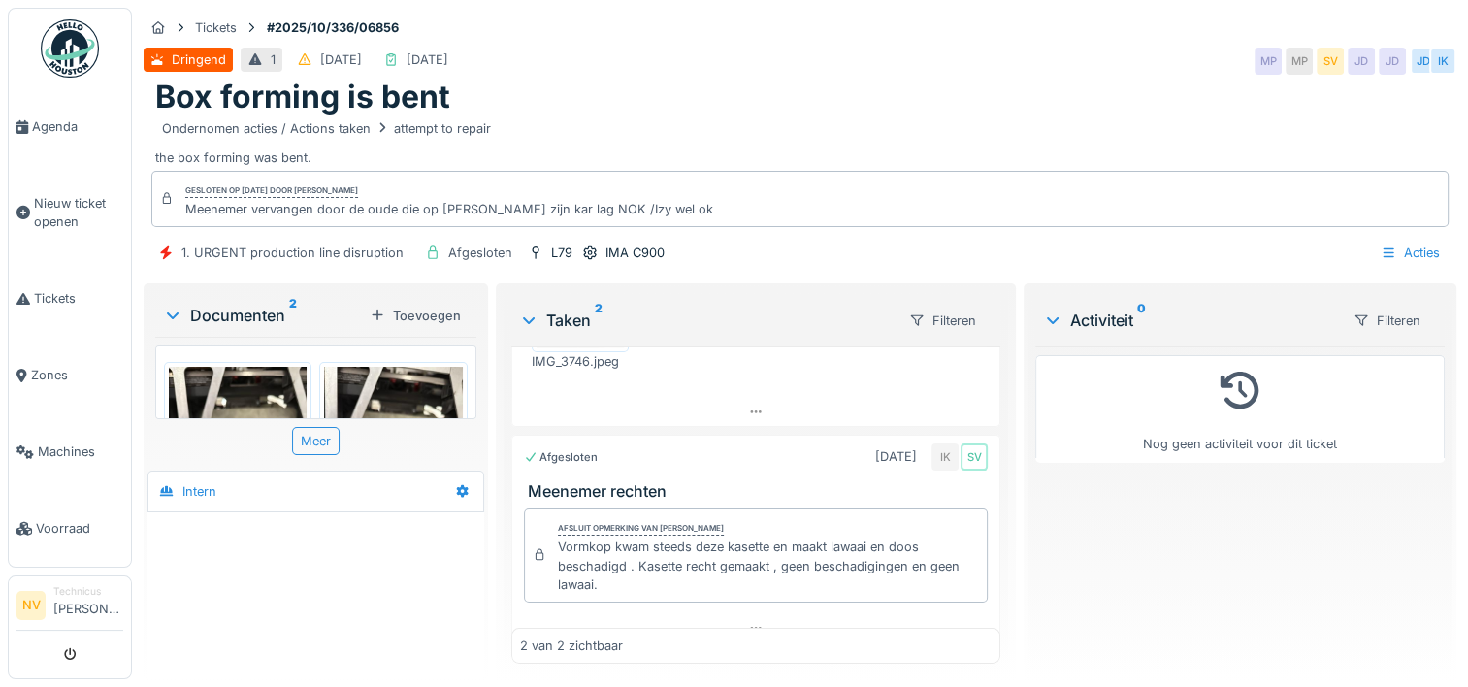
scroll to position [0, 0]
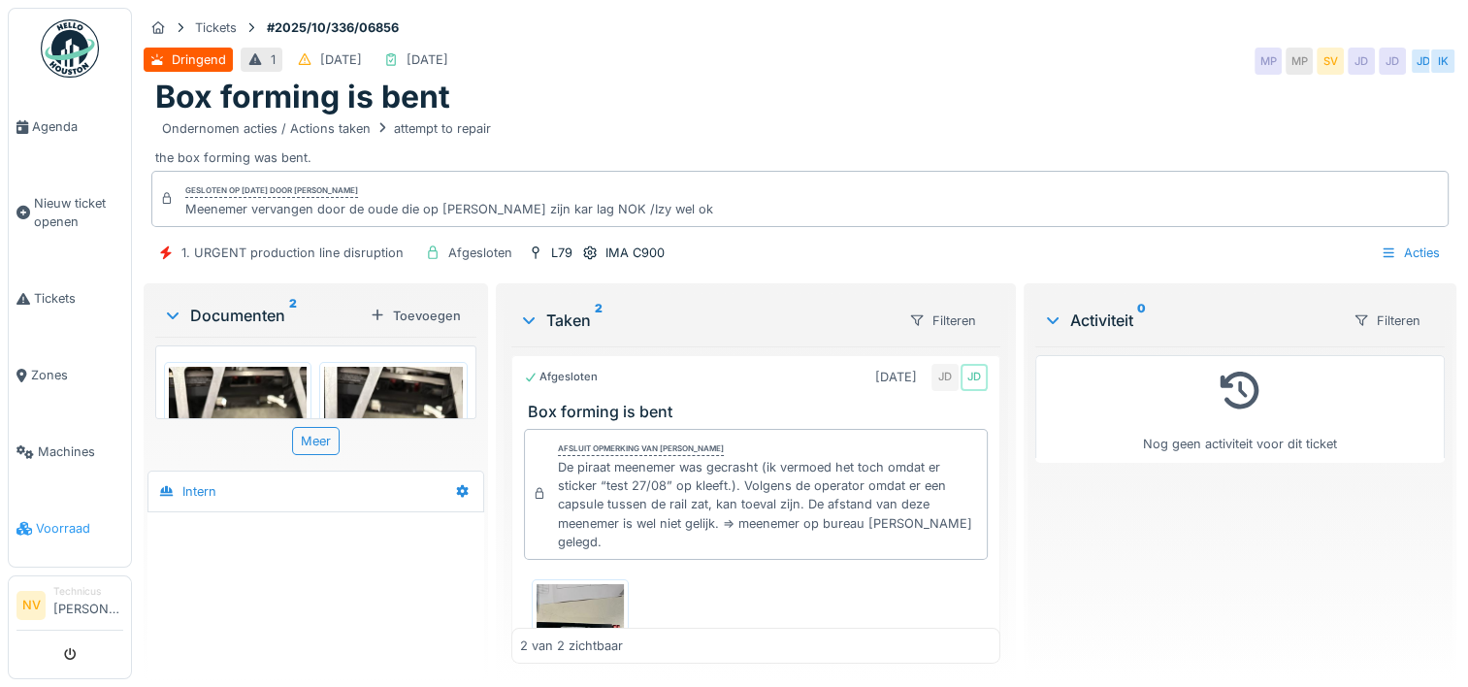
click at [58, 519] on span "Voorraad" at bounding box center [79, 528] width 87 height 18
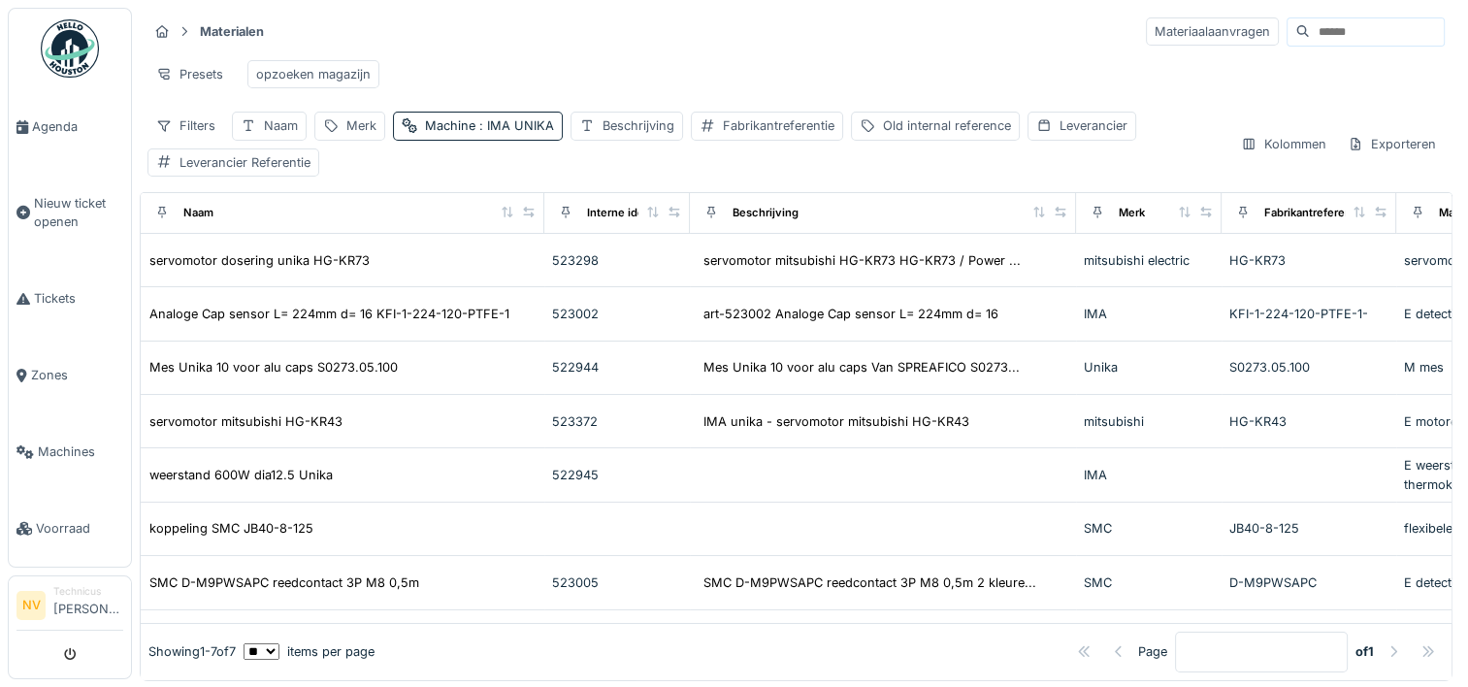
click at [1310, 31] on input at bounding box center [1377, 31] width 134 height 27
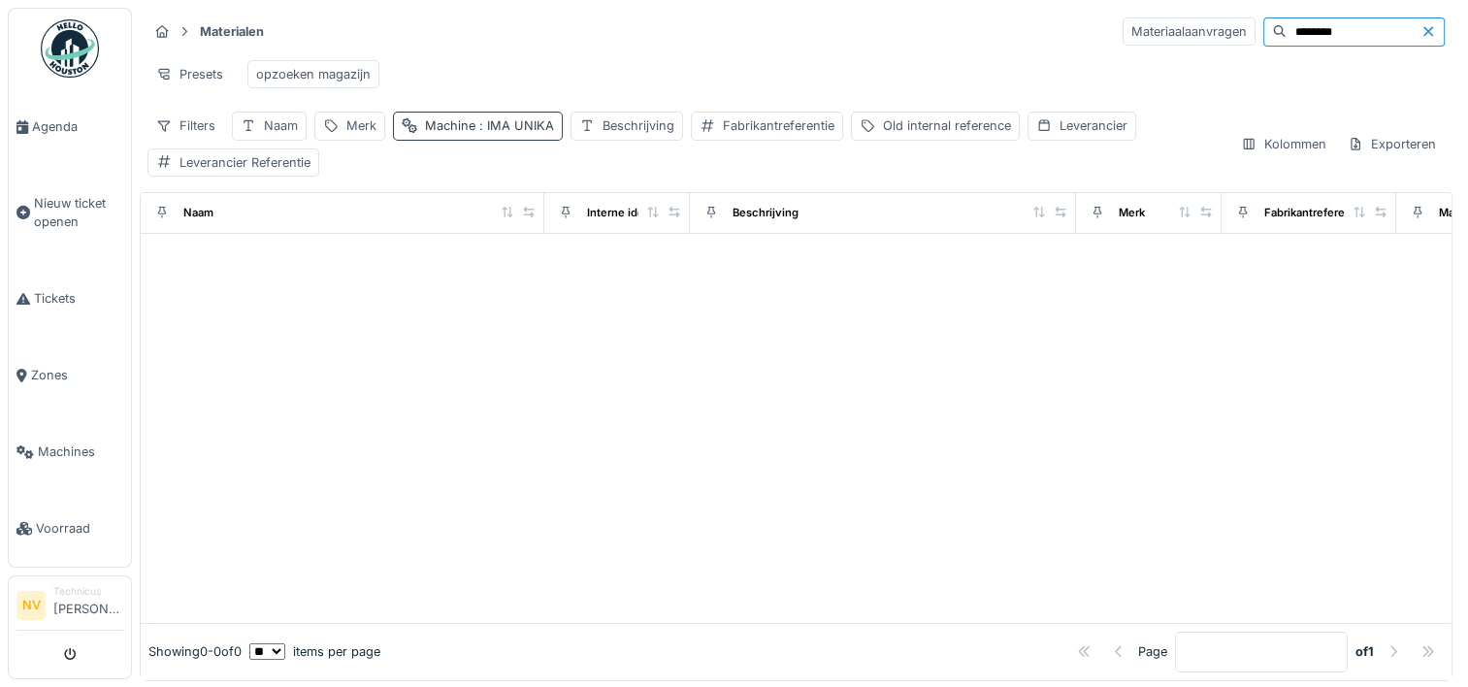
click at [504, 133] on span ": IMA UNIKA" at bounding box center [514, 125] width 79 height 15
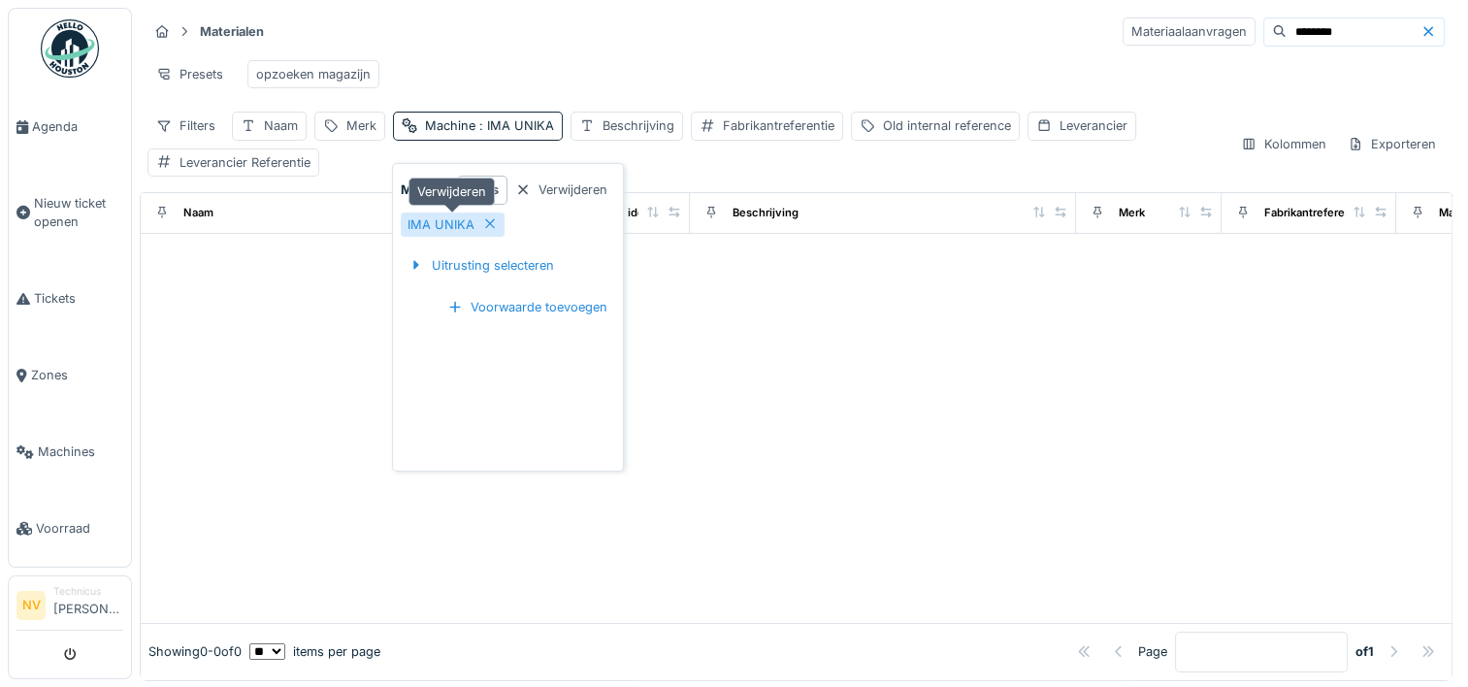
click at [487, 226] on icon at bounding box center [490, 223] width 16 height 13
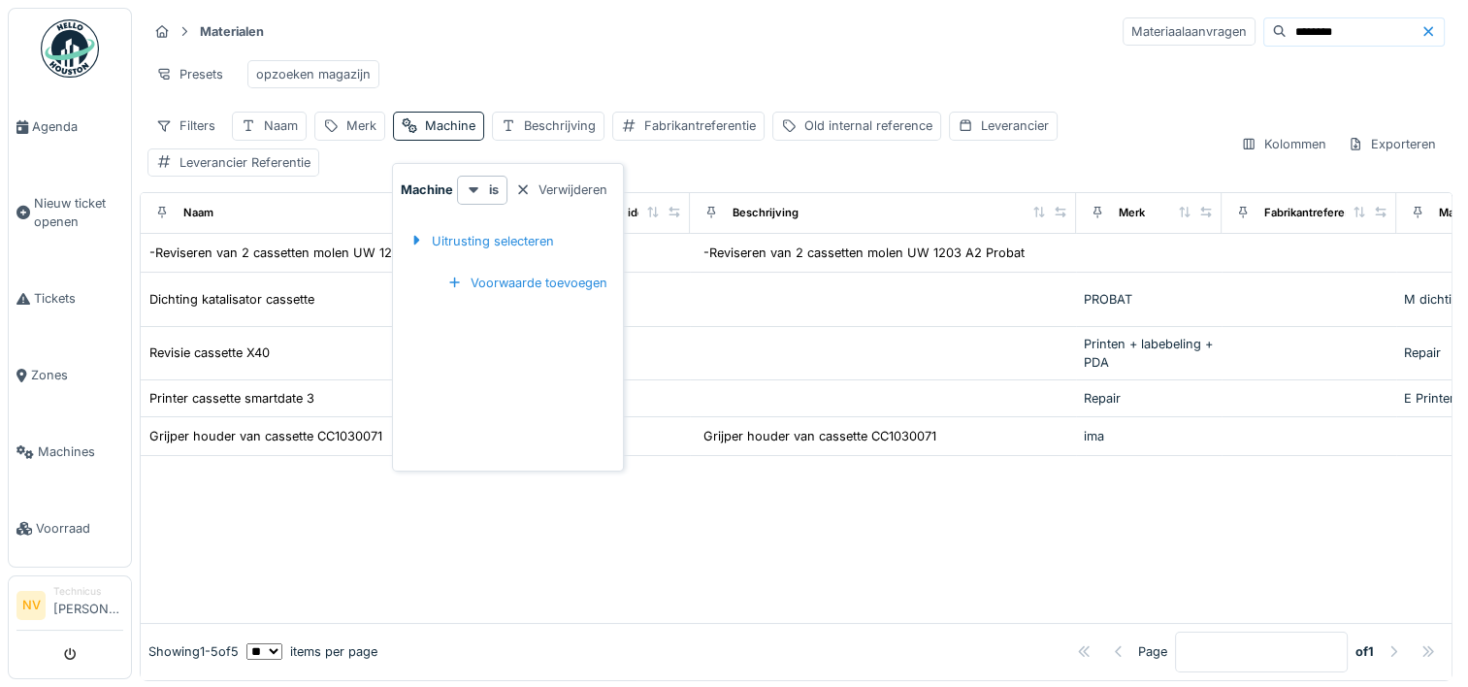
click at [398, 551] on div at bounding box center [796, 539] width 1311 height 167
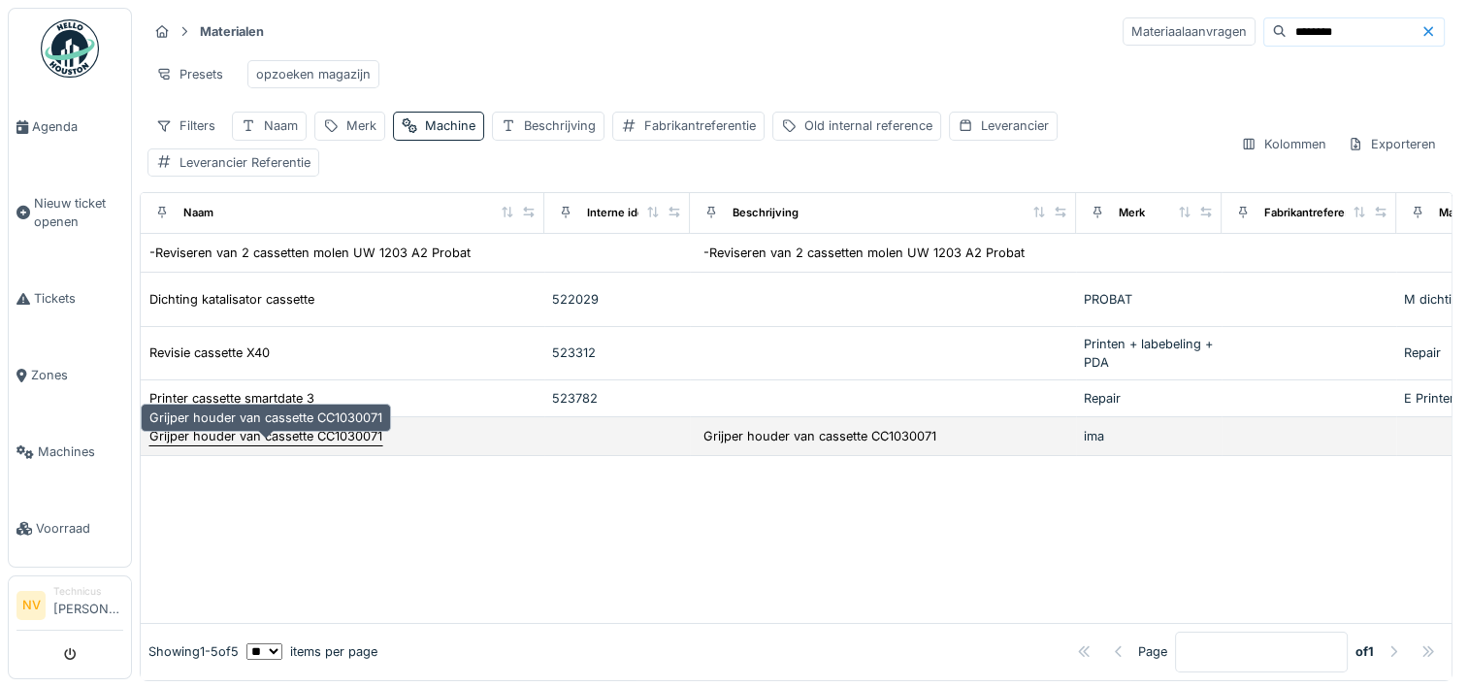
click at [303, 445] on div "Grijper houder van cassette CC1030071" at bounding box center [265, 436] width 233 height 18
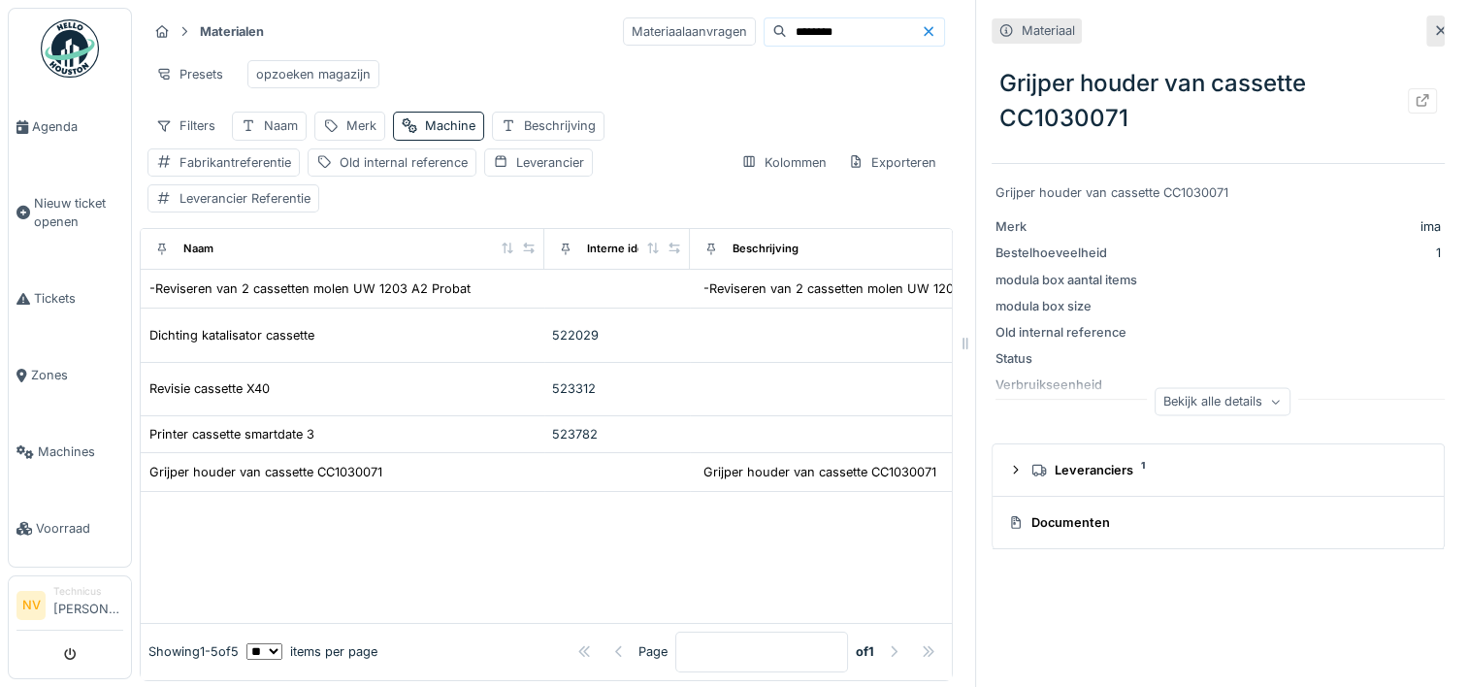
click at [787, 35] on input "********" at bounding box center [854, 31] width 134 height 27
type input "*"
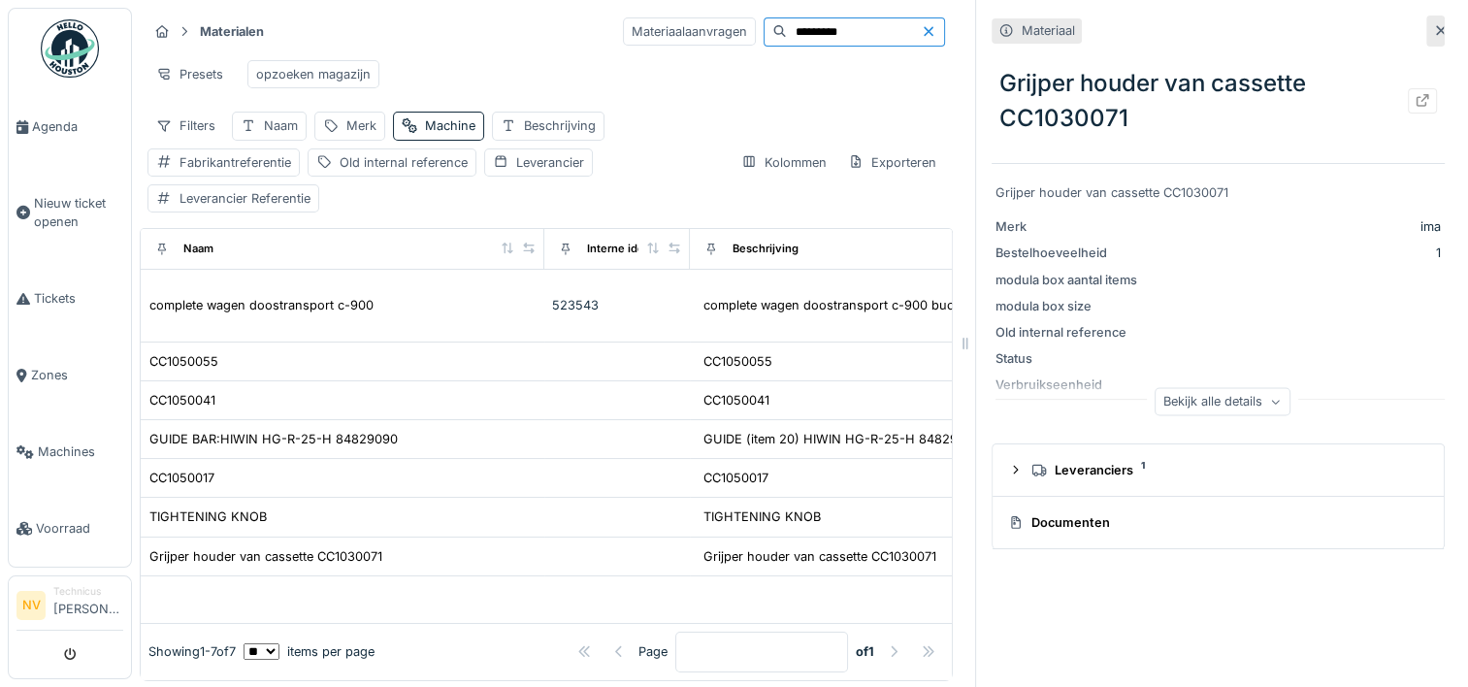
type input "*********"
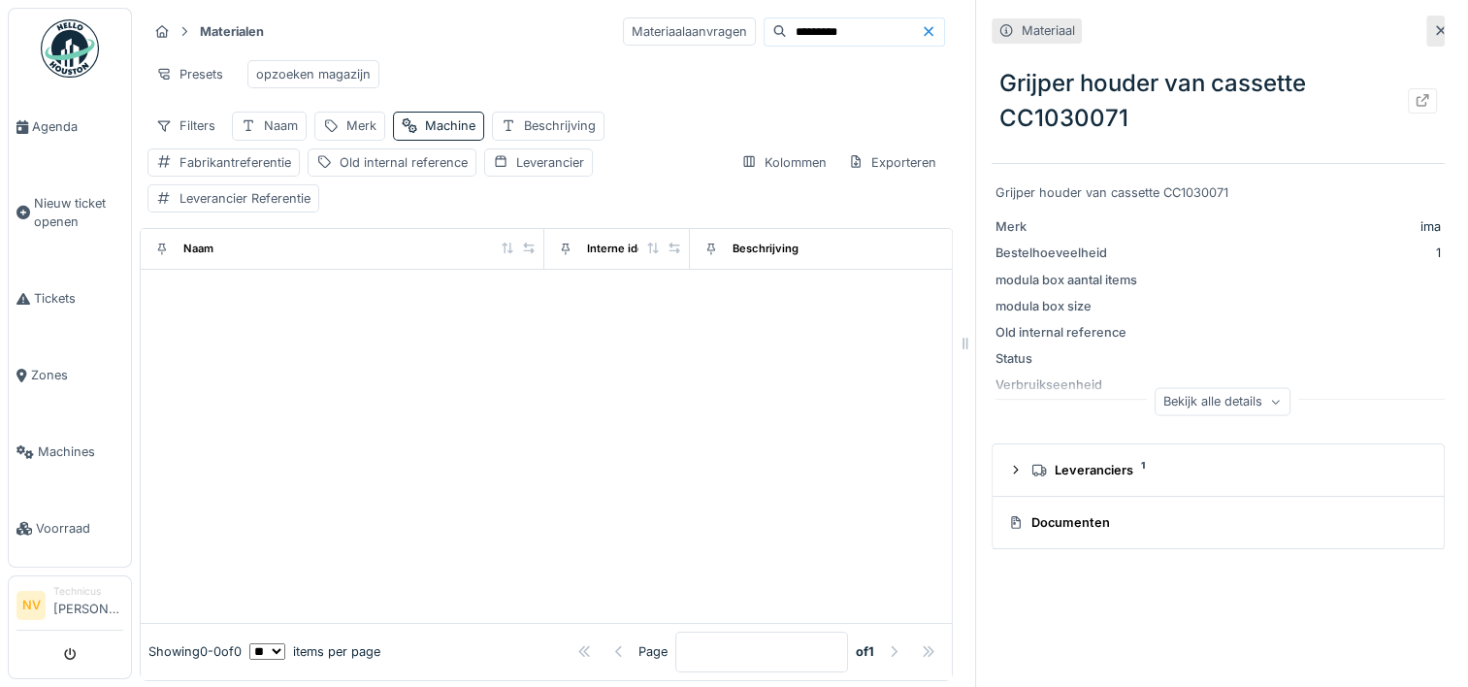
click at [1433, 23] on div at bounding box center [1441, 30] width 16 height 18
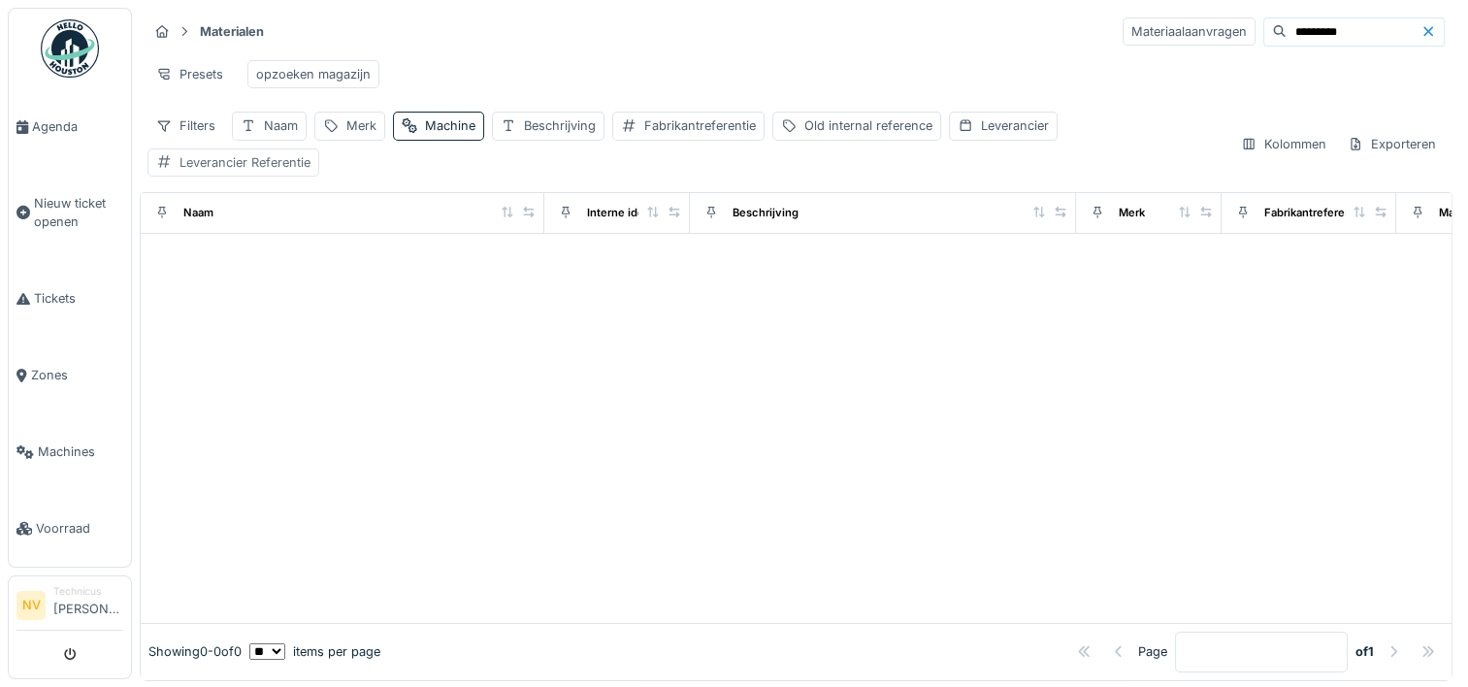
click at [250, 172] on div "Leverancier Referentie" at bounding box center [244, 162] width 131 height 18
click at [240, 262] on label "Leverancier Referentie" at bounding box center [250, 267] width 172 height 23
click at [240, 262] on Referentie_g2MTg "Leverancier Referentie" at bounding box center [307, 267] width 302 height 41
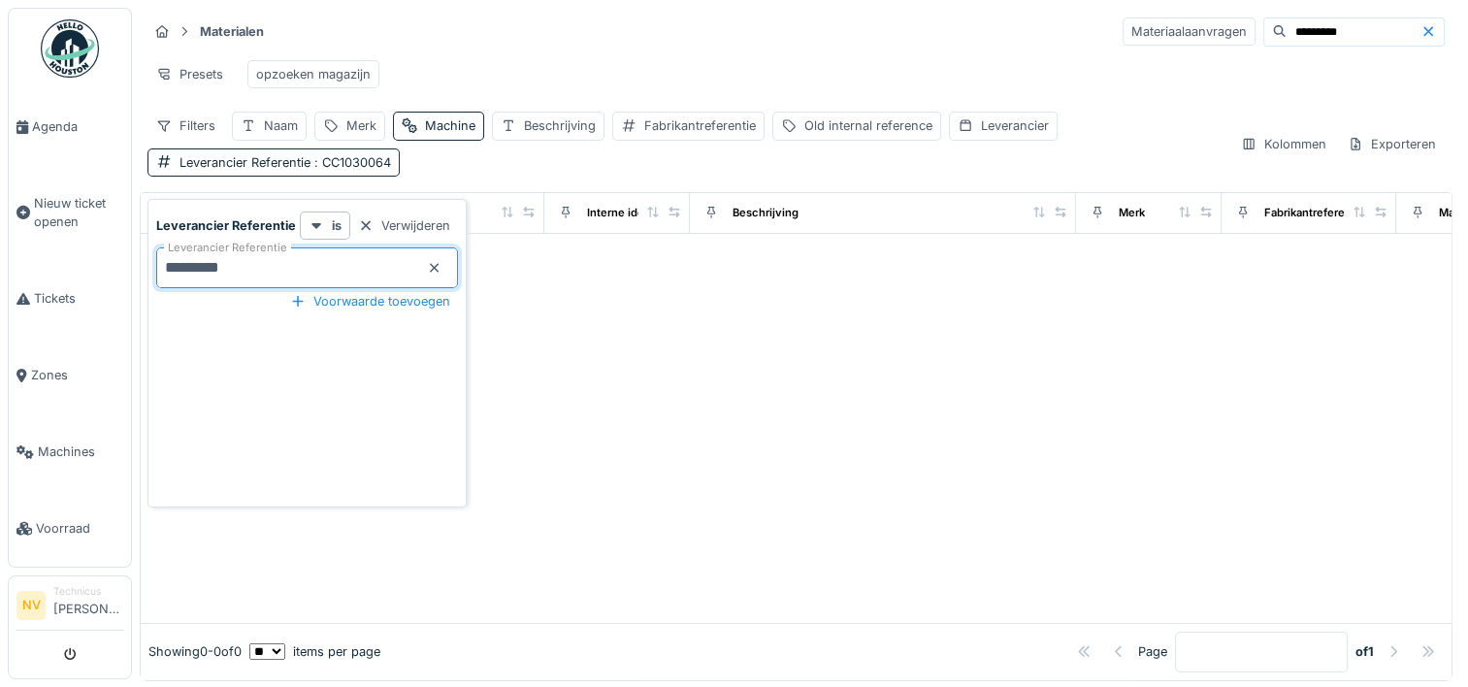
type Referentie_g2MTg "*********"
click at [1315, 27] on input "*********" at bounding box center [1353, 31] width 134 height 27
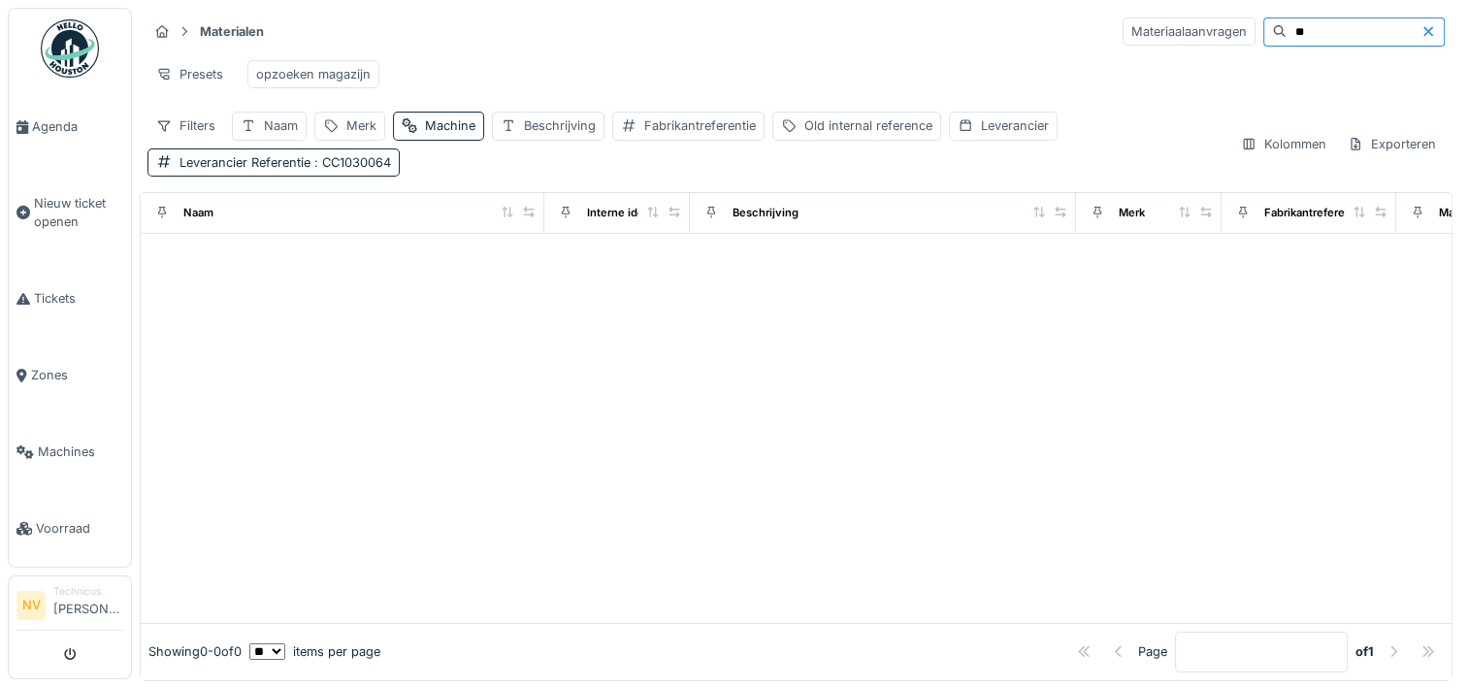
type input "*"
click at [352, 170] on span ": CC1030064" at bounding box center [350, 162] width 81 height 15
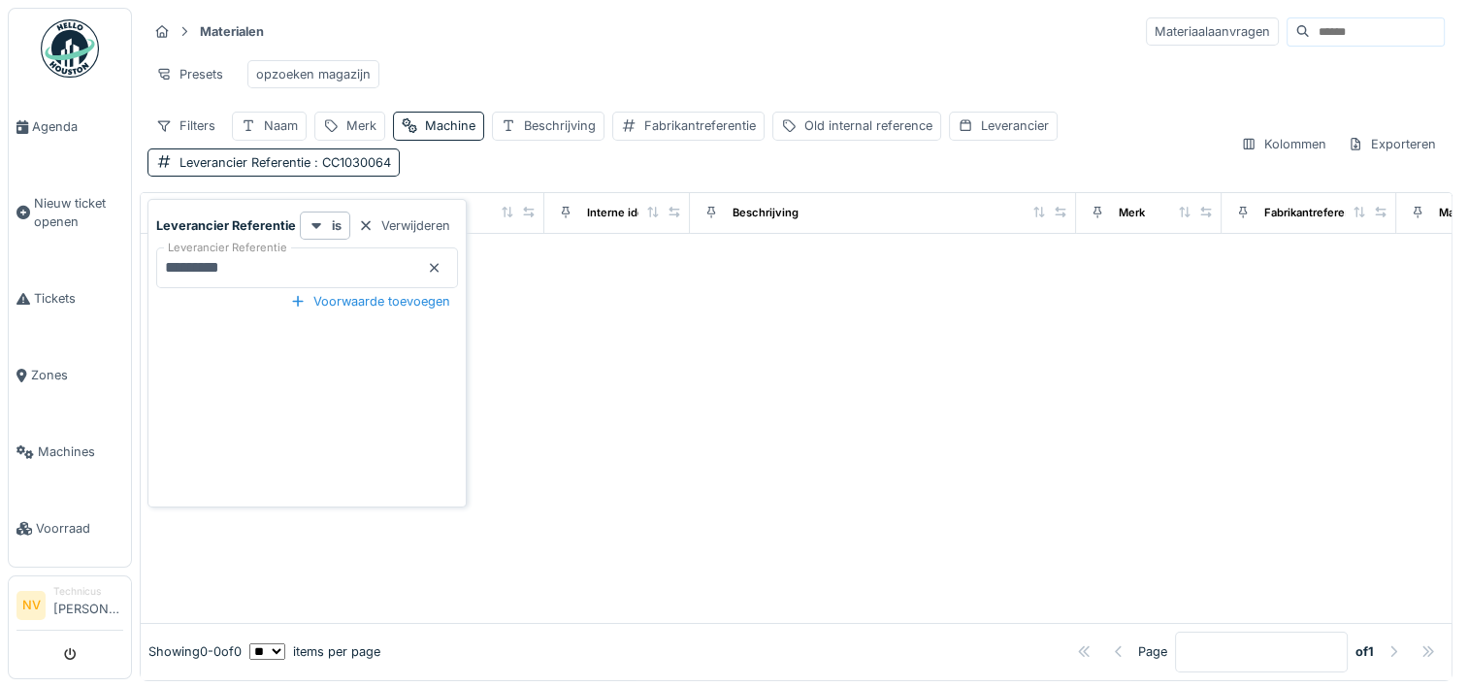
click at [430, 274] on div at bounding box center [435, 268] width 16 height 18
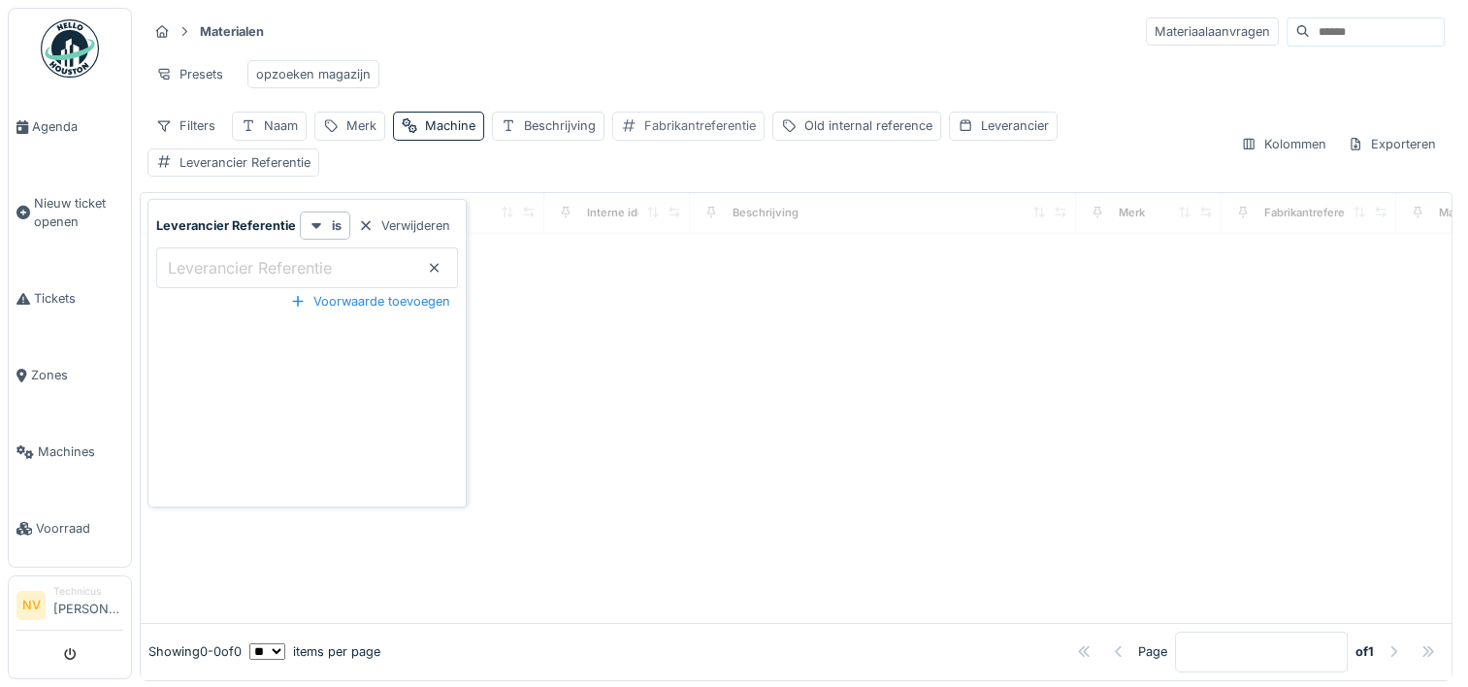
click at [719, 135] on div "Fabrikantreferentie" at bounding box center [700, 125] width 112 height 18
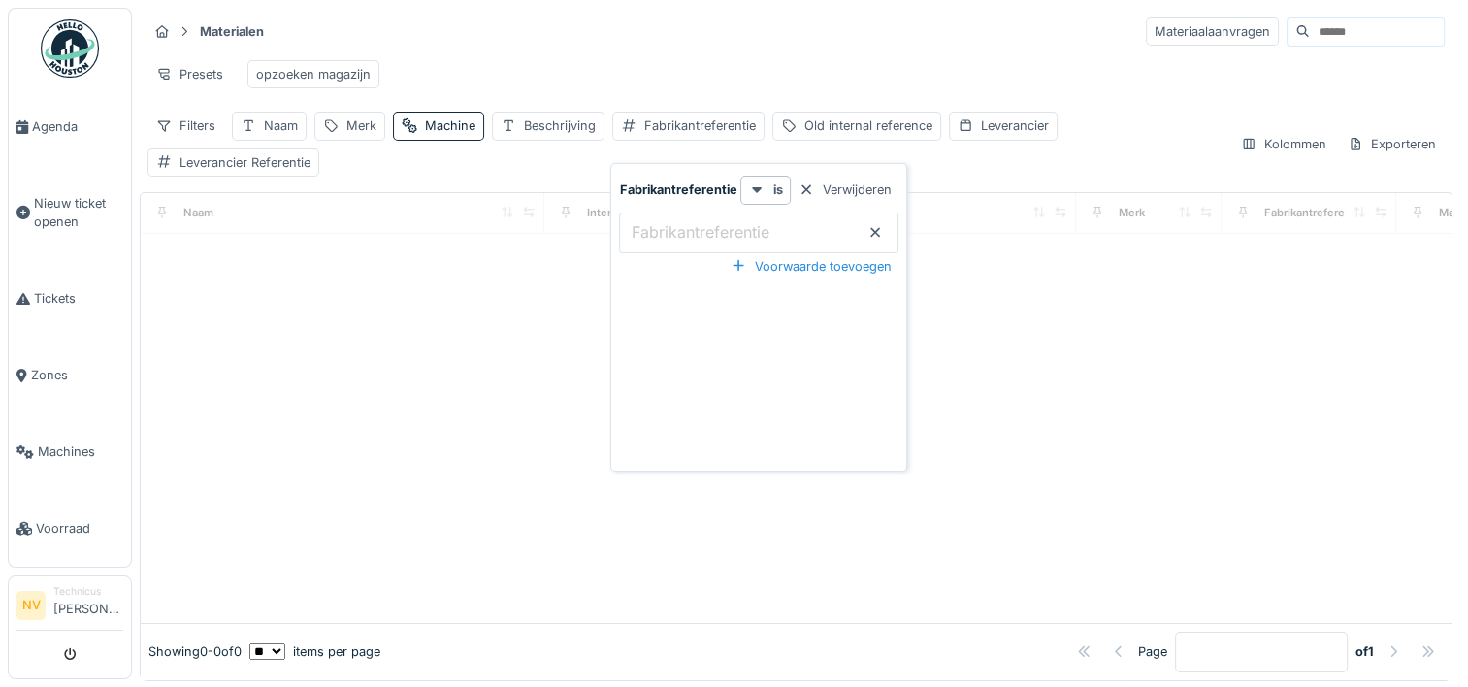
click at [671, 221] on label "Fabrikantreferentie" at bounding box center [700, 231] width 146 height 23
click at [671, 221] on input "Fabrikantreferentie" at bounding box center [758, 232] width 279 height 41
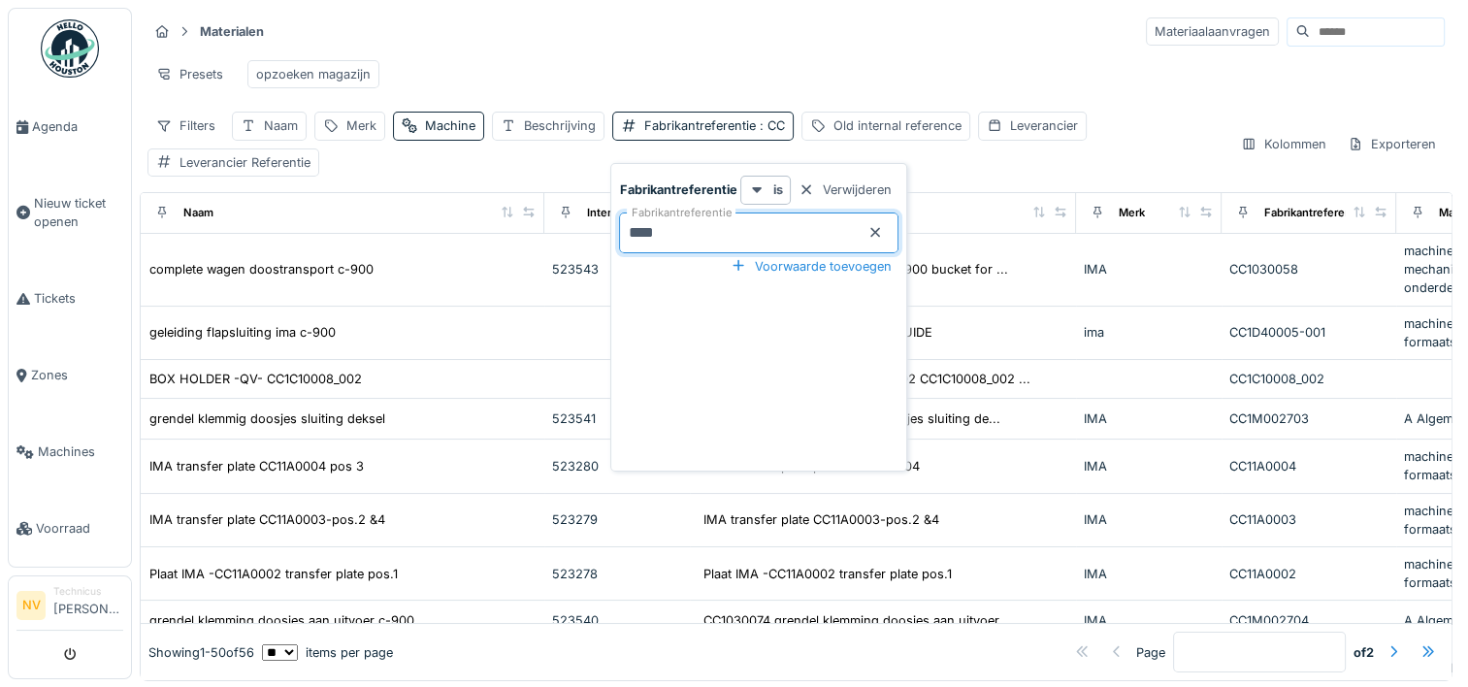
type input "*****"
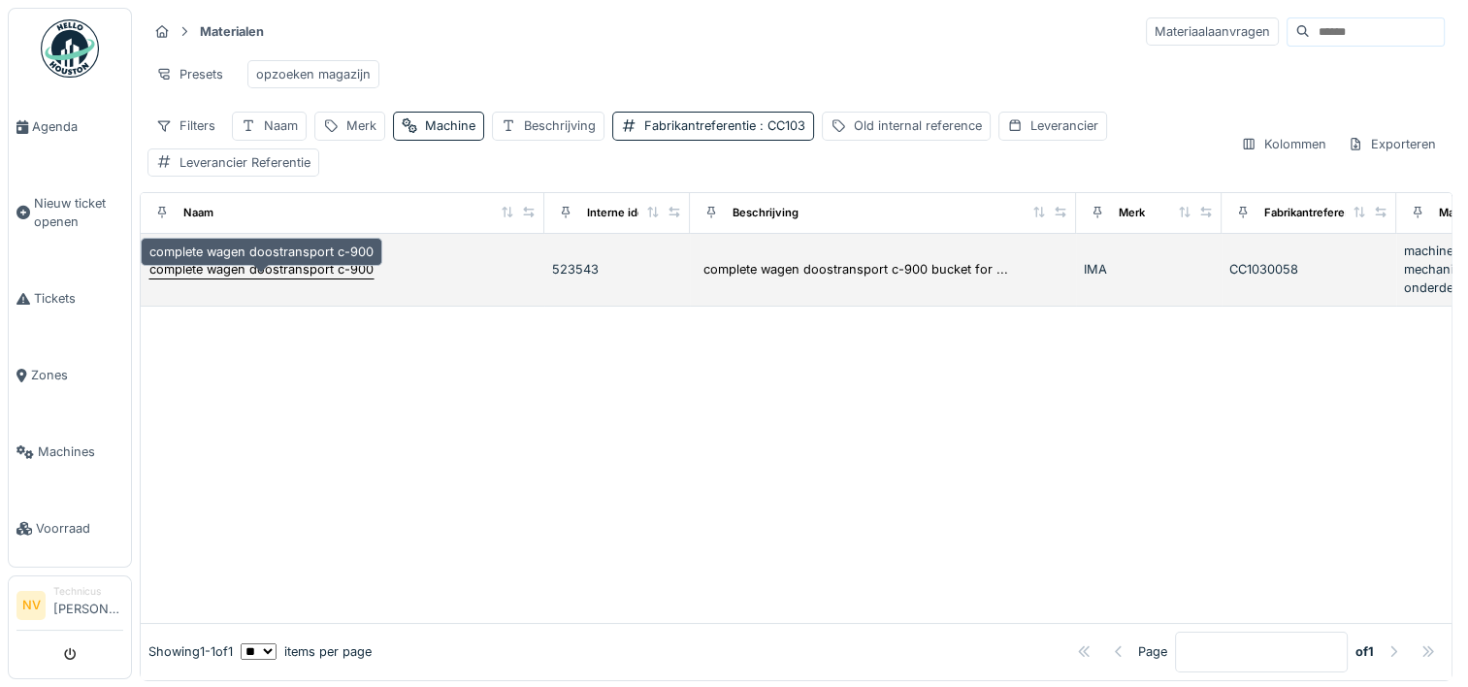
click at [306, 278] on div "complete wagen doostransport c-900" at bounding box center [261, 269] width 224 height 18
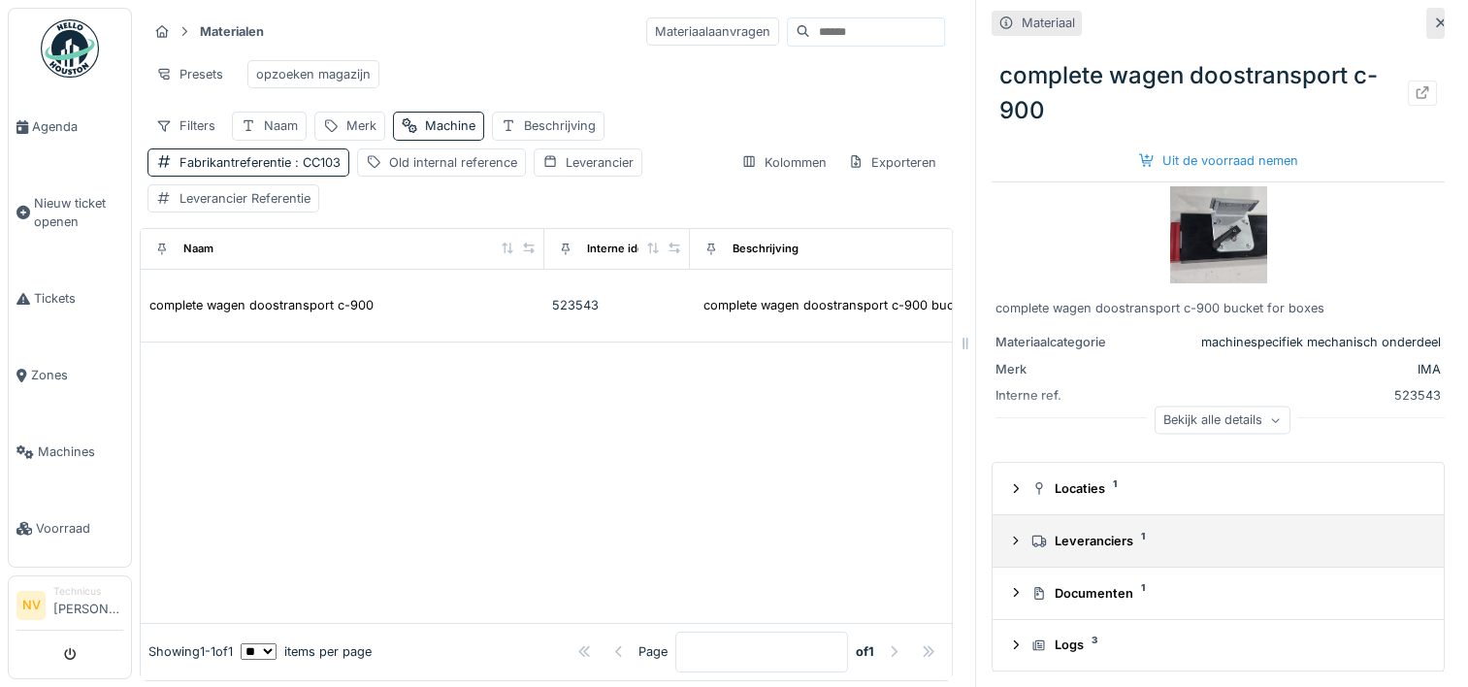
scroll to position [9, 0]
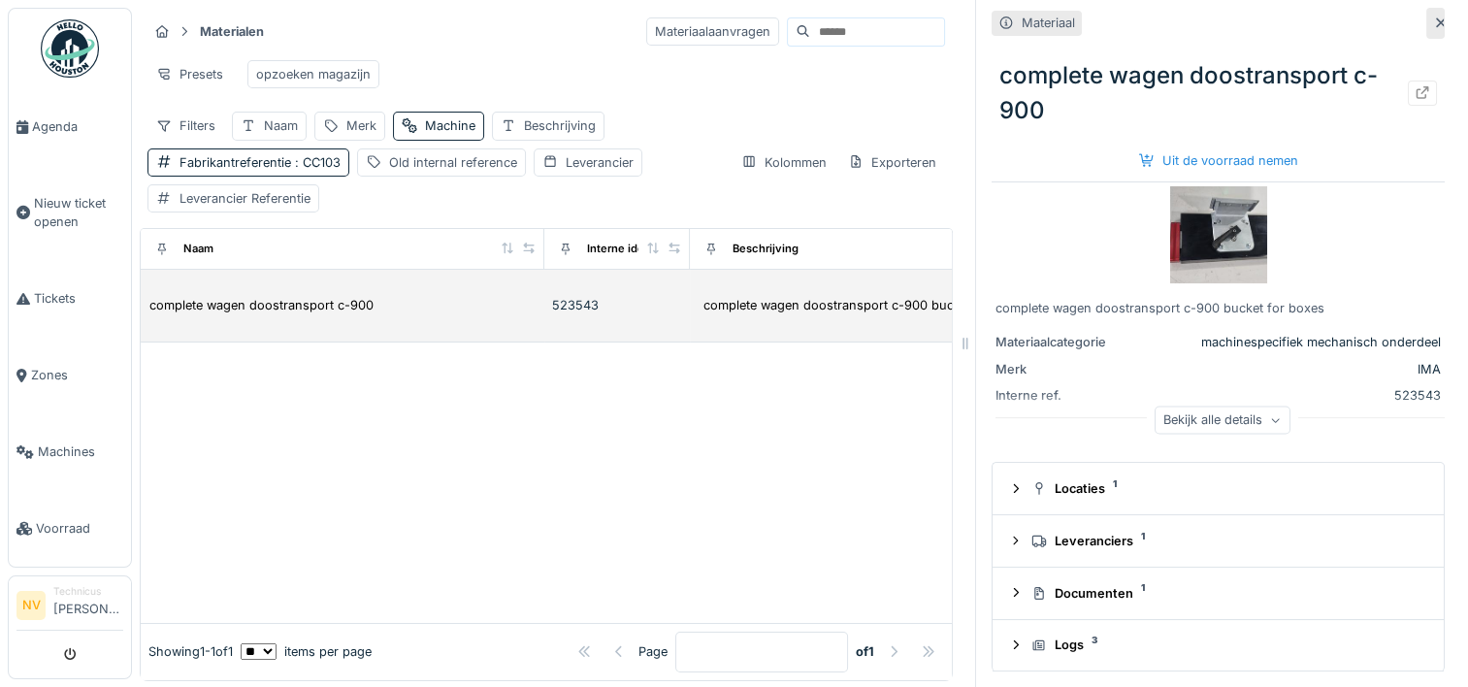
click at [318, 339] on td "complete wagen doostransport c-900" at bounding box center [343, 306] width 404 height 73
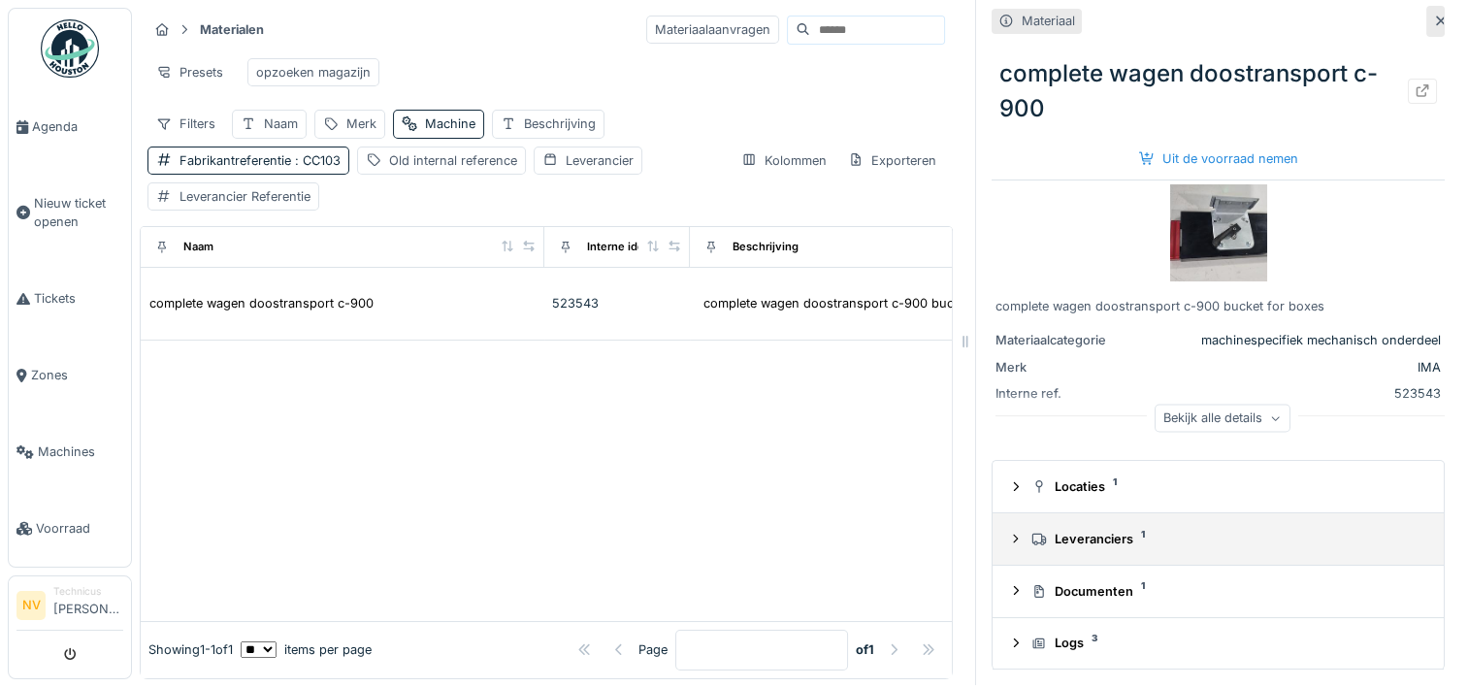
scroll to position [16, 0]
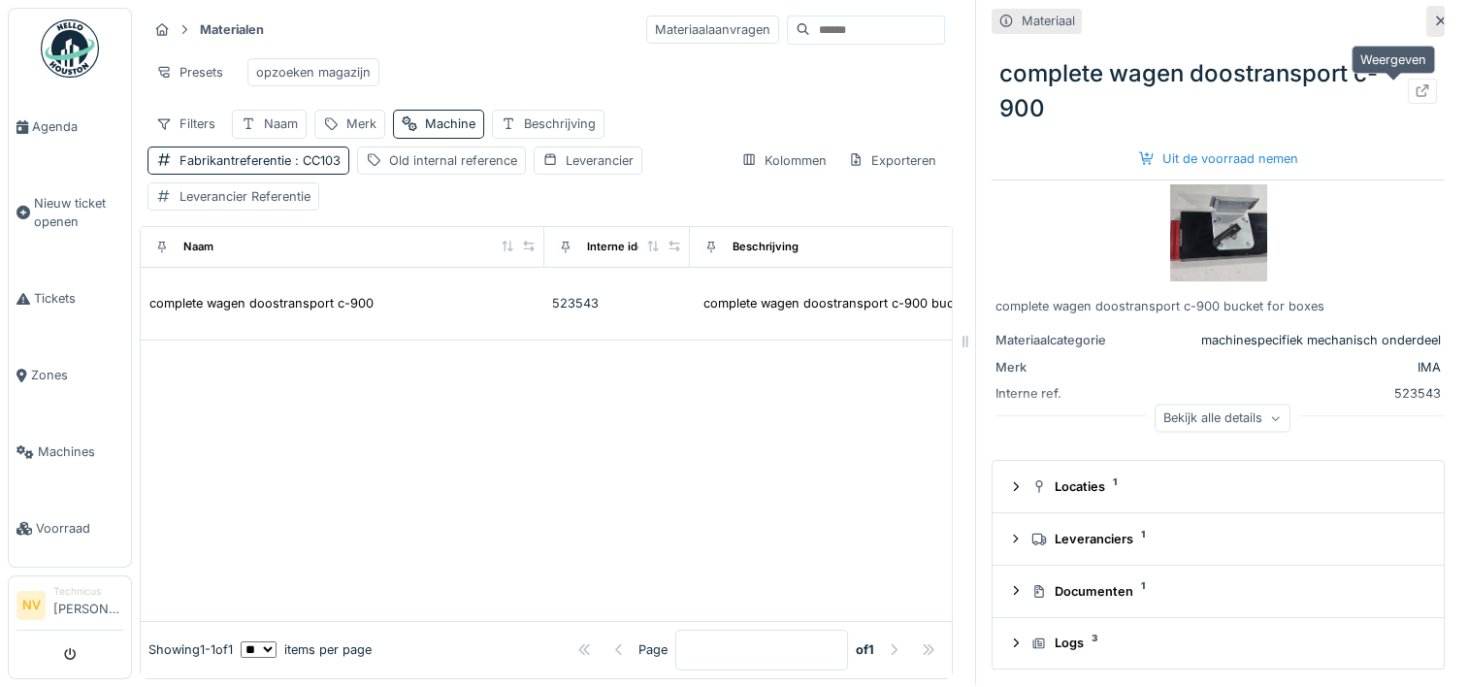
click at [1415, 84] on icon at bounding box center [1423, 90] width 16 height 13
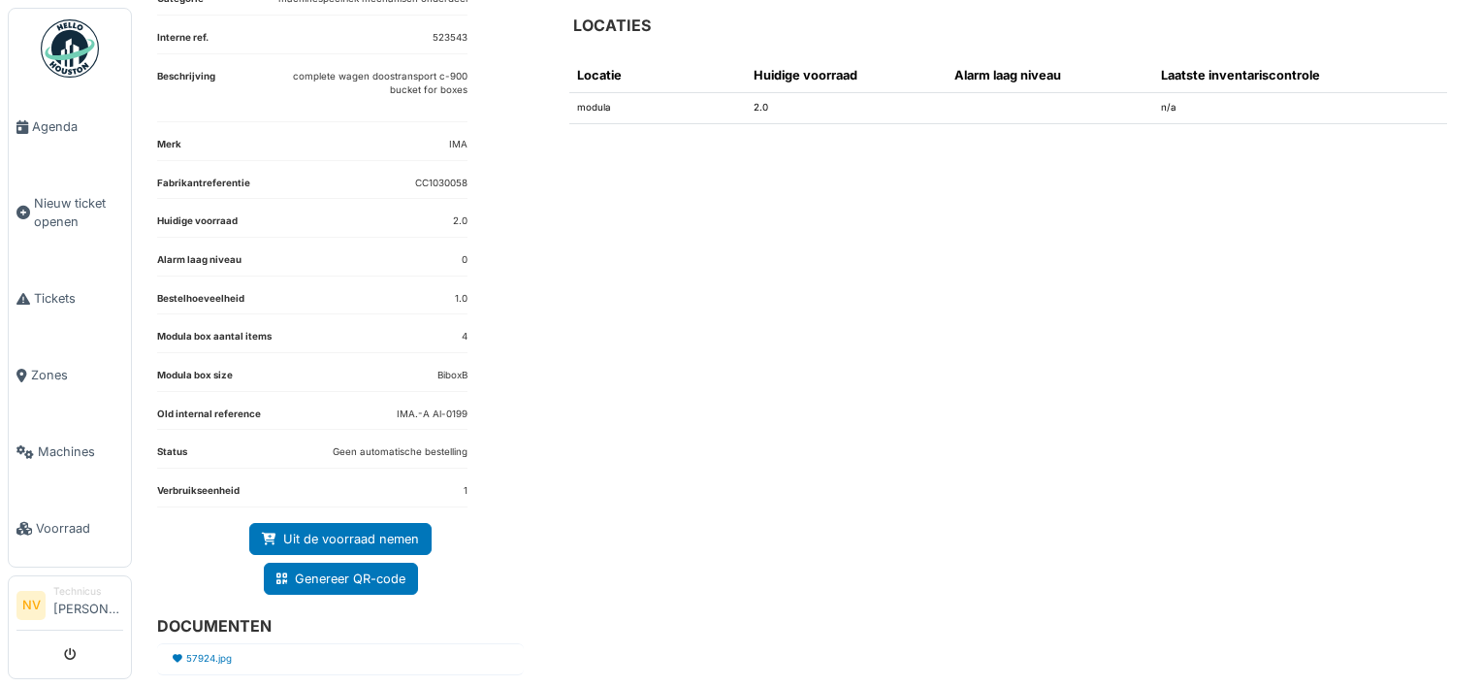
scroll to position [153, 0]
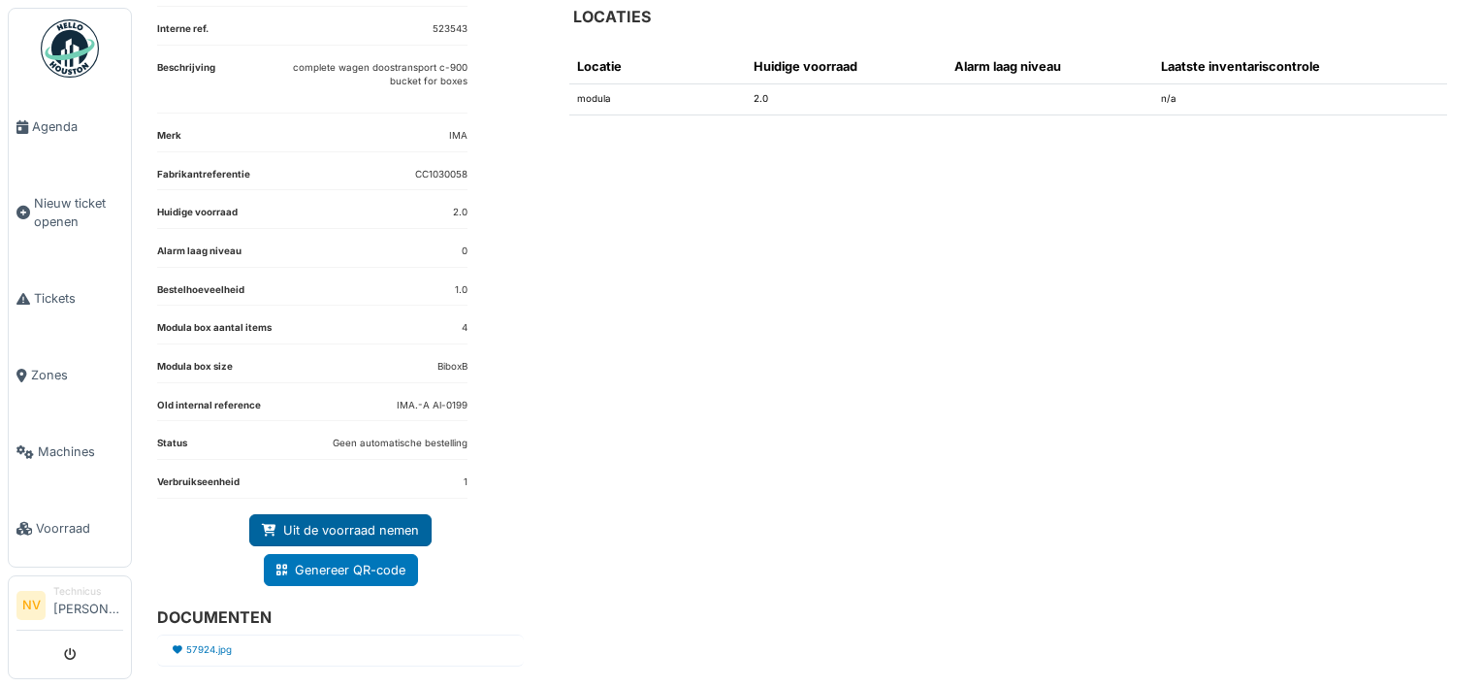
click at [354, 526] on link "Uit de voorraad nemen" at bounding box center [340, 530] width 182 height 32
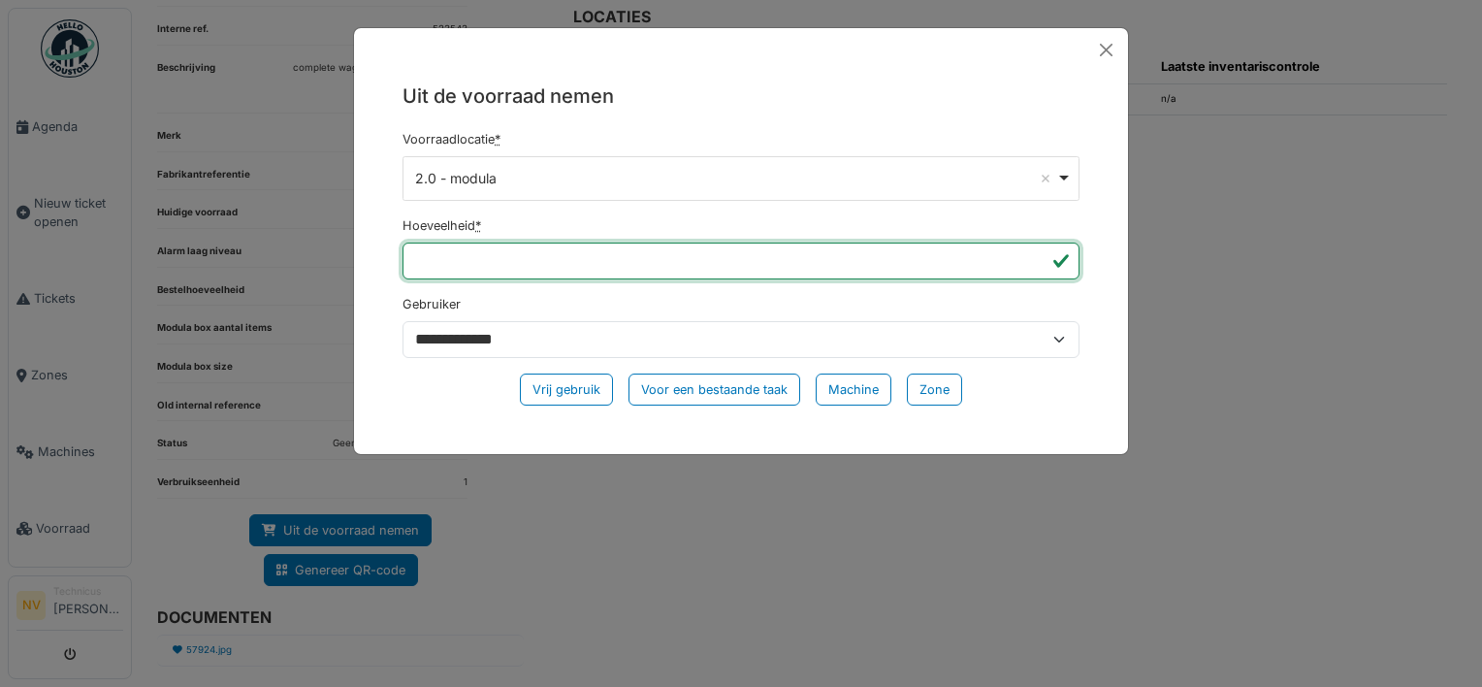
click at [497, 260] on input "*" at bounding box center [741, 261] width 677 height 37
type input "*"
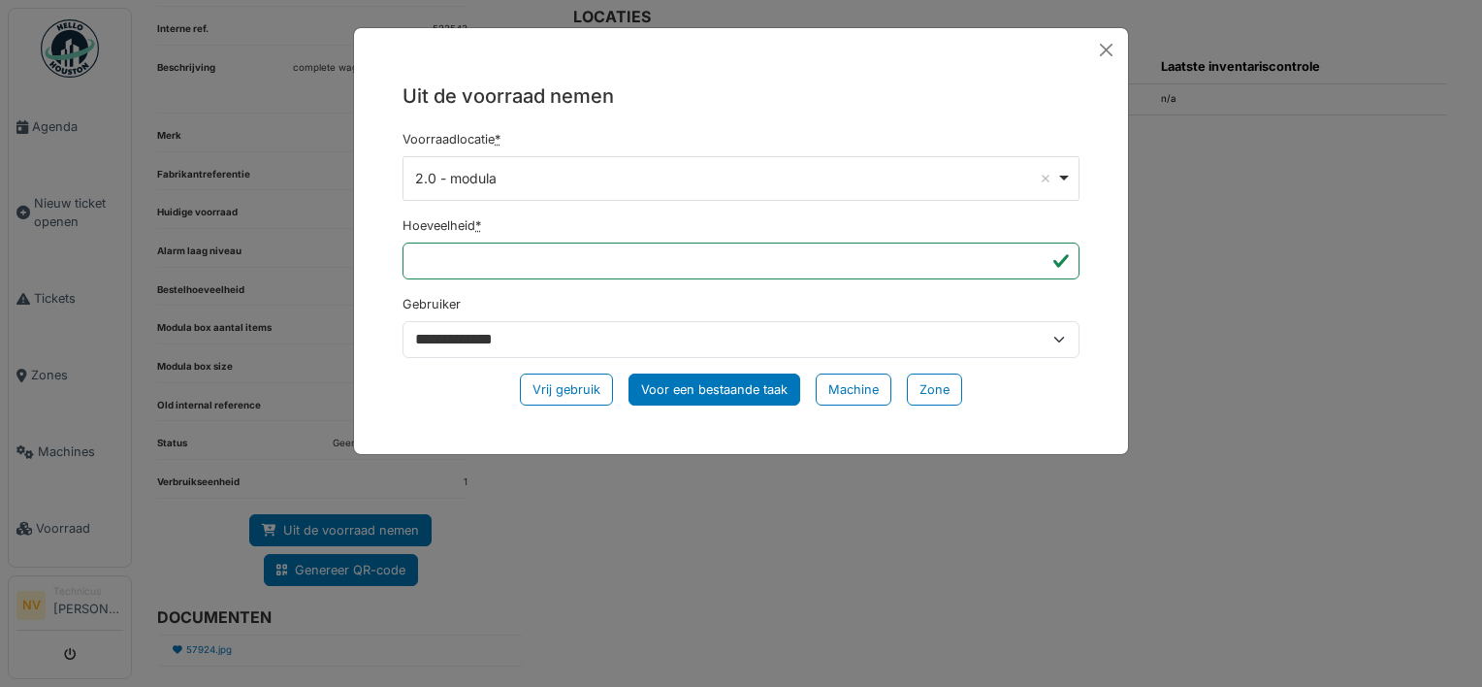
click at [699, 400] on div "Voor een bestaande taak" at bounding box center [715, 390] width 172 height 32
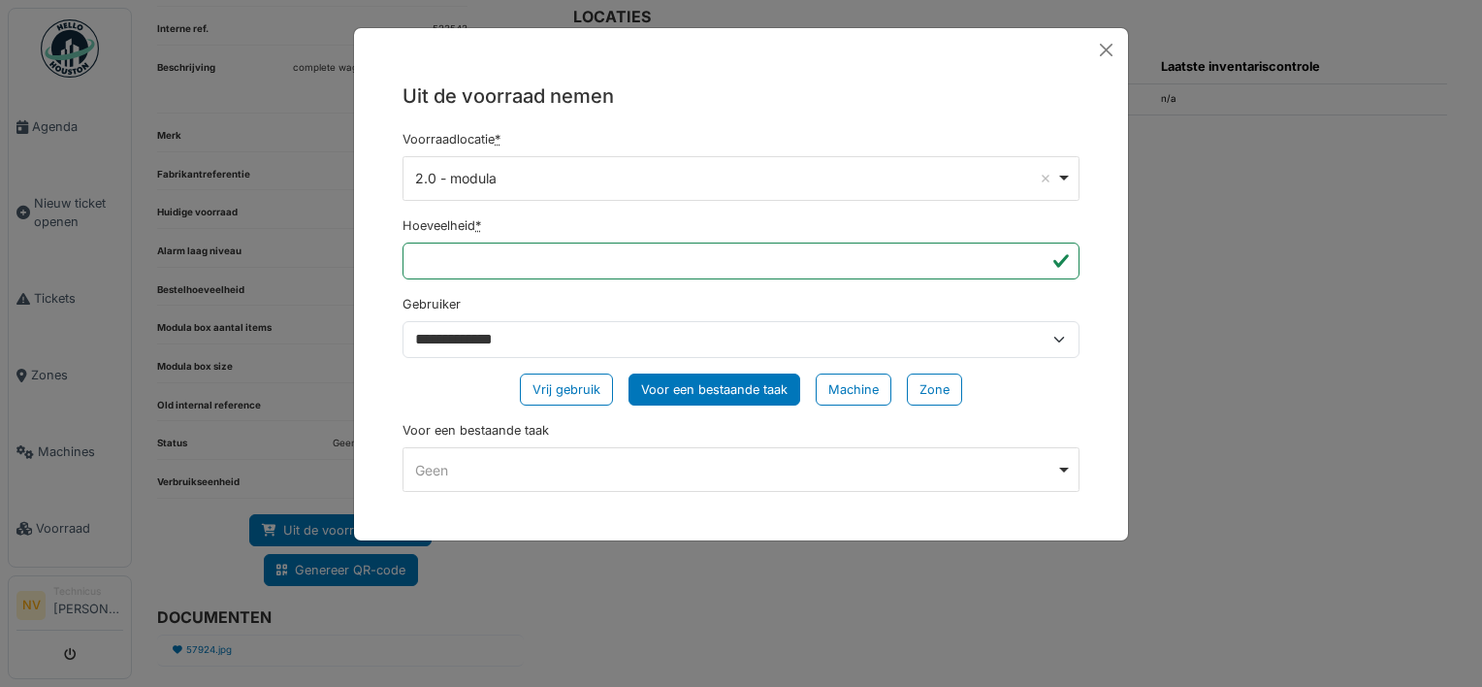
click at [540, 470] on div "Geen Remove item" at bounding box center [735, 470] width 641 height 20
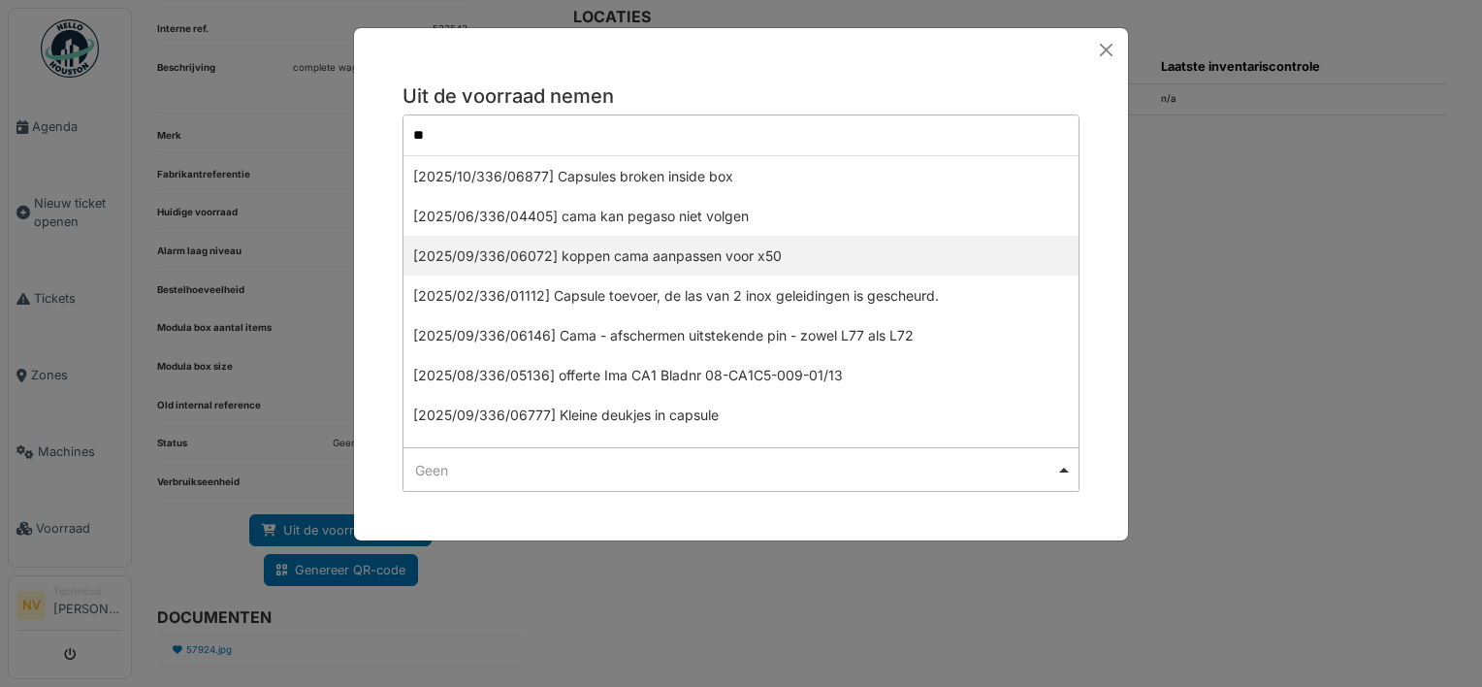
type input "*"
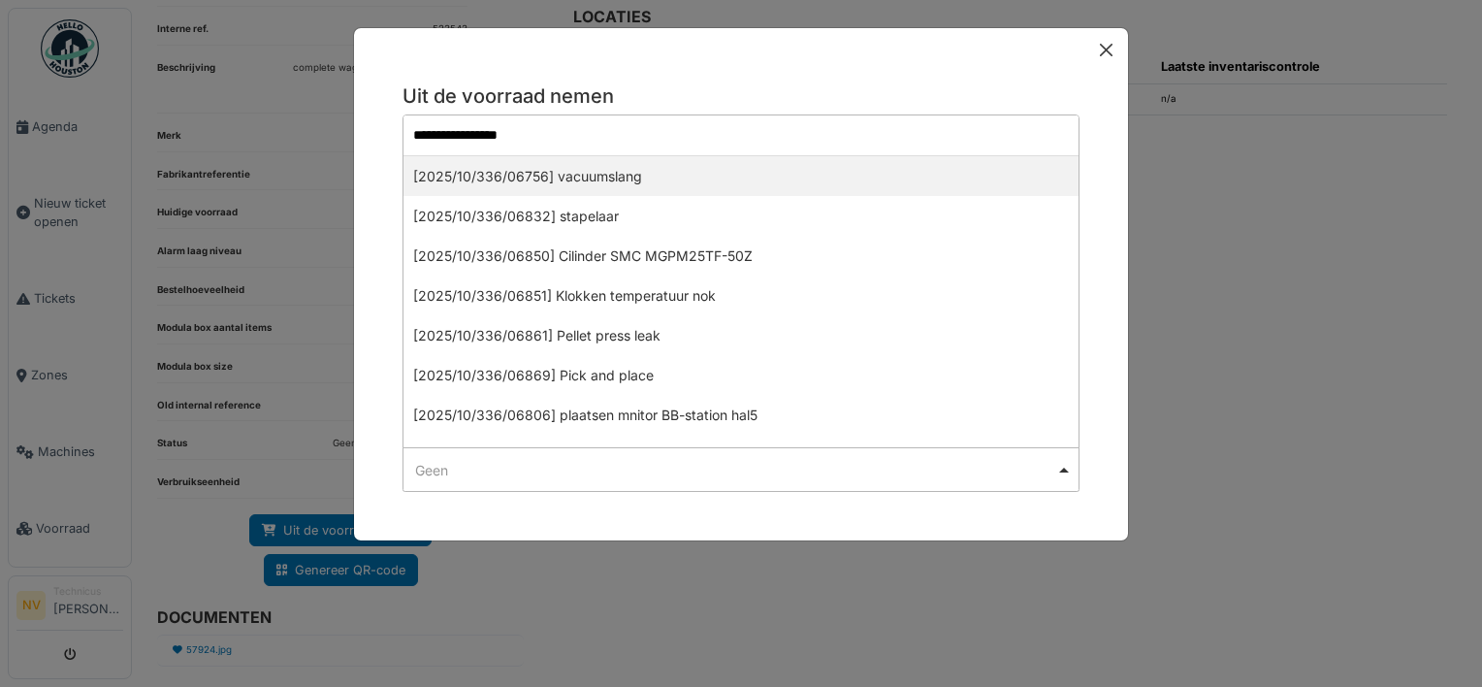
type input "**********"
click at [1113, 51] on button "Close" at bounding box center [1106, 50] width 28 height 28
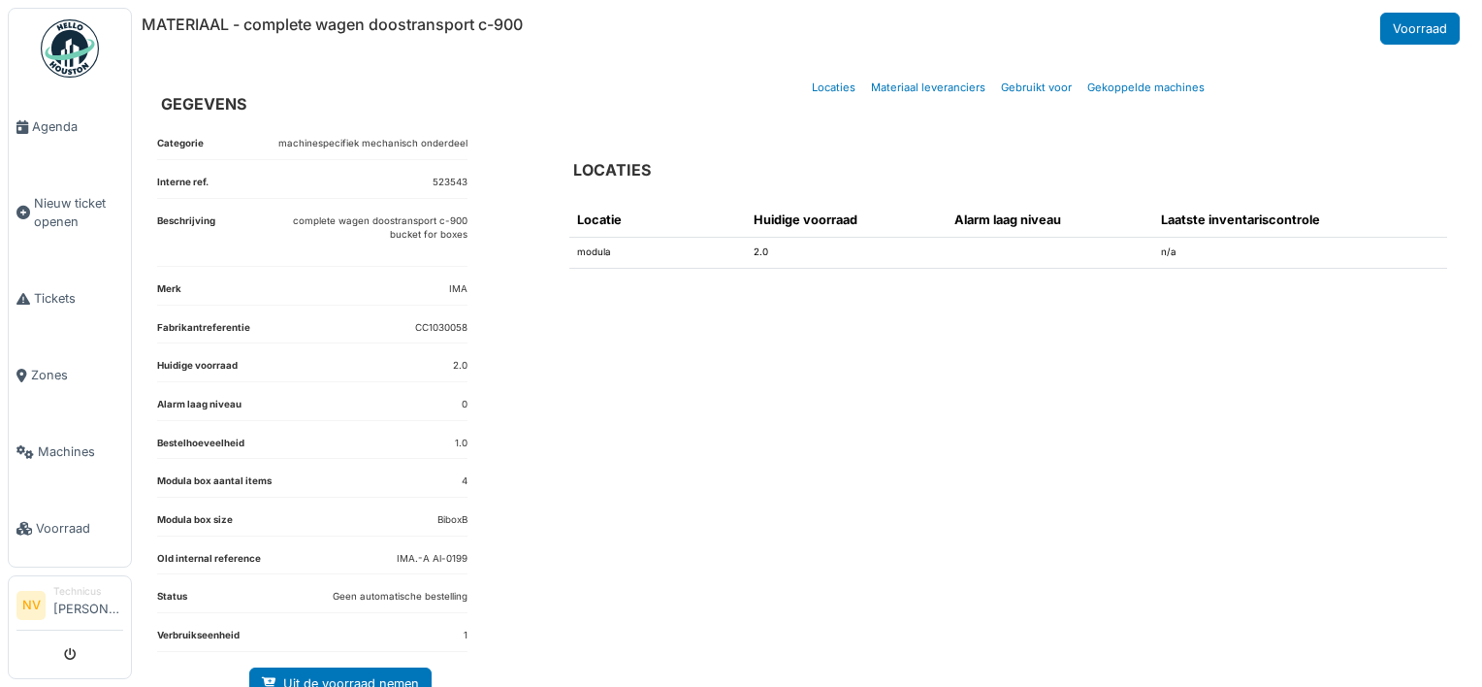
scroll to position [0, 0]
drag, startPoint x: 244, startPoint y: 27, endPoint x: 527, endPoint y: 19, distance: 283.4
click at [523, 19] on h6 "MATERIAAL - complete wagen doostransport c-900" at bounding box center [332, 25] width 381 height 18
copy h6 "complete wagen doostransport c-900"
